Goal: Information Seeking & Learning: Find specific page/section

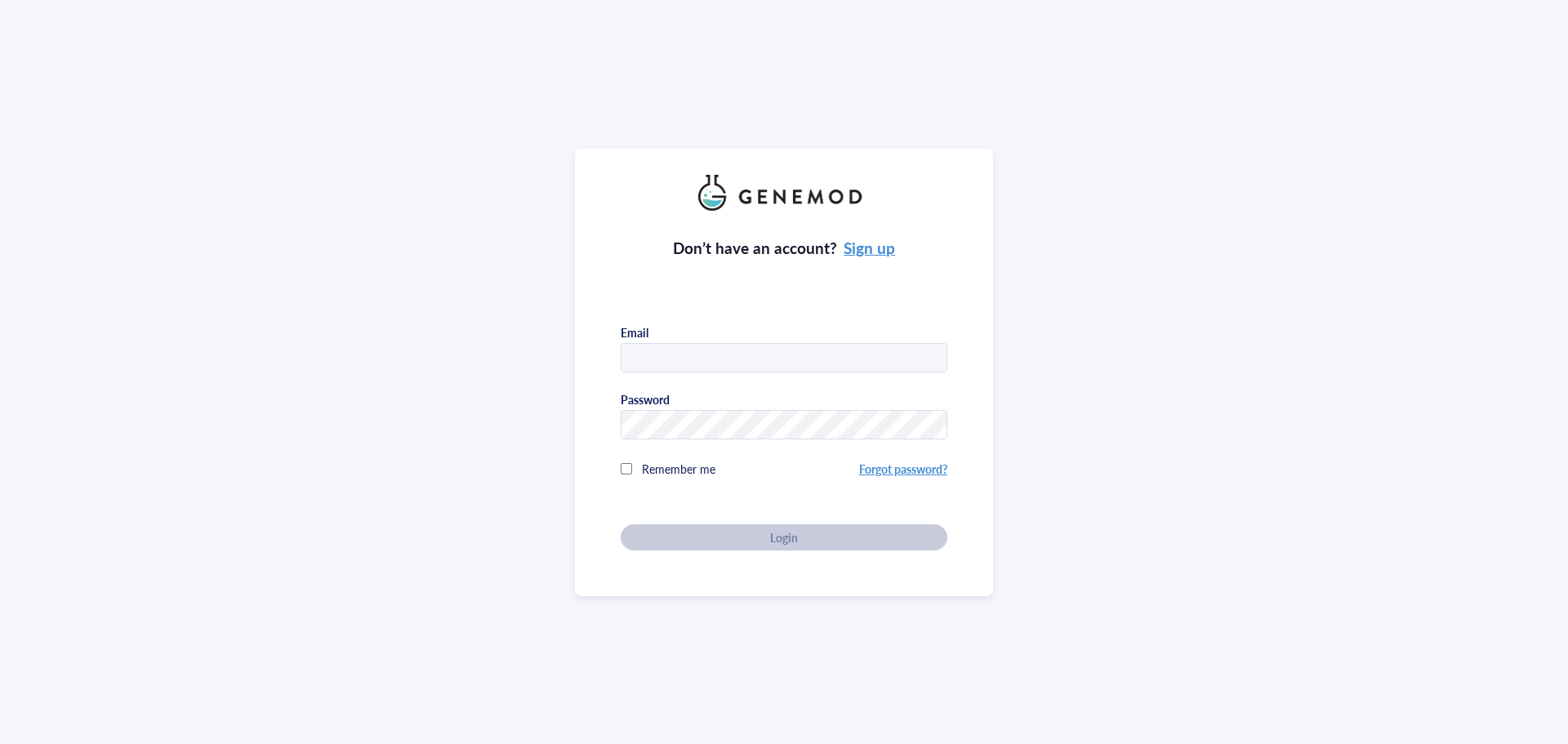
type input "[PERSON_NAME][EMAIL_ADDRESS][DOMAIN_NAME]"
click at [1429, 366] on div "Don’t have an account? Sign up Email [PERSON_NAME][EMAIL_ADDRESS][DOMAIN_NAME] …" at bounding box center [784, 372] width 1568 height 744
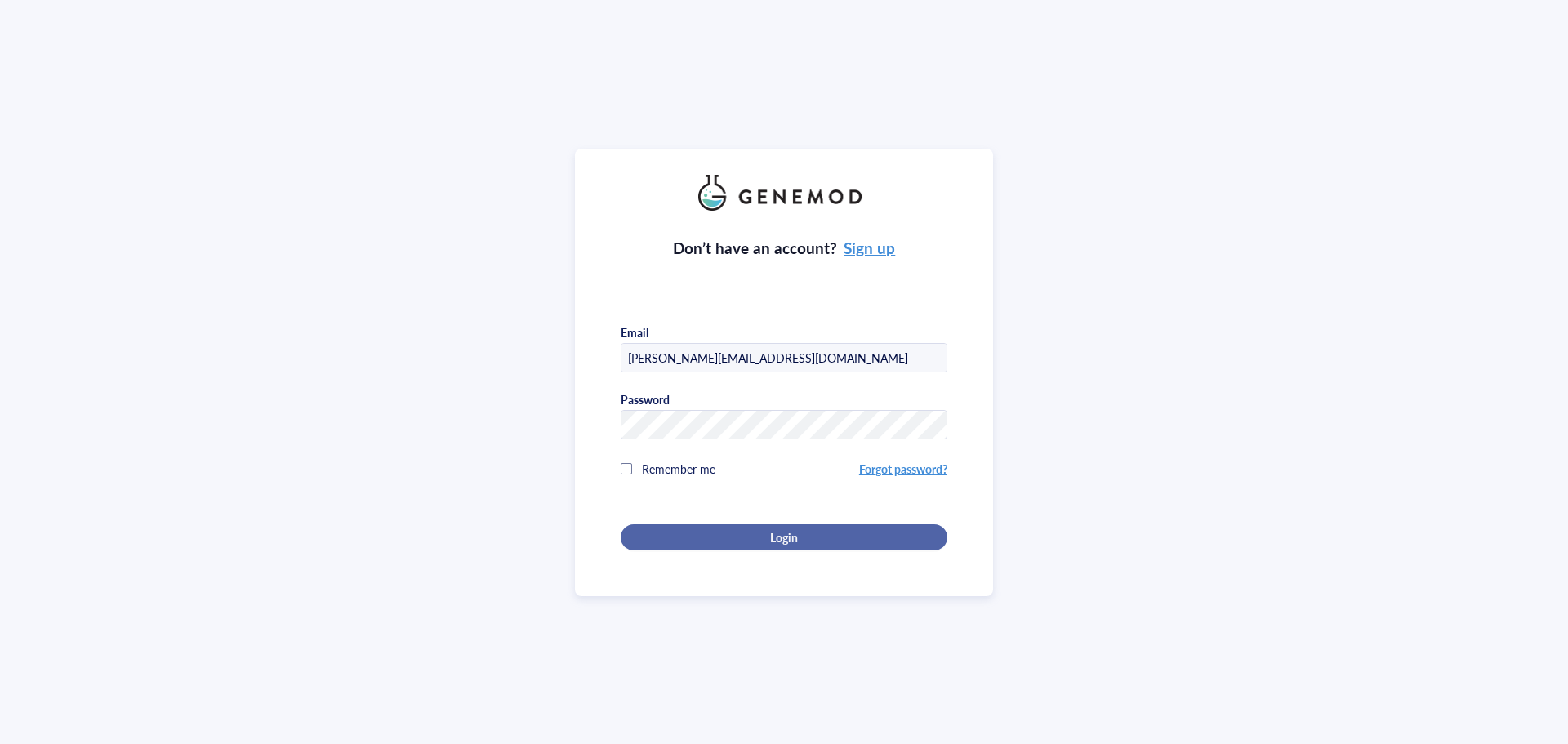
click at [825, 537] on div "Login" at bounding box center [784, 537] width 274 height 15
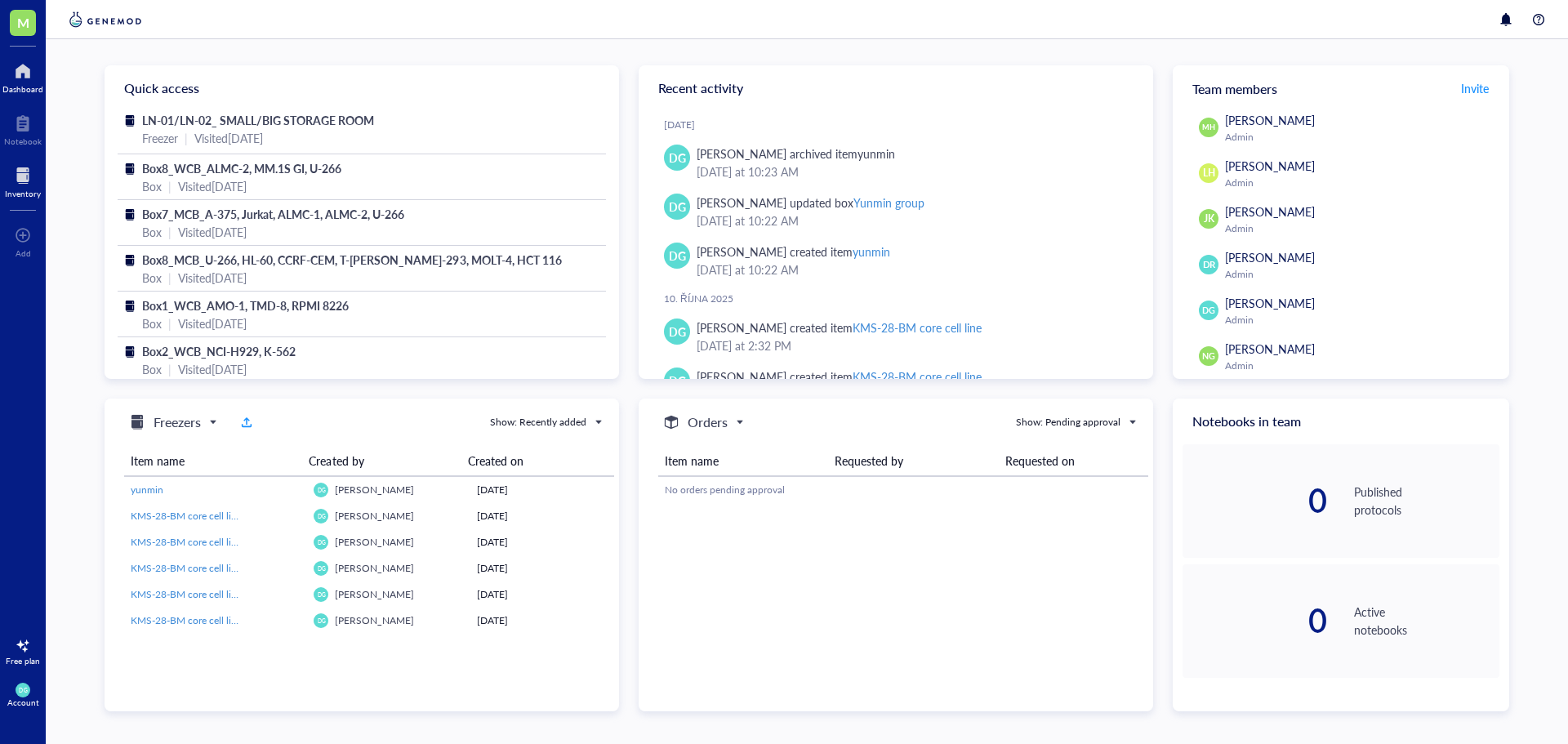
click at [17, 189] on div "Inventory" at bounding box center [23, 194] width 35 height 10
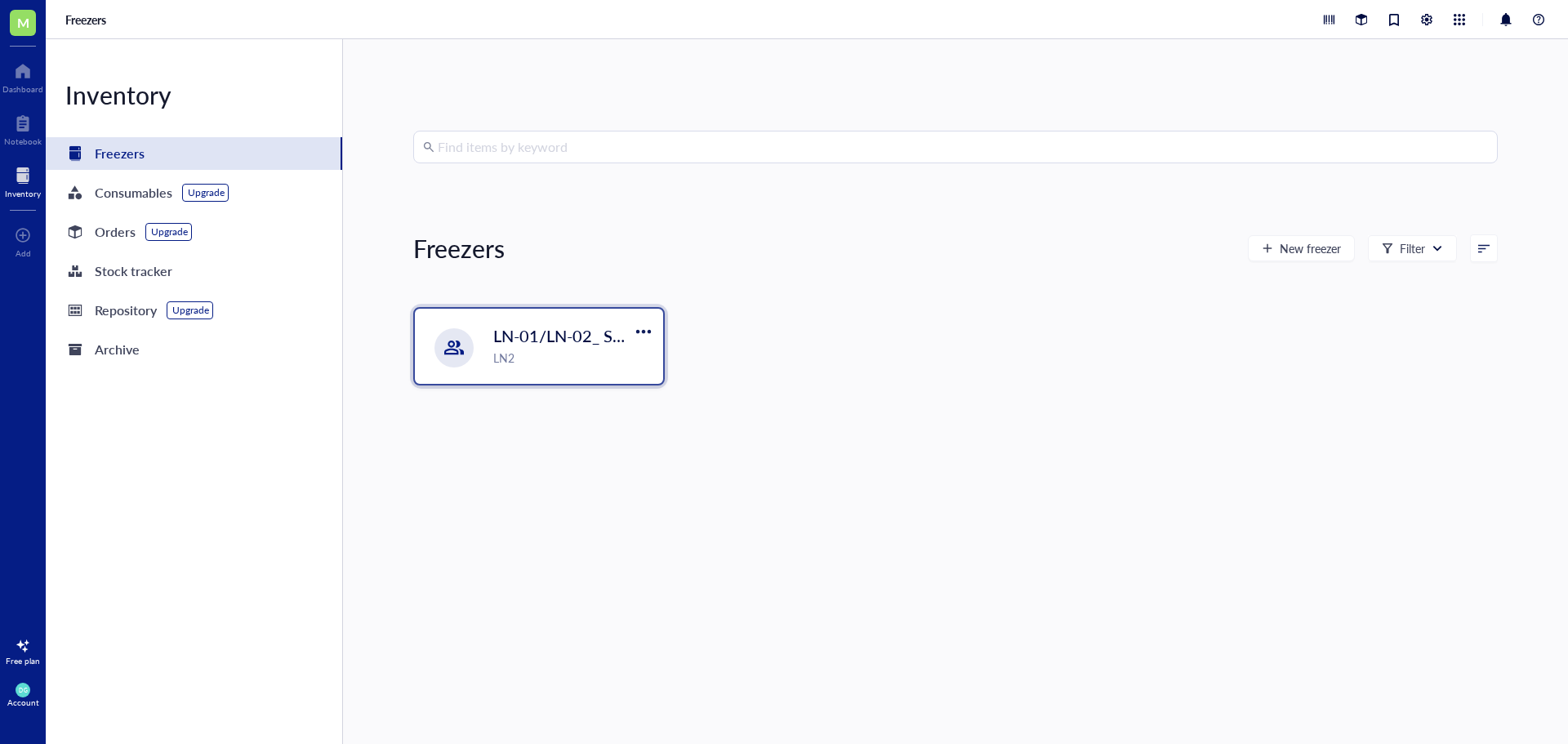
click at [581, 346] on span "LN-01/LN-02_ SMALL/BIG STORAGE ROOM" at bounding box center [659, 336] width 333 height 23
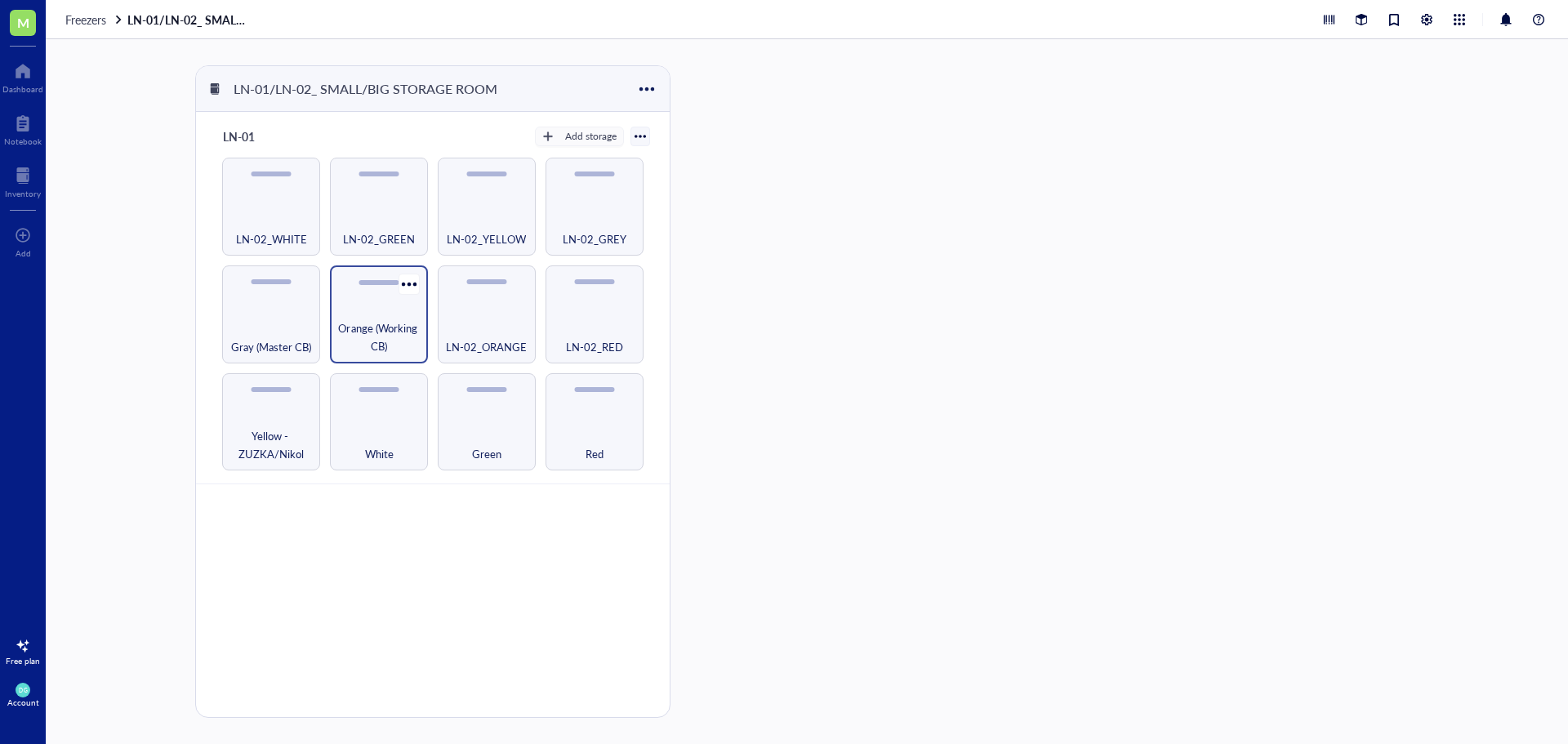
click at [364, 324] on span "Orange (Working CB)" at bounding box center [379, 337] width 82 height 36
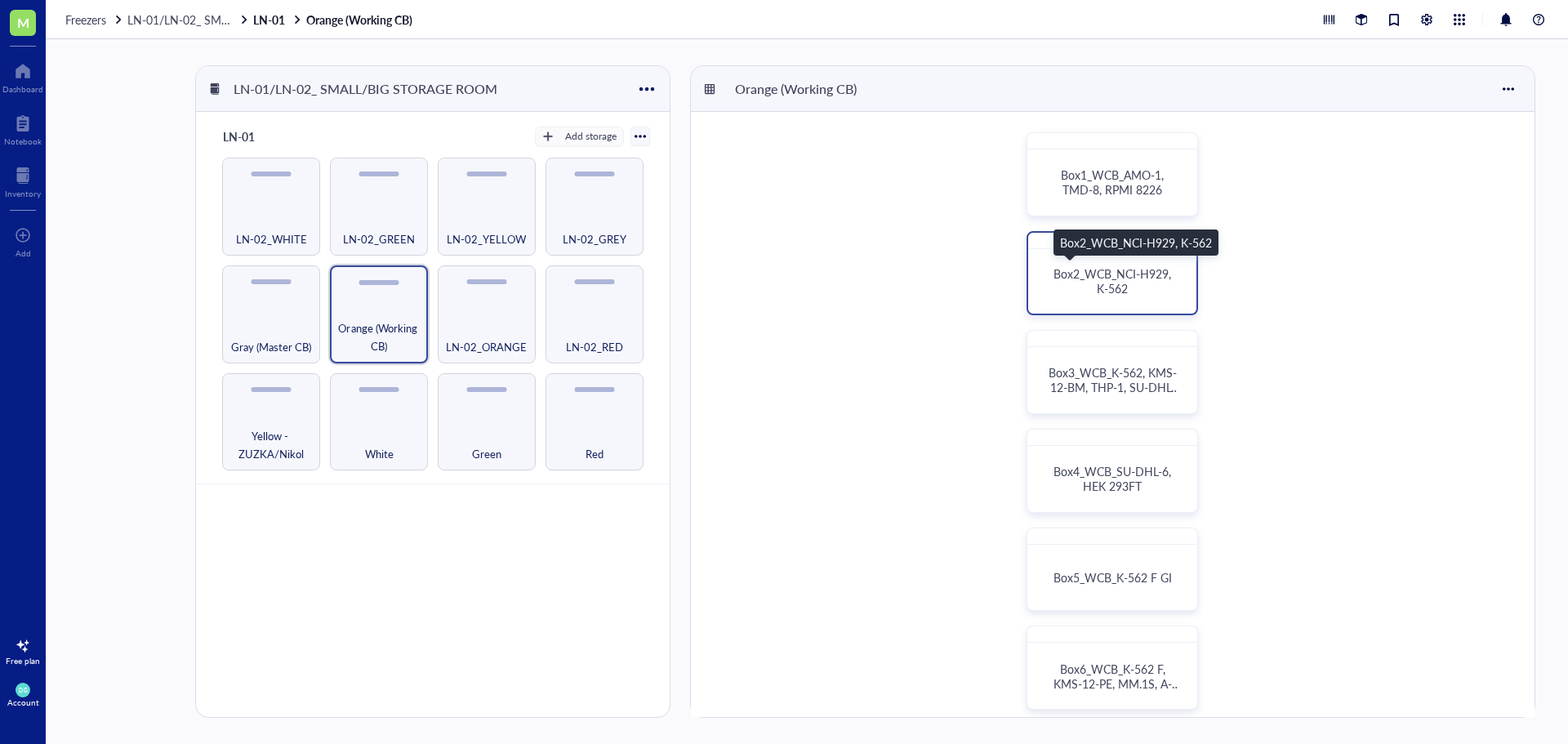
click at [1140, 282] on div "Box2_WCB_NCI-H929, K-562" at bounding box center [1112, 281] width 129 height 29
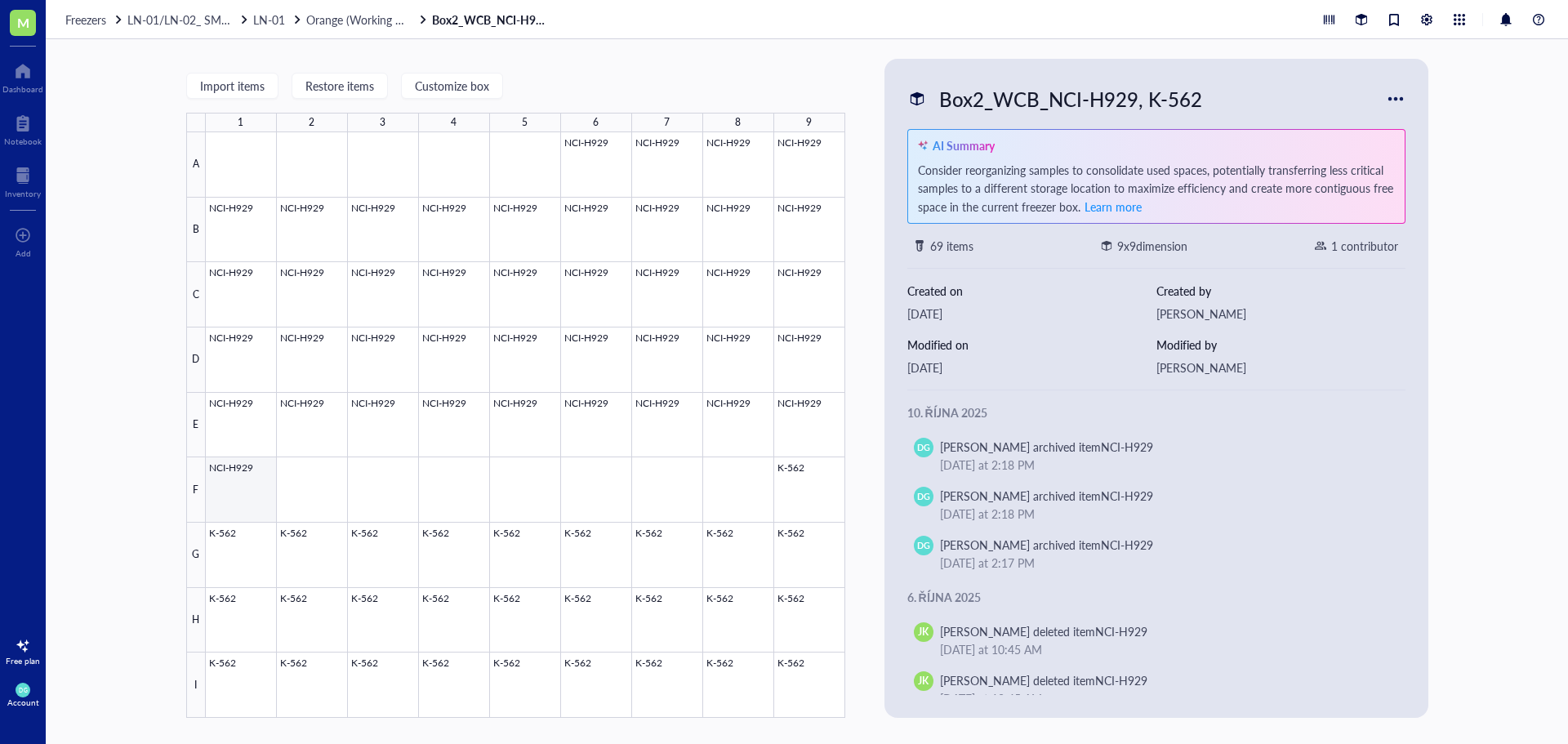
click at [240, 500] on div at bounding box center [525, 425] width 639 height 586
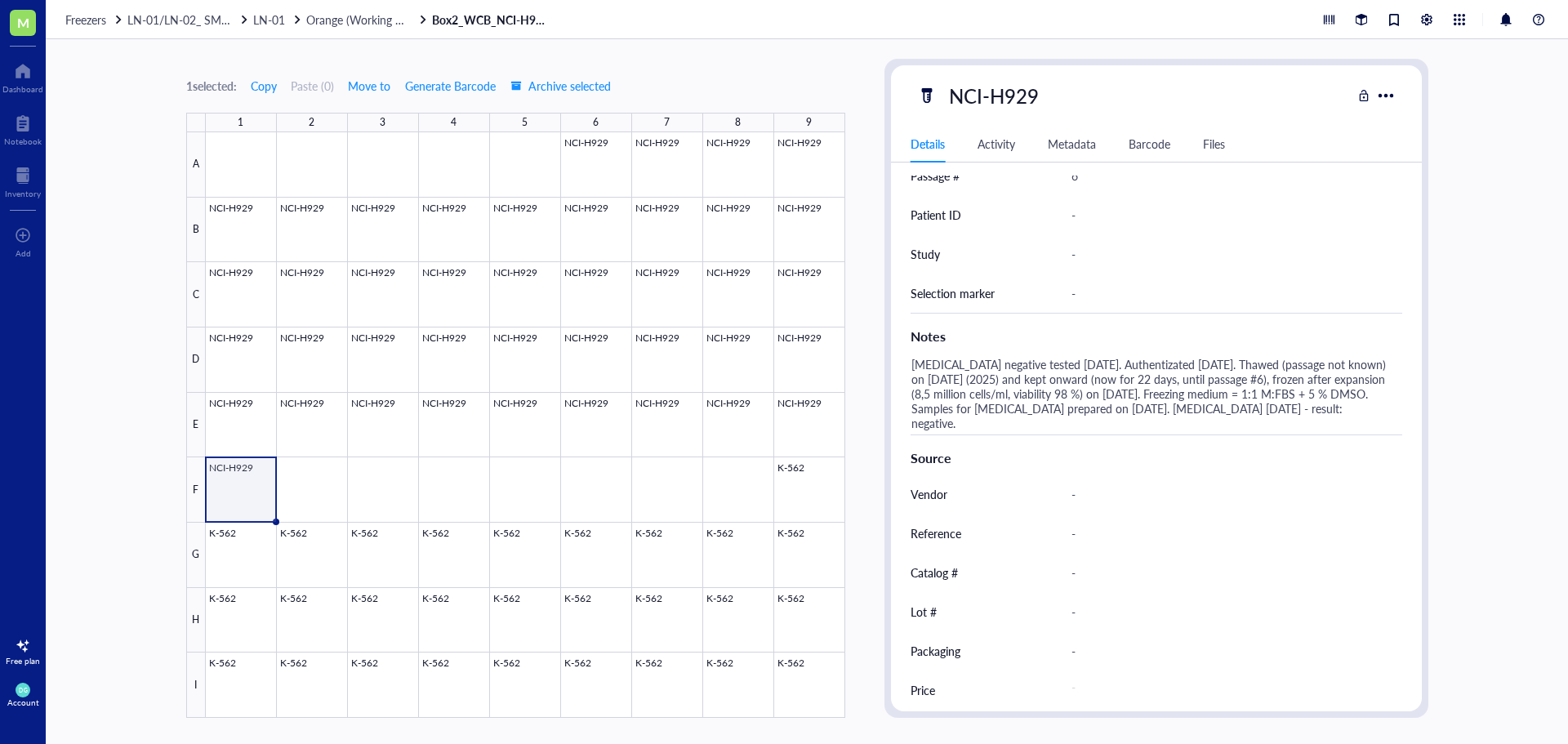
scroll to position [503, 0]
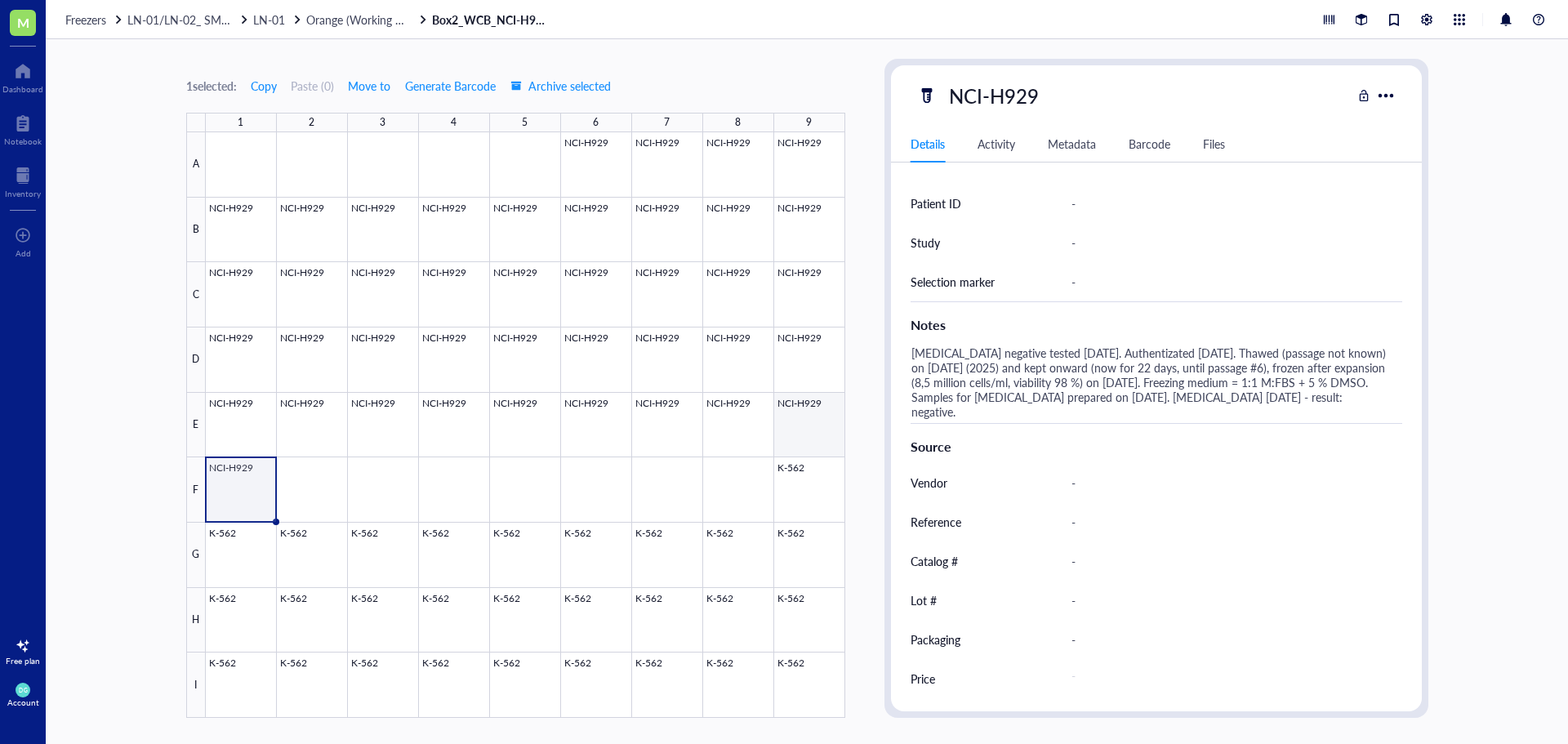
click at [807, 422] on div at bounding box center [525, 425] width 639 height 586
click at [732, 431] on div at bounding box center [525, 425] width 639 height 586
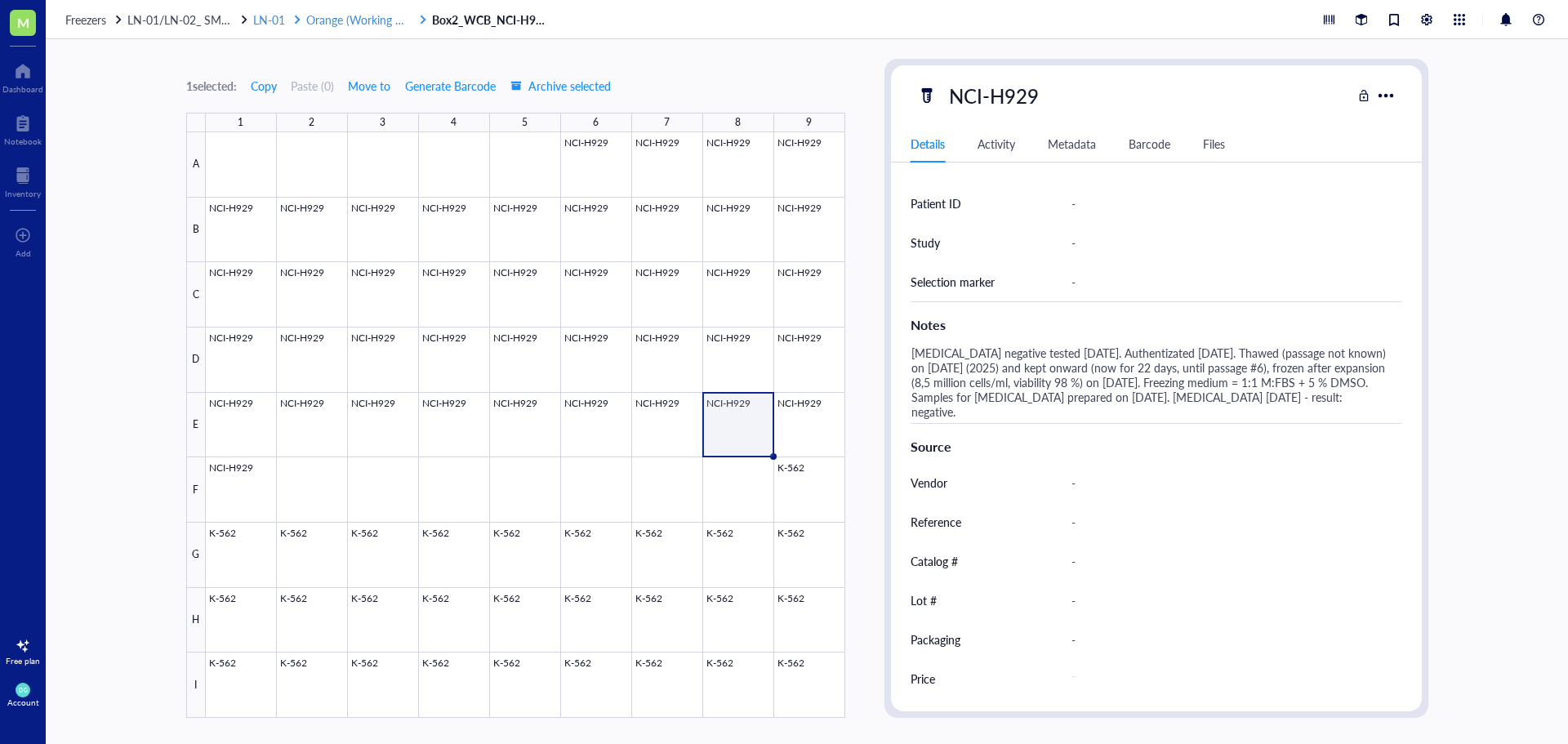
click at [302, 14] on div at bounding box center [297, 20] width 12 height 12
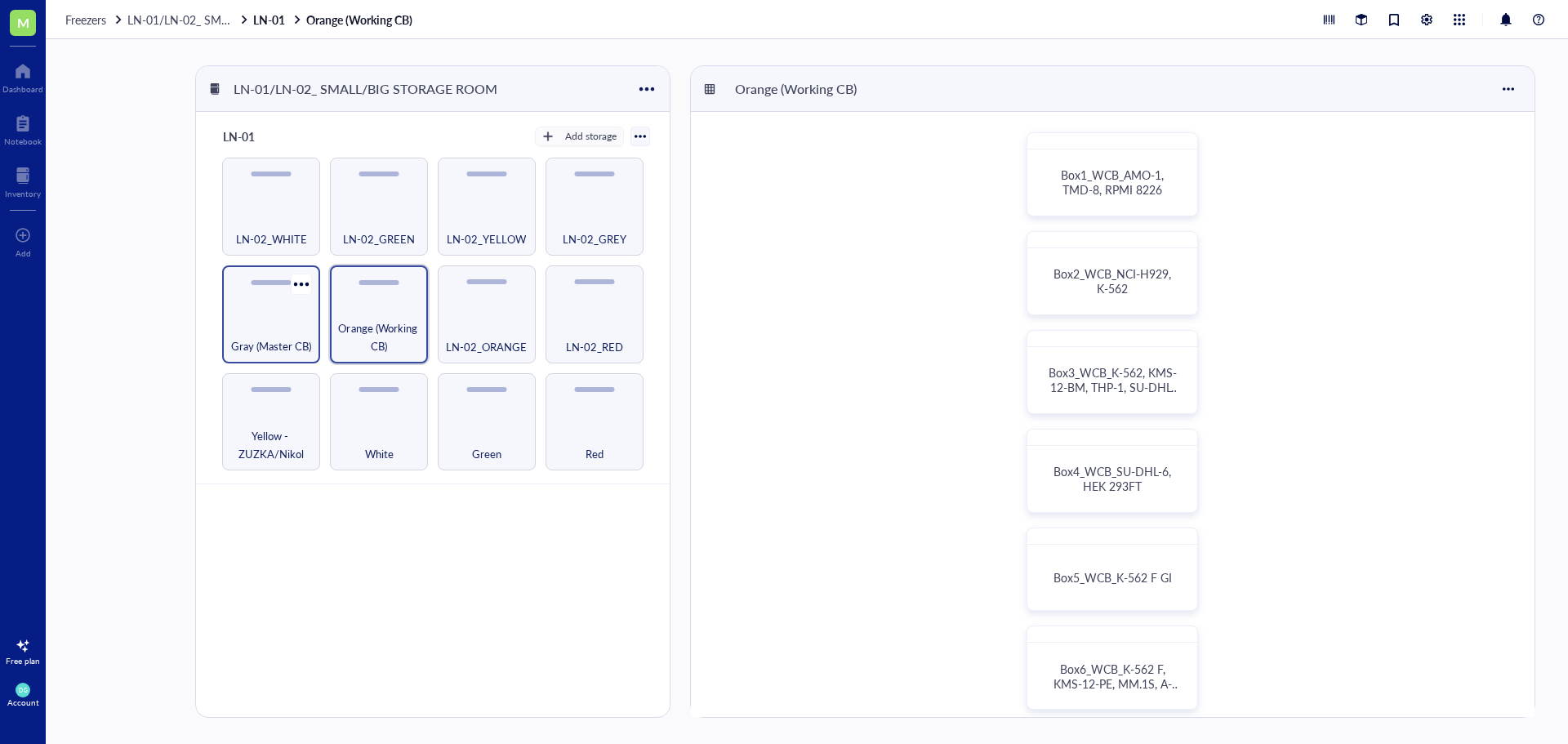
click at [280, 322] on div "Gray (Master CB)" at bounding box center [271, 337] width 82 height 36
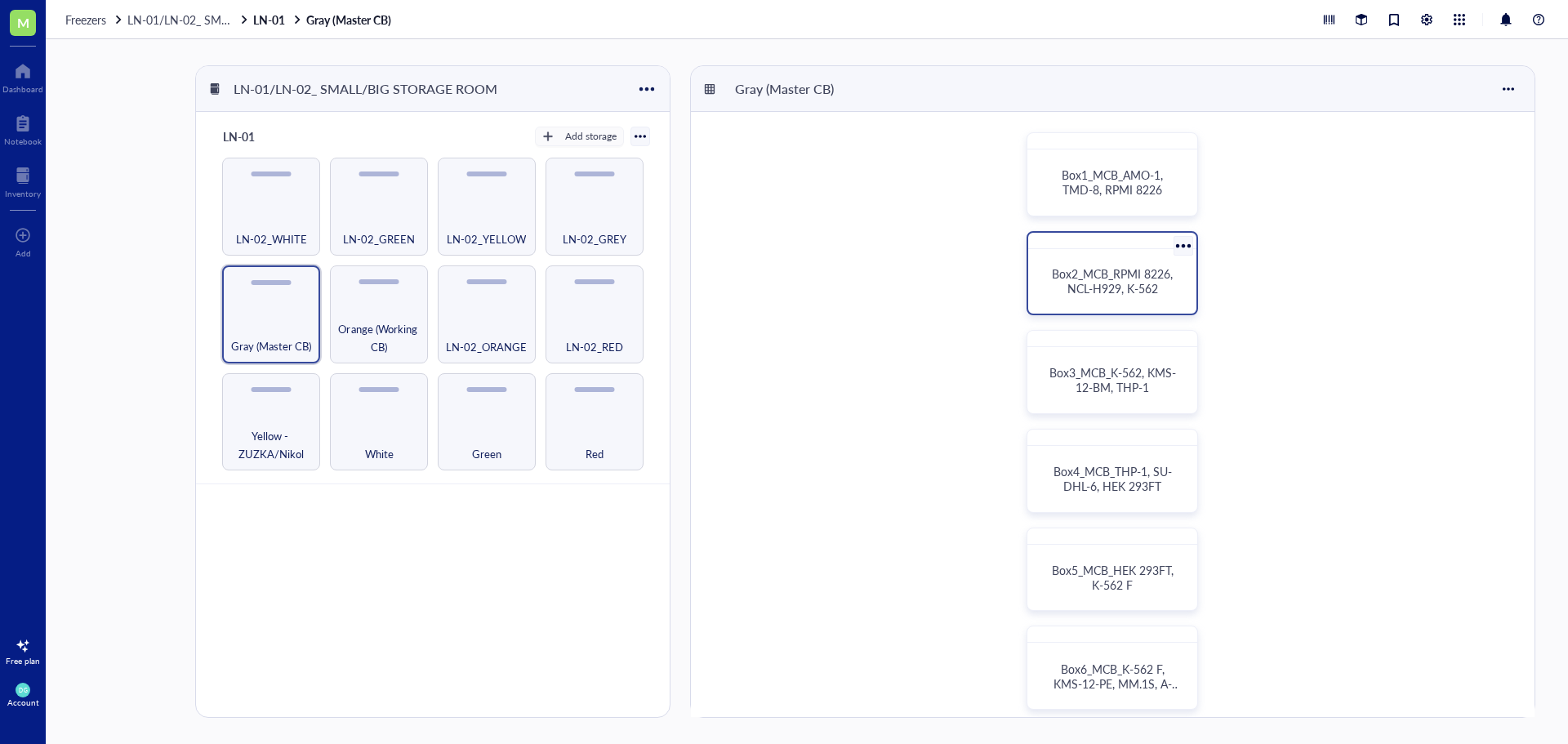
click at [1110, 287] on span "Box2_MCB_RPMI 8226, NCL-H929, K-562" at bounding box center [1114, 281] width 124 height 31
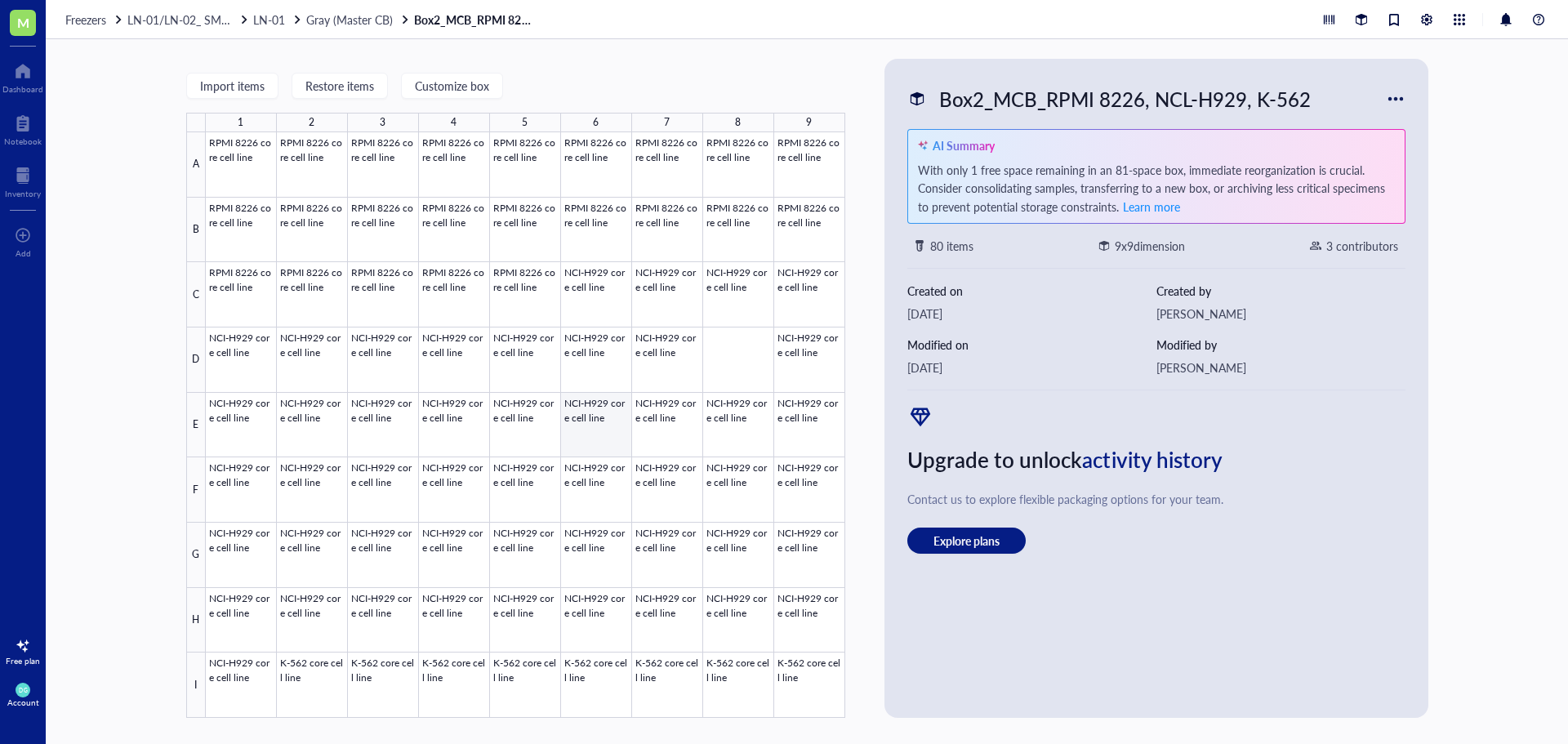
click at [591, 430] on div at bounding box center [525, 425] width 639 height 586
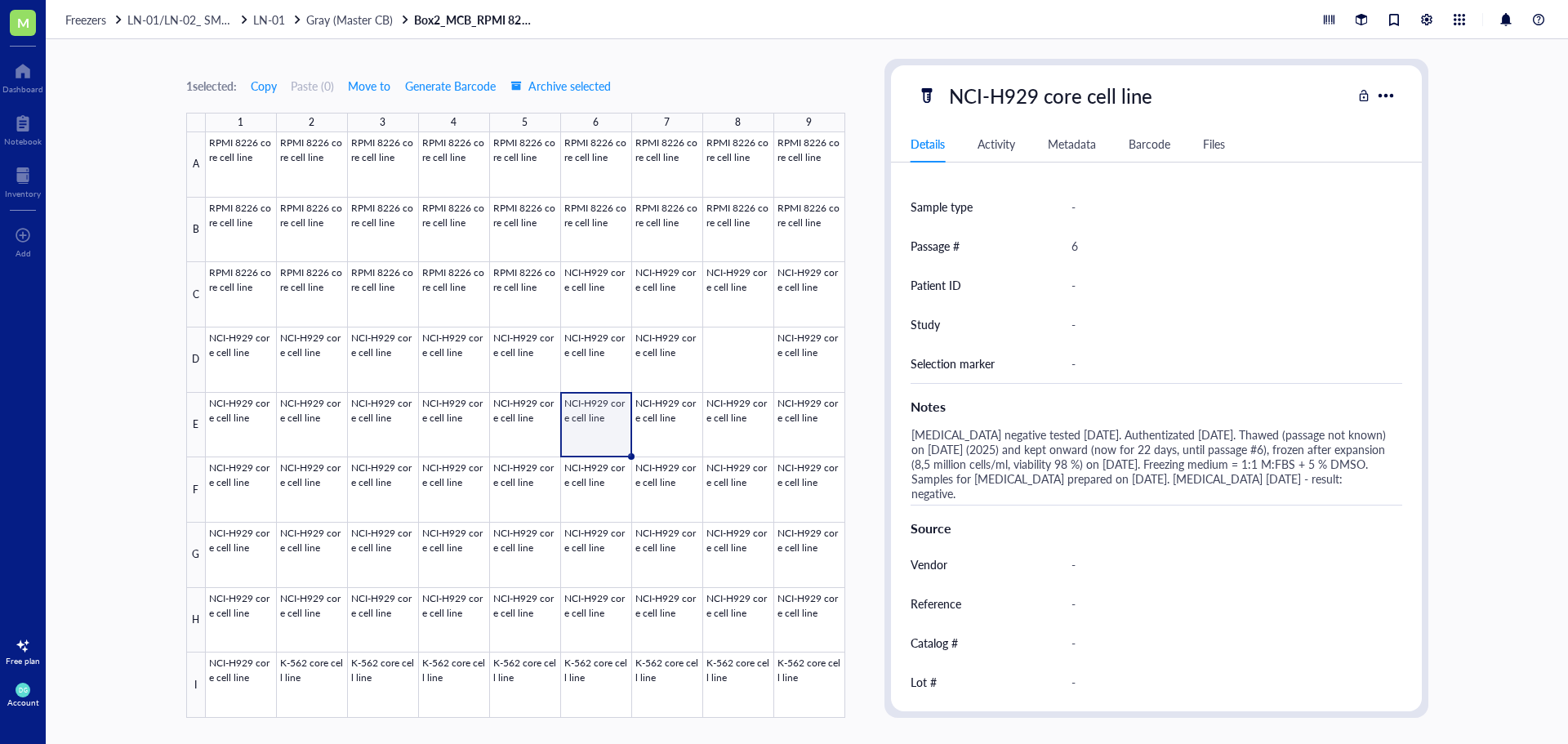
scroll to position [339, 0]
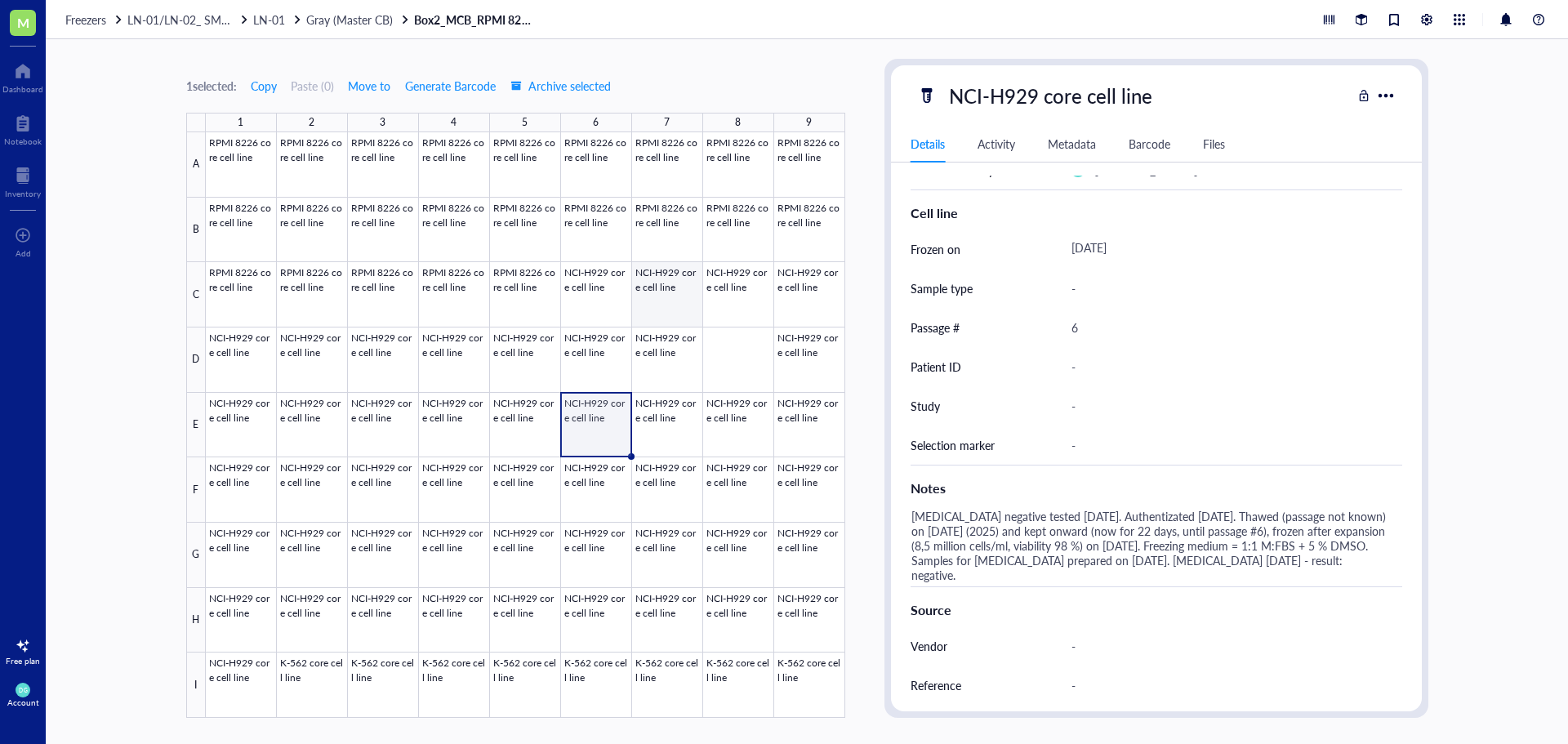
click at [658, 289] on div at bounding box center [525, 425] width 639 height 586
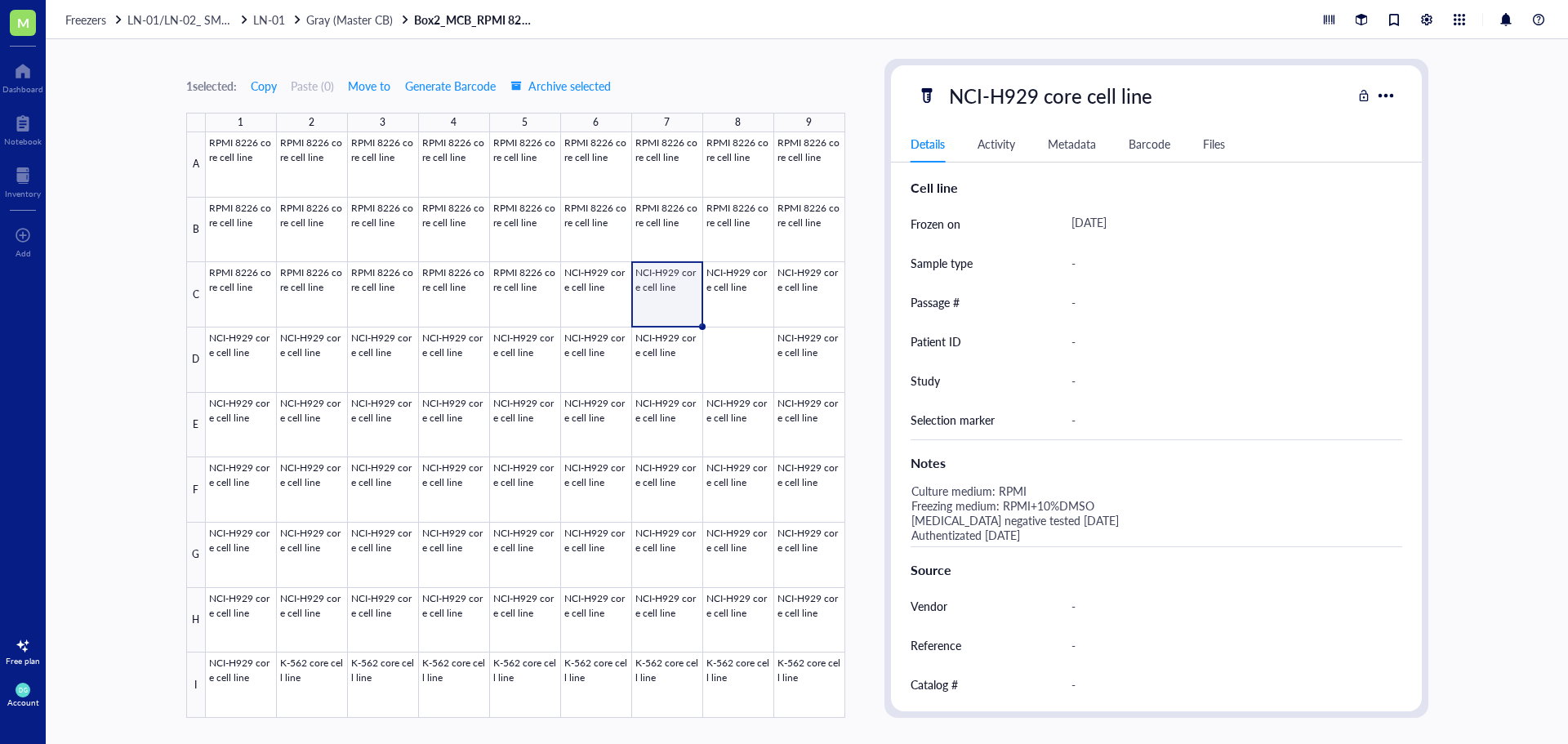
scroll to position [408, 0]
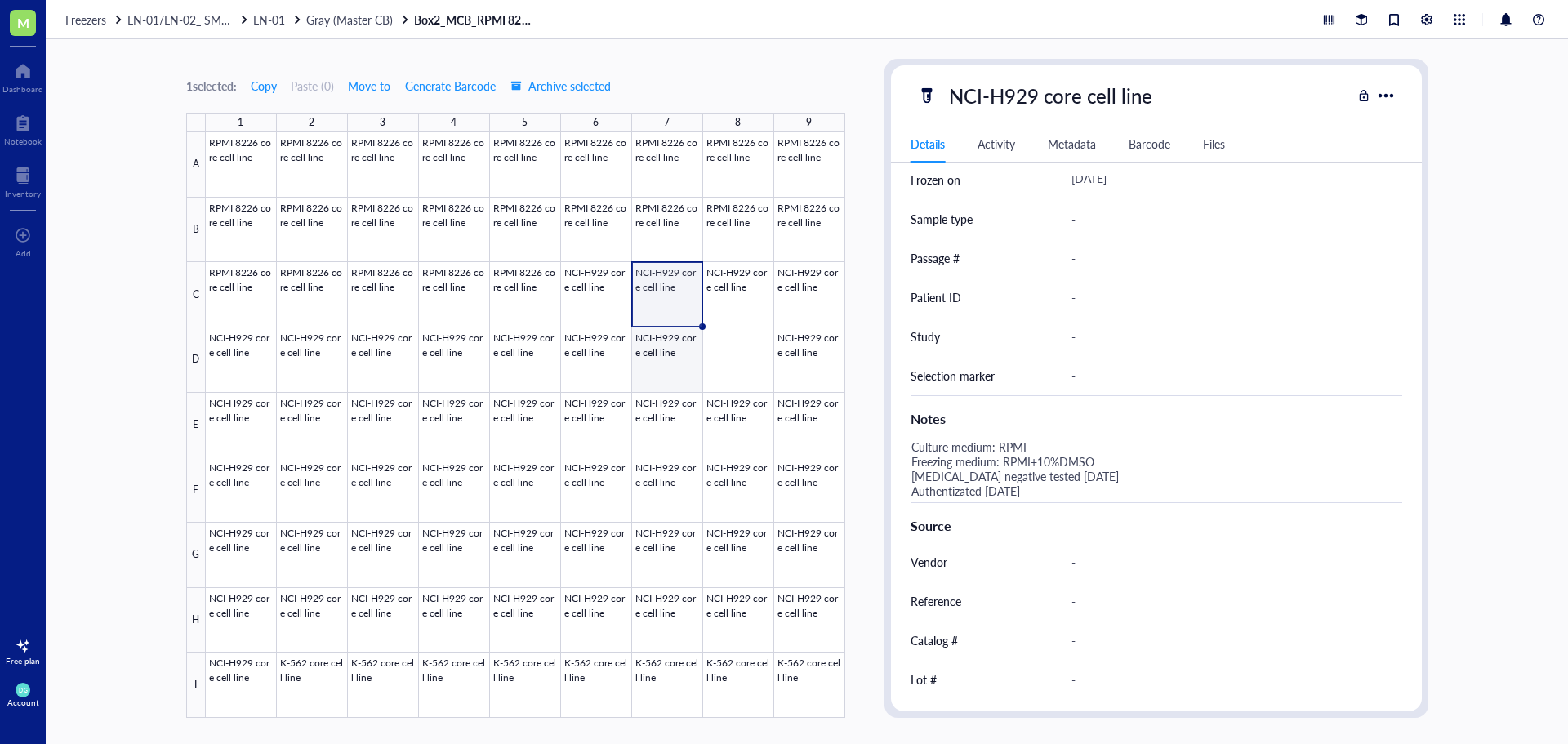
click at [661, 373] on div at bounding box center [525, 425] width 639 height 586
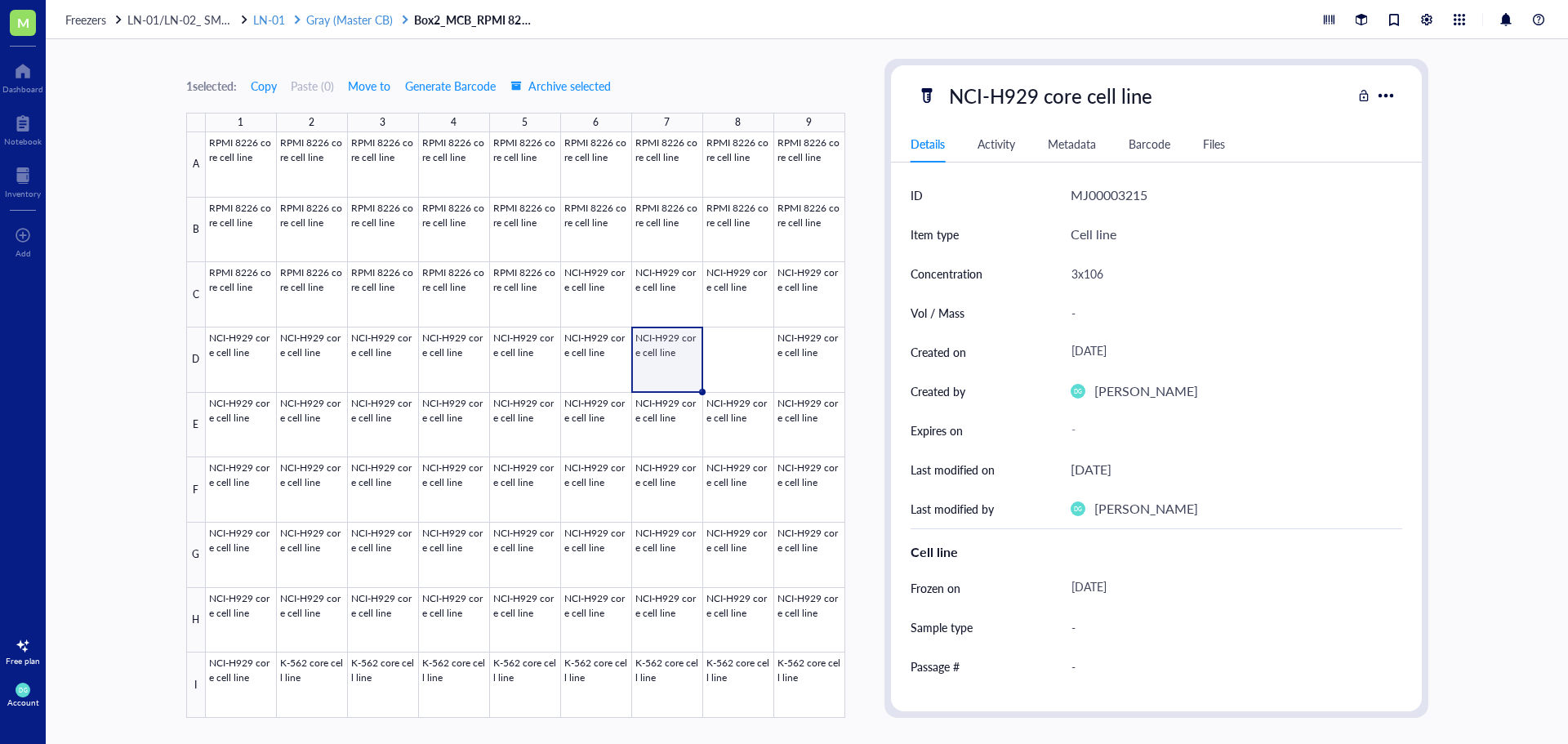
click at [288, 17] on div "LN-01" at bounding box center [278, 20] width 50 height 15
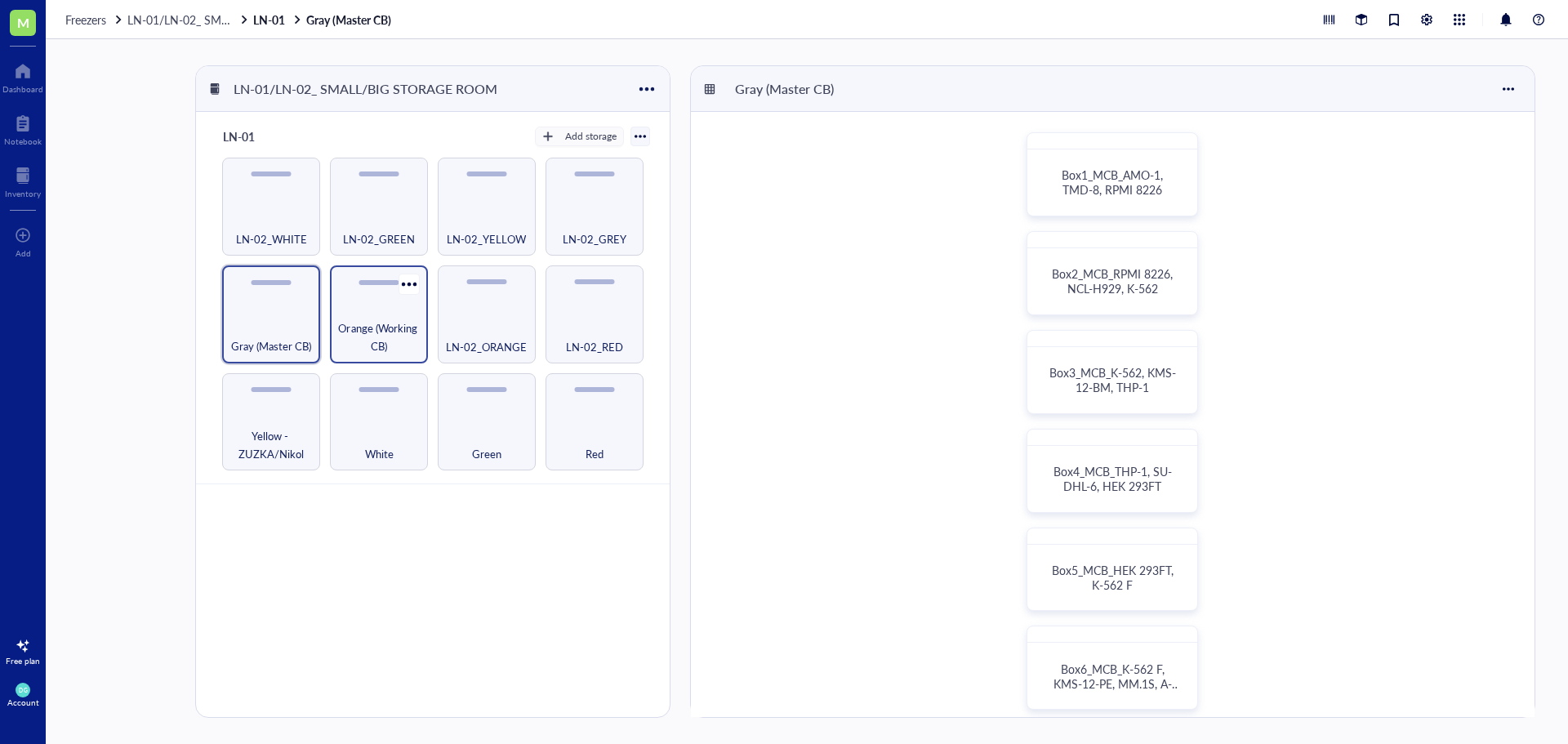
click at [373, 322] on span "Orange (Working CB)" at bounding box center [379, 337] width 82 height 36
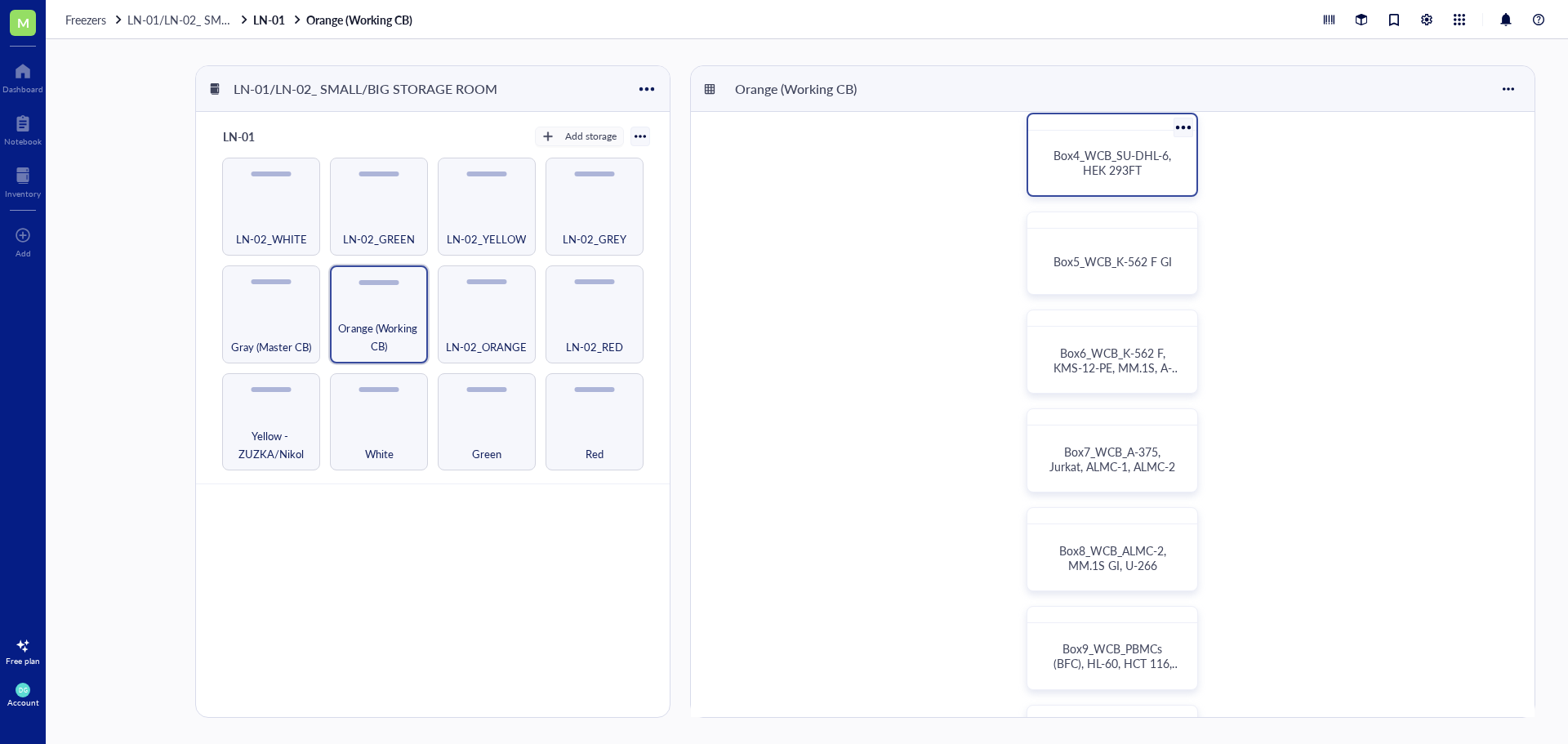
scroll to position [327, 0]
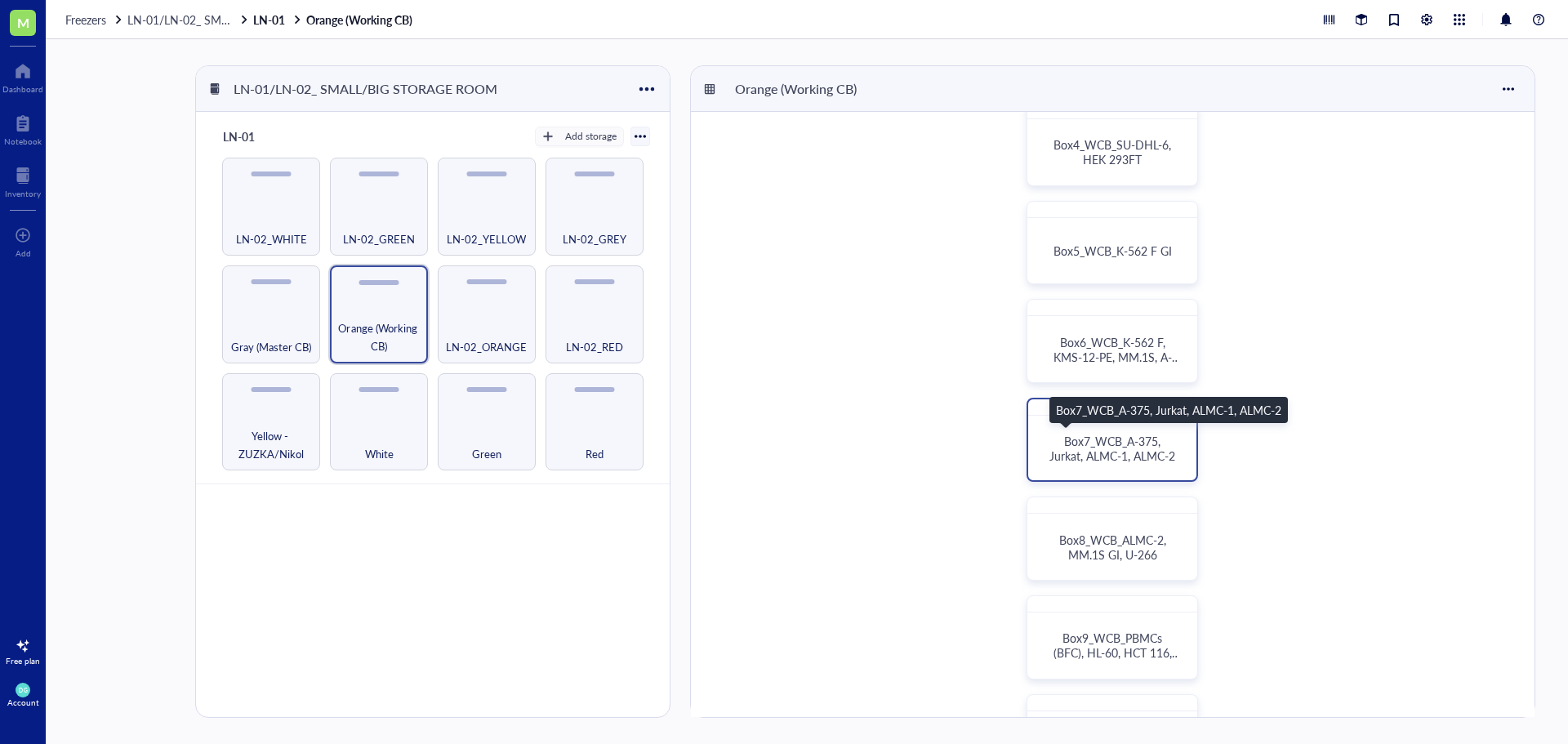
click at [1127, 463] on div "Box7_WCB_A-375, Jurkat, ALMC-1, ALMC-2" at bounding box center [1112, 448] width 155 height 51
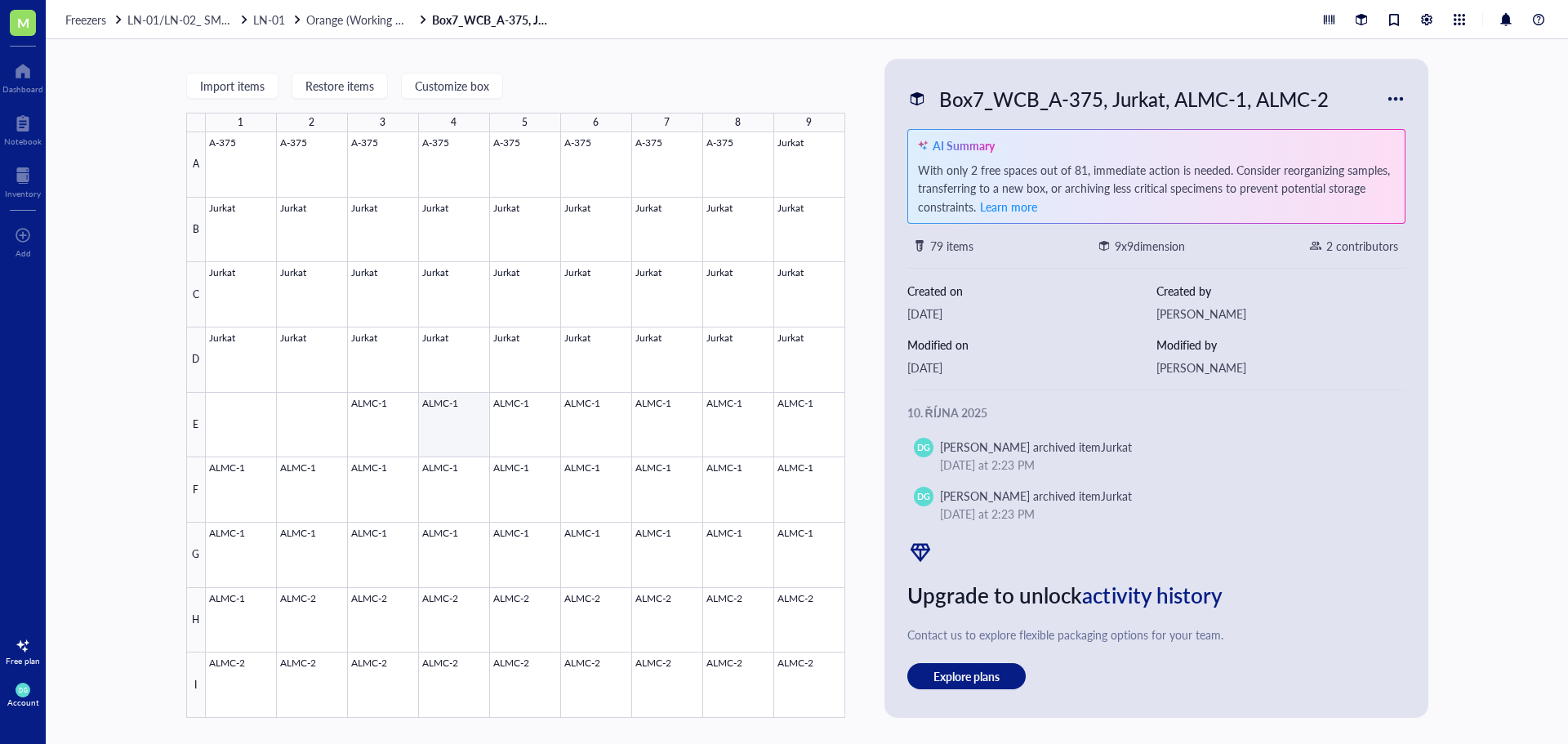
click at [441, 442] on div at bounding box center [525, 425] width 639 height 586
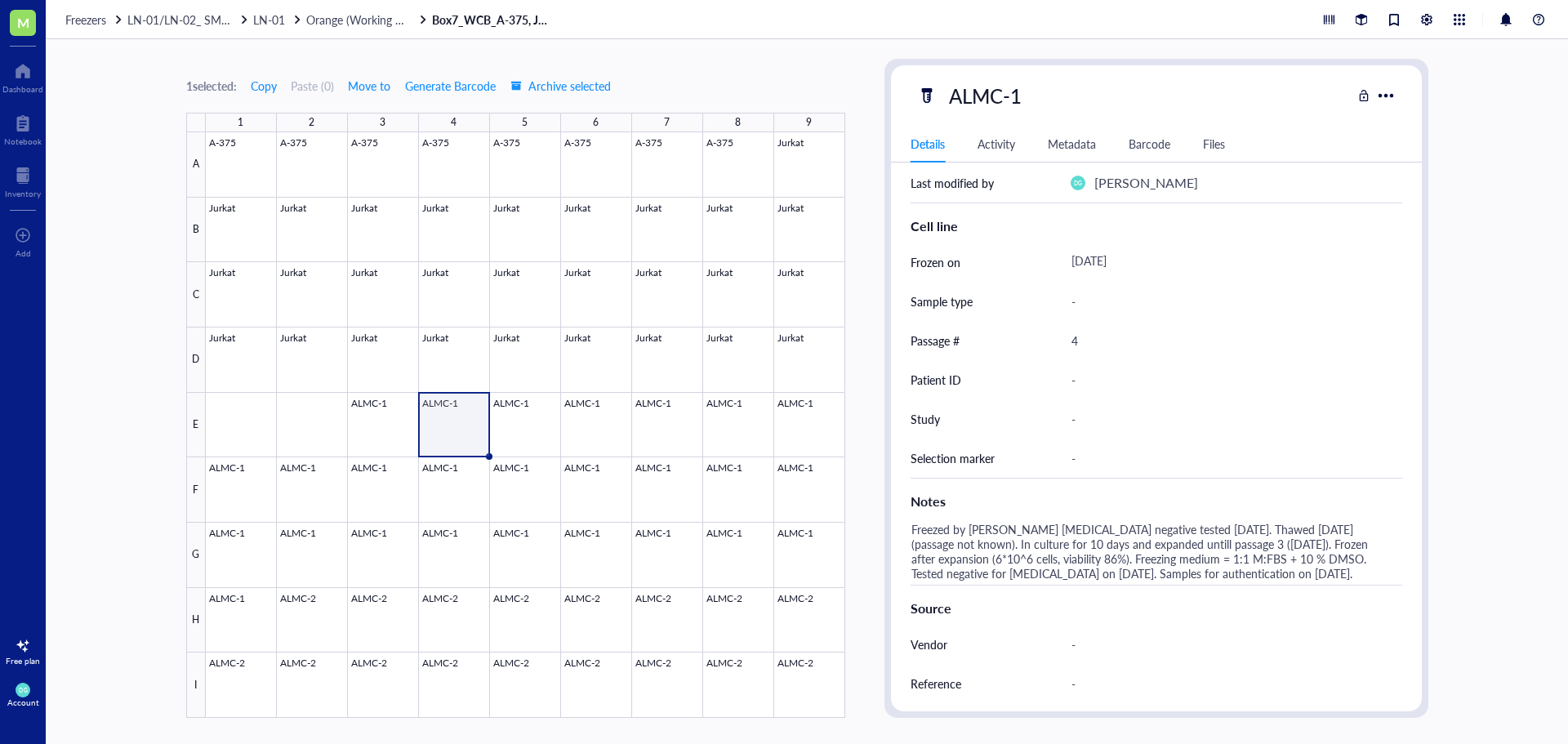
scroll to position [324, 0]
click at [659, 481] on div at bounding box center [525, 425] width 639 height 586
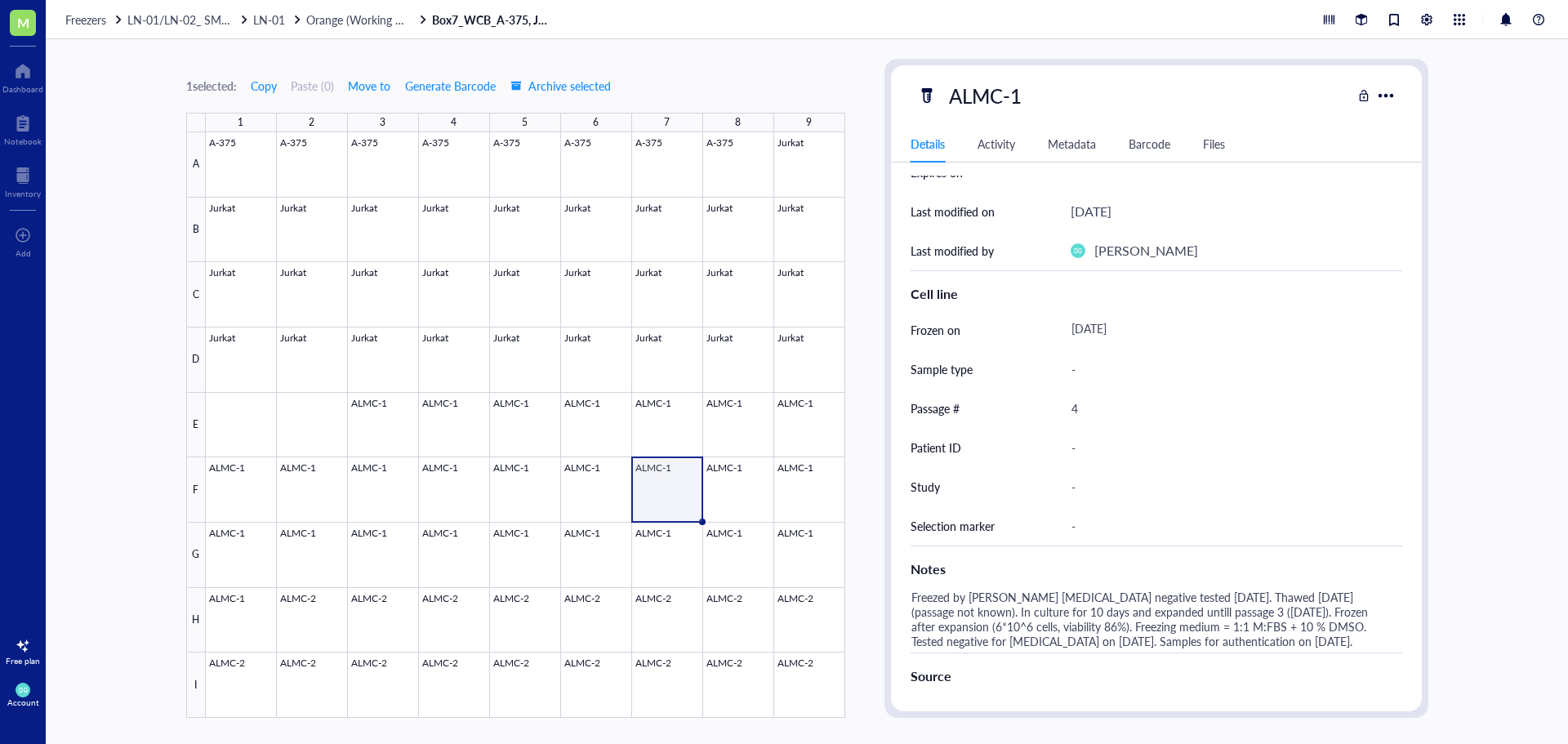
scroll to position [242, 0]
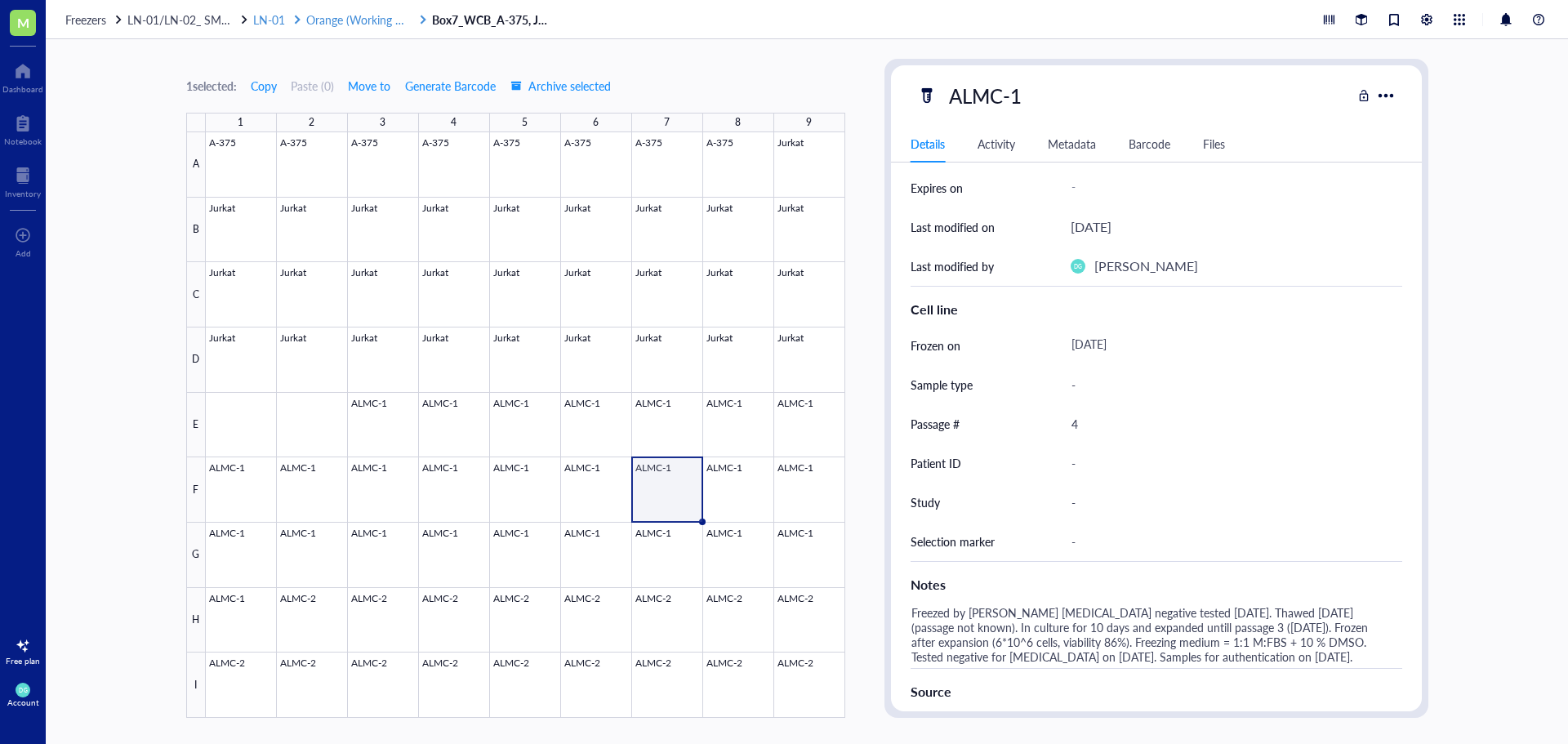
click at [312, 18] on span "Orange (Working CB)" at bounding box center [359, 20] width 107 height 16
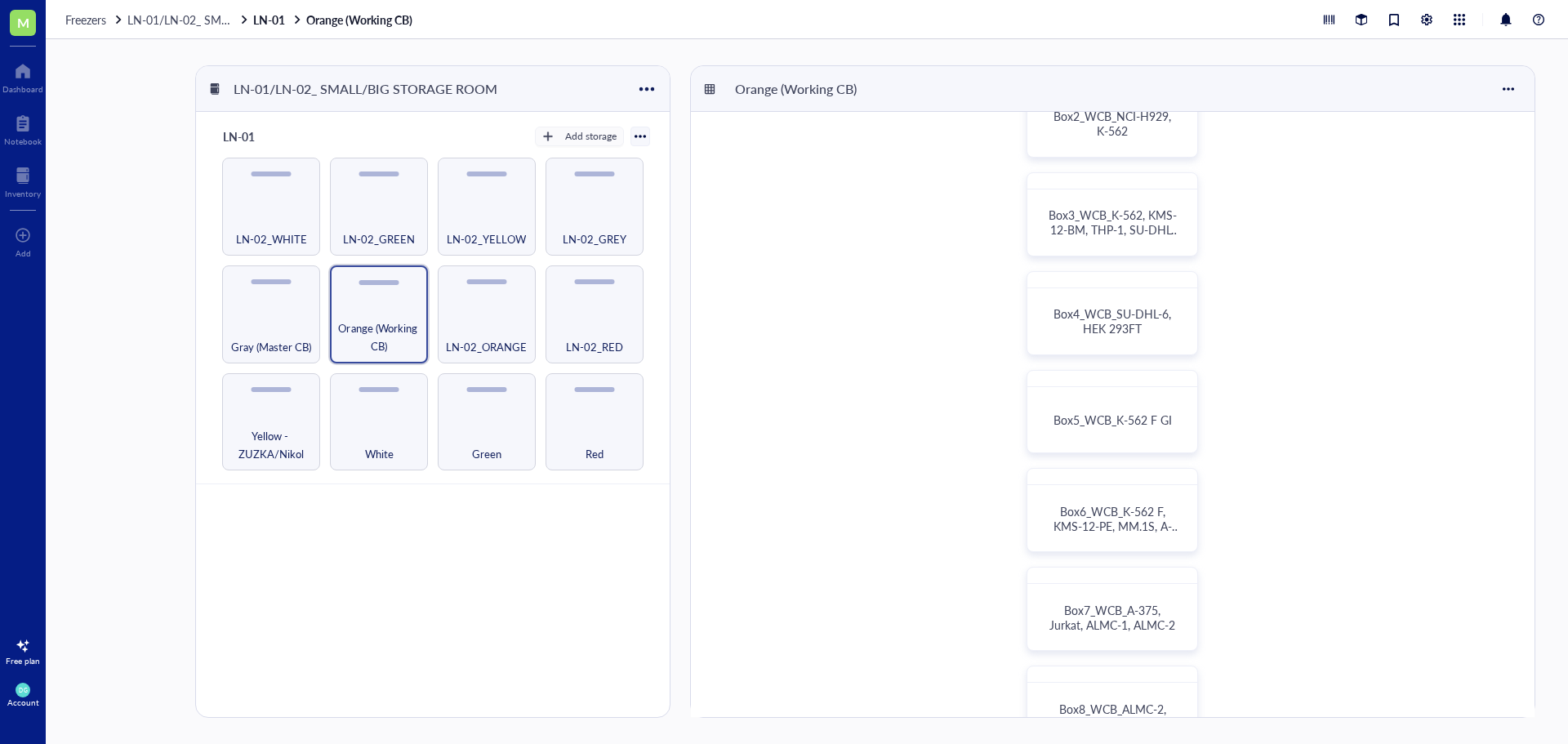
scroll to position [245, 0]
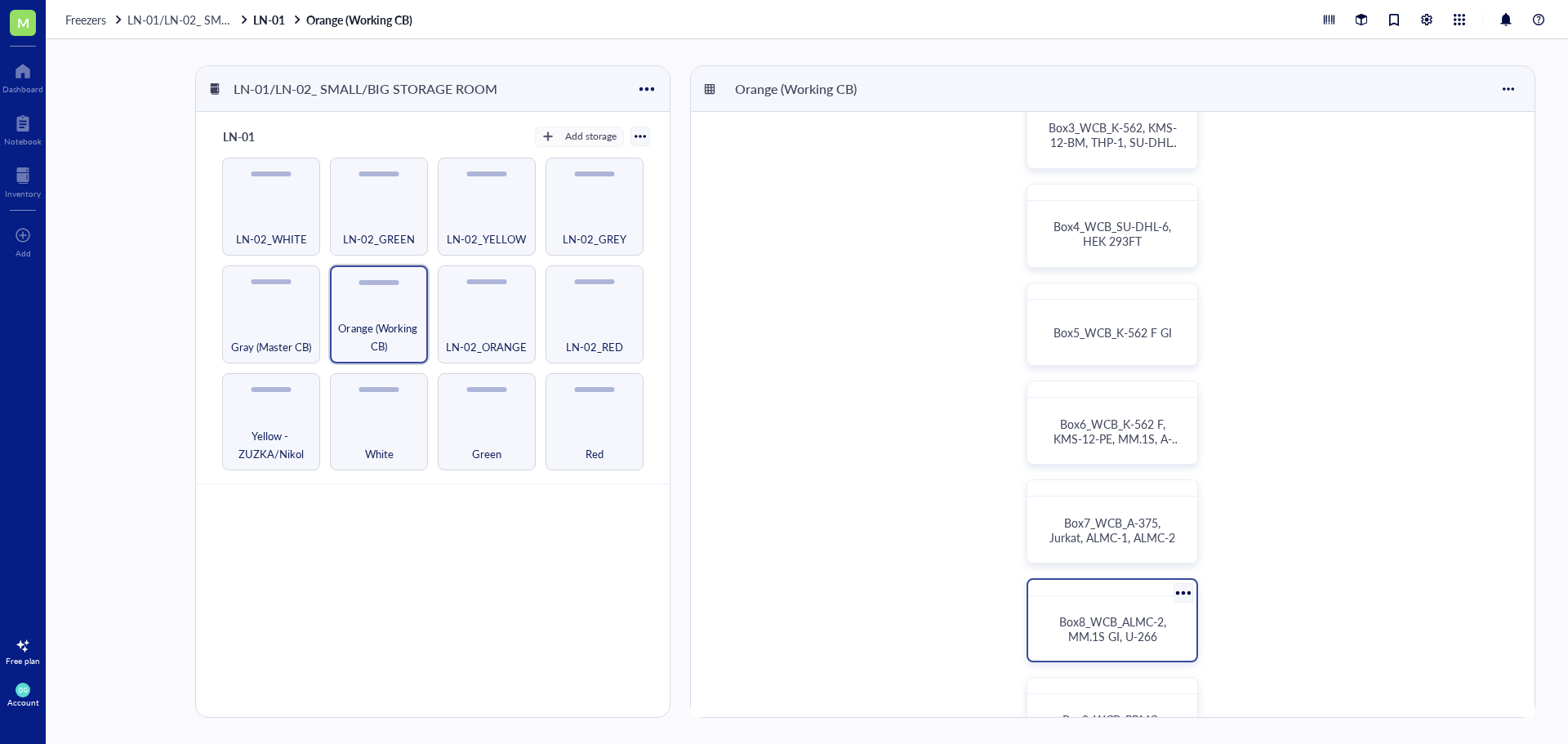
click at [1107, 636] on span "Box8_WCB_ALMC-2, MM.1S GI, U-266" at bounding box center [1114, 629] width 110 height 31
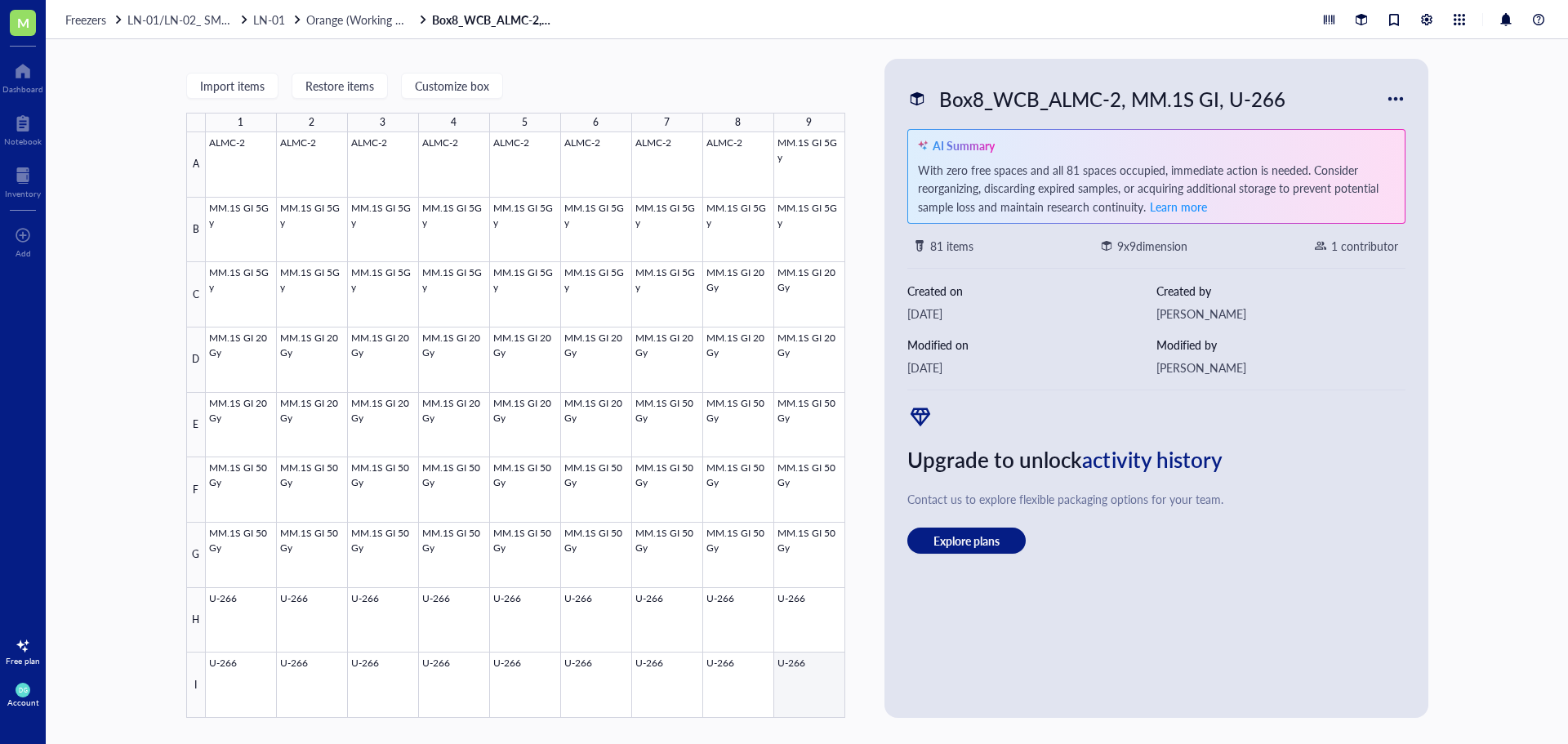
click at [783, 702] on div at bounding box center [525, 425] width 639 height 586
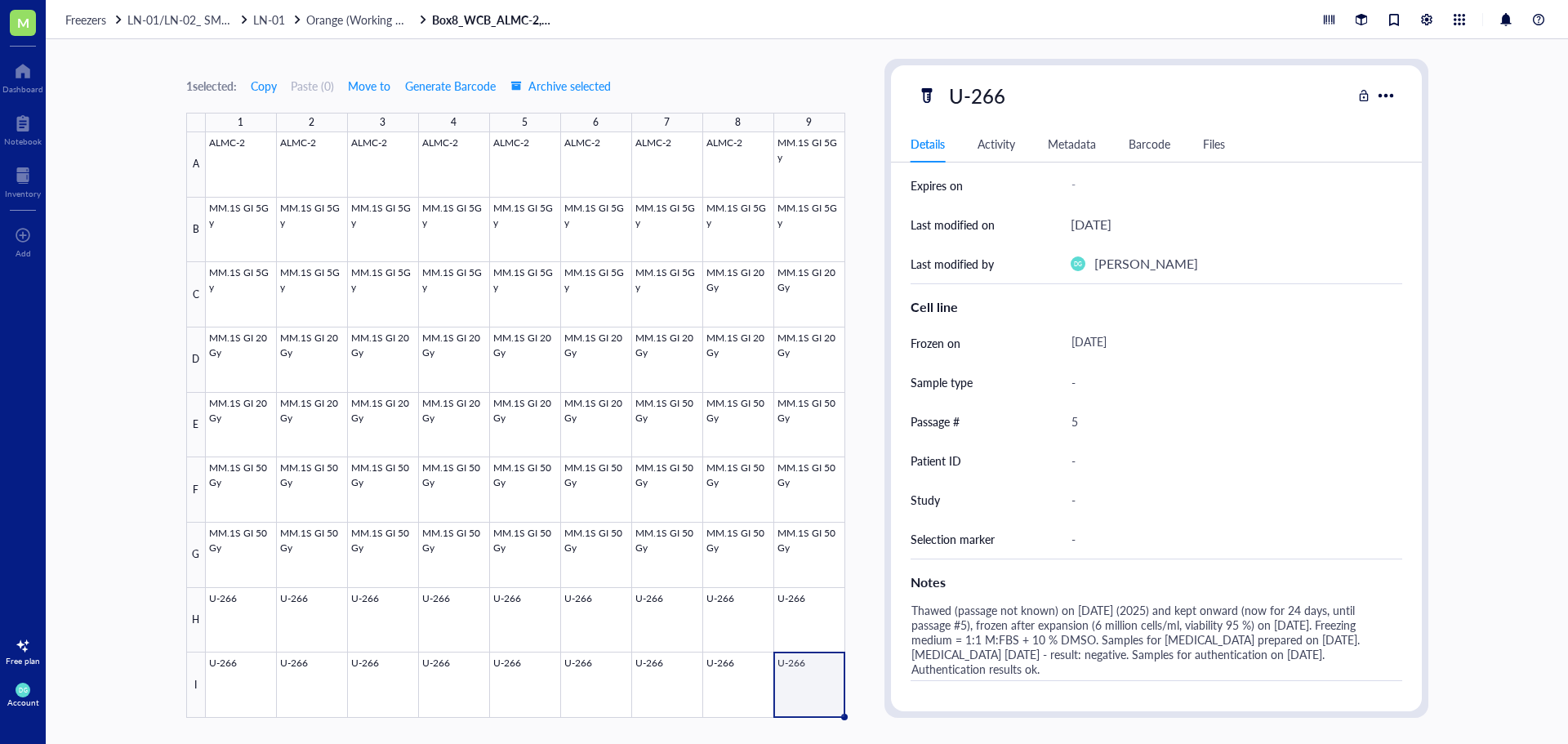
scroll to position [327, 0]
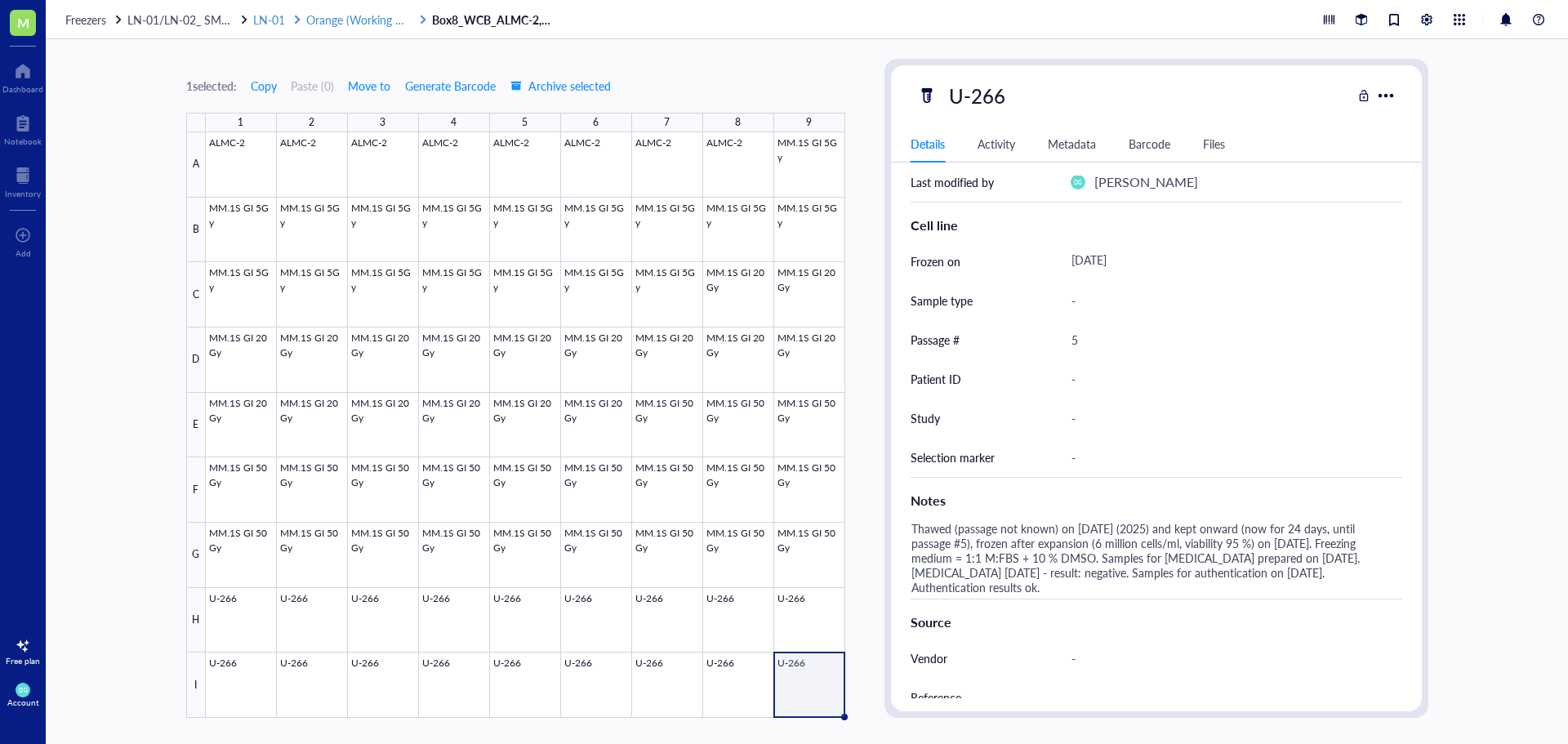
click at [275, 19] on span "LN-01" at bounding box center [269, 20] width 32 height 16
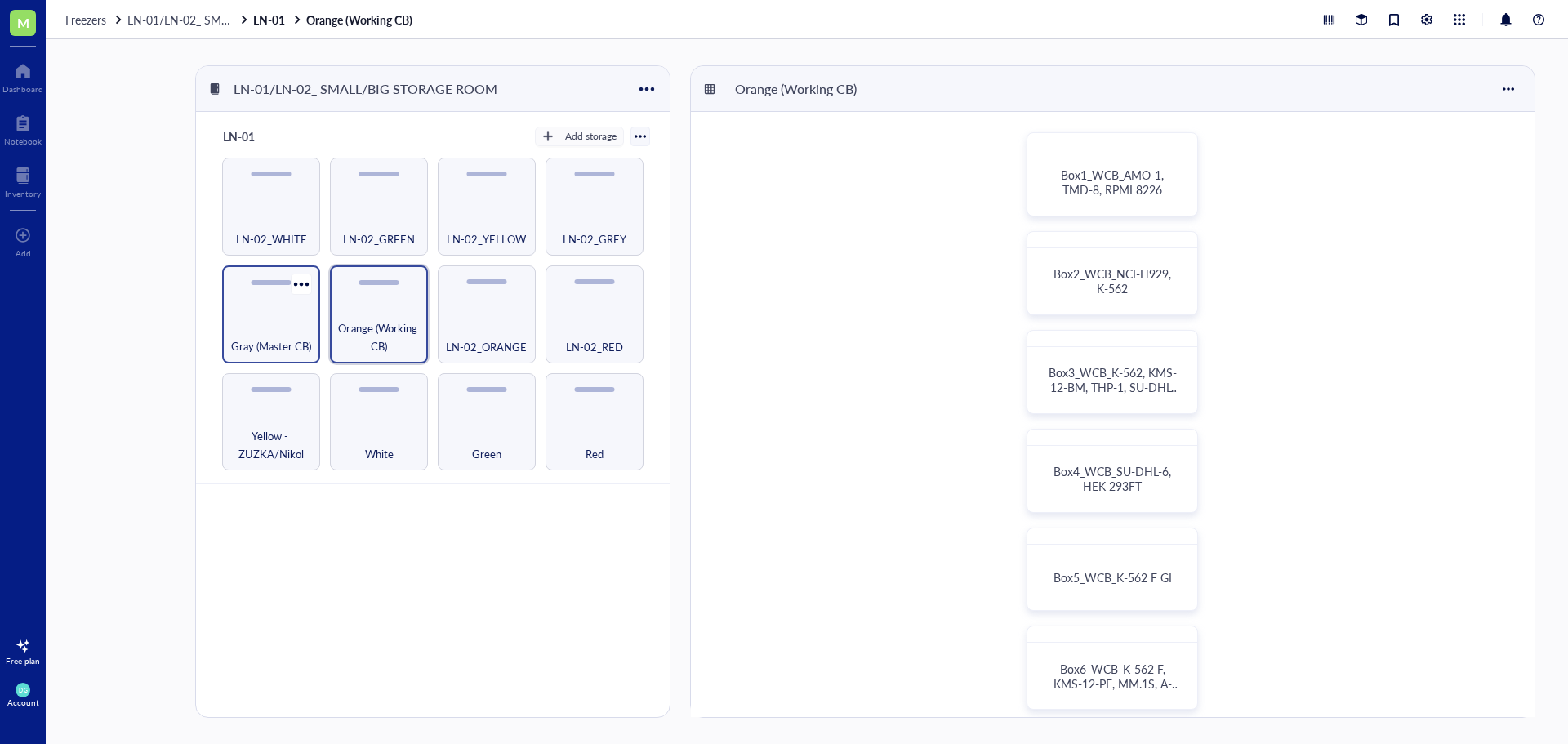
click at [264, 304] on div "Gray (Master CB)" at bounding box center [271, 314] width 98 height 98
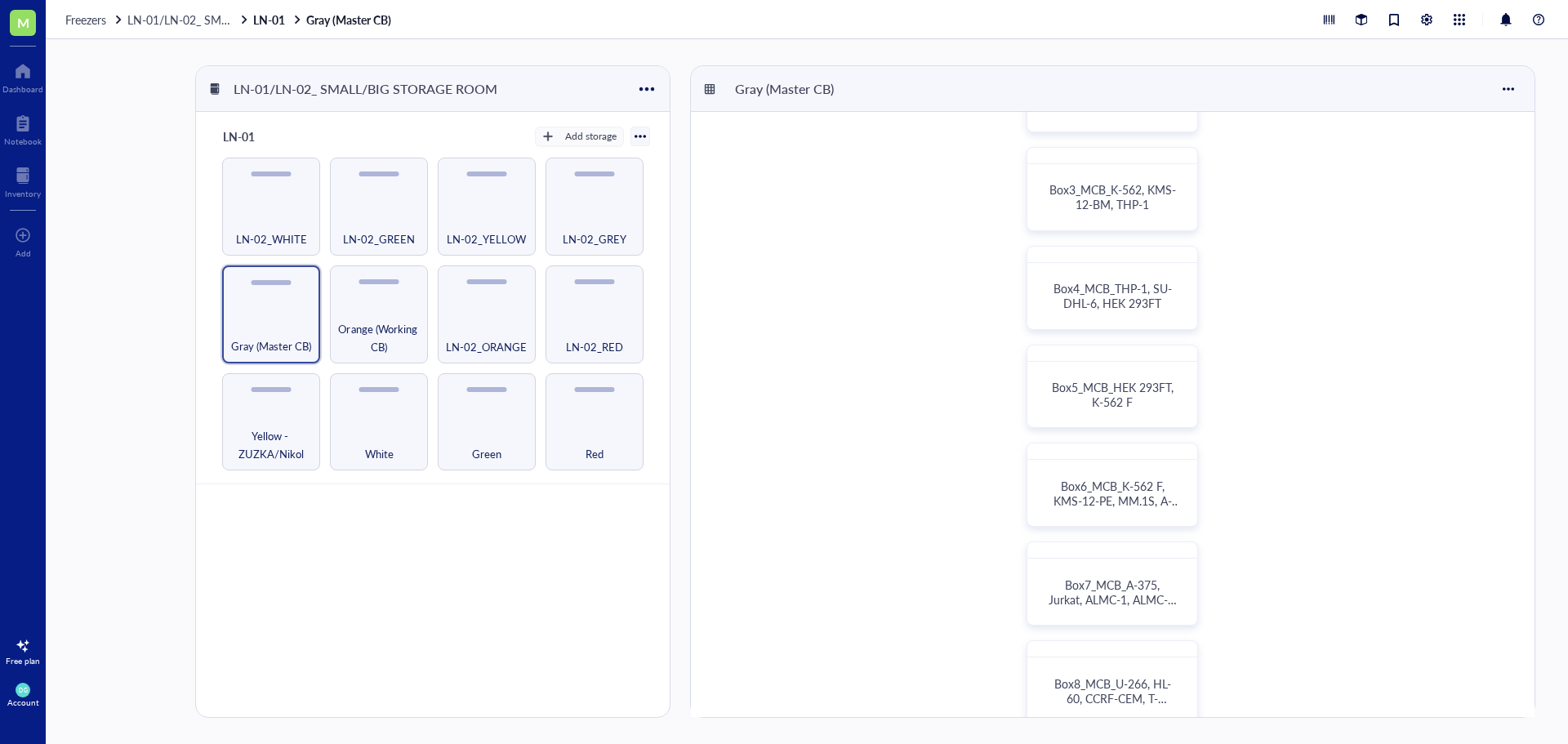
scroll to position [327, 0]
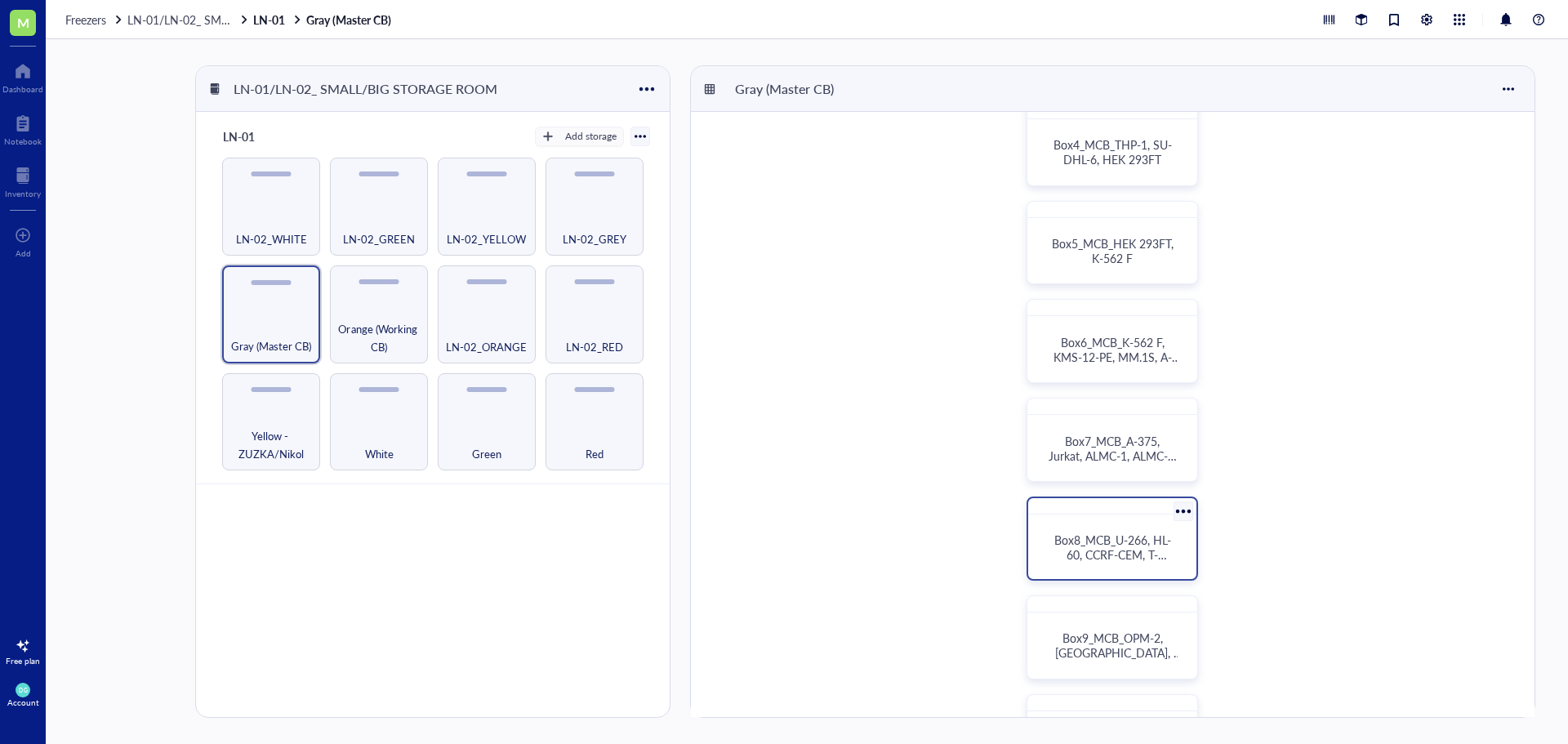
click at [1101, 559] on span "Box8_MCB_U-266, HL-60, CCRF-CEM, T-[PERSON_NAME]-293, MOLT-4, HCT 116" at bounding box center [1114, 562] width 120 height 60
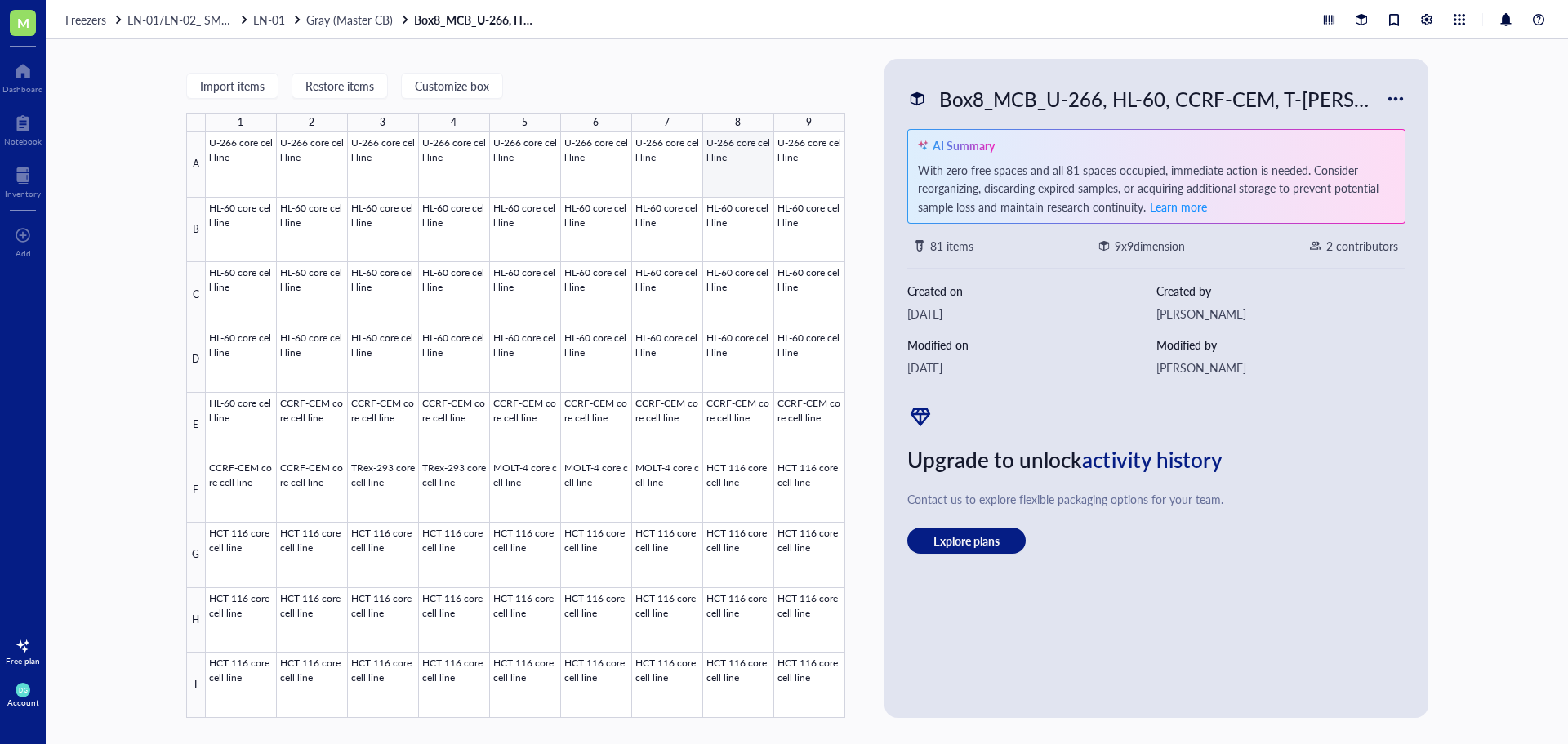
click at [736, 161] on div at bounding box center [525, 425] width 639 height 586
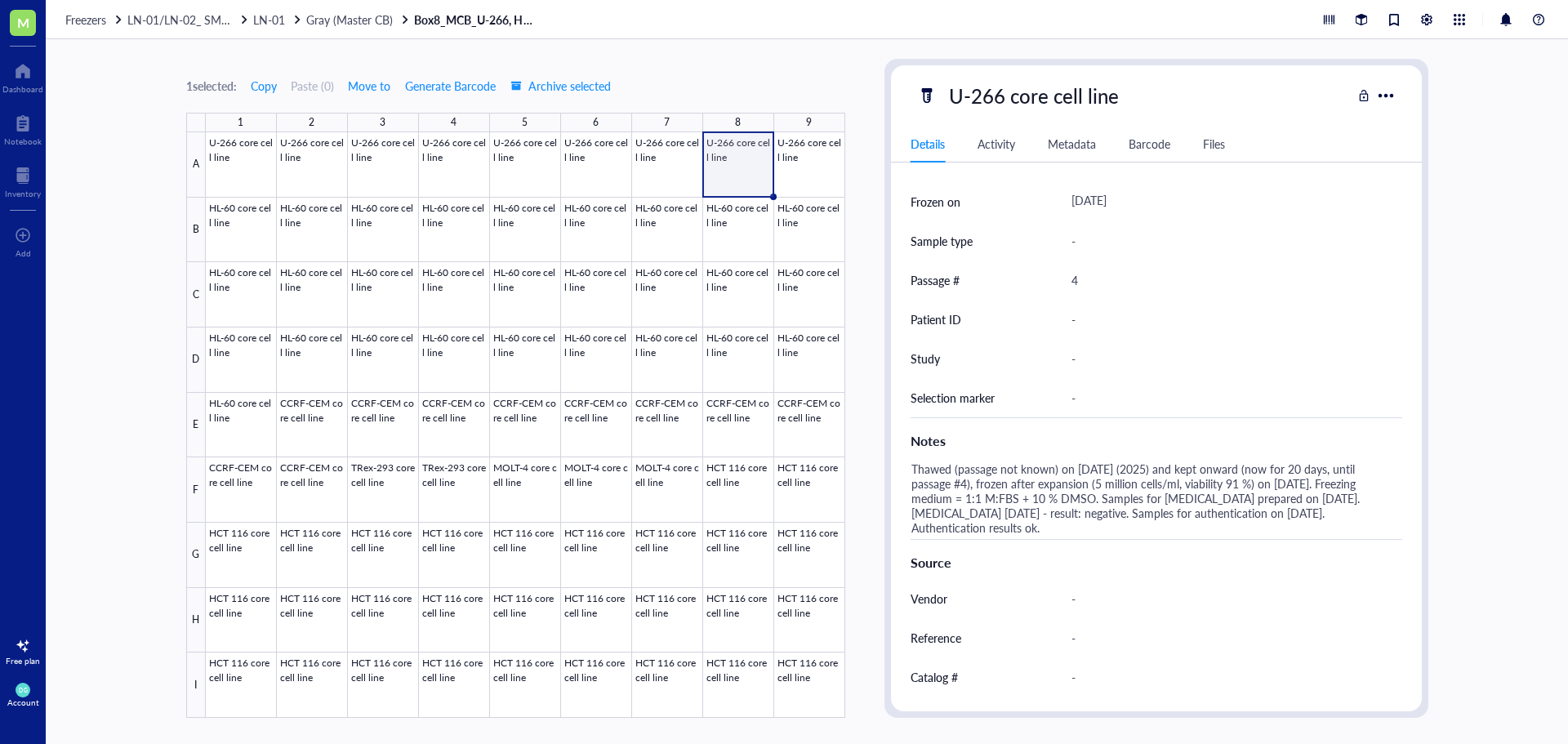
scroll to position [408, 0]
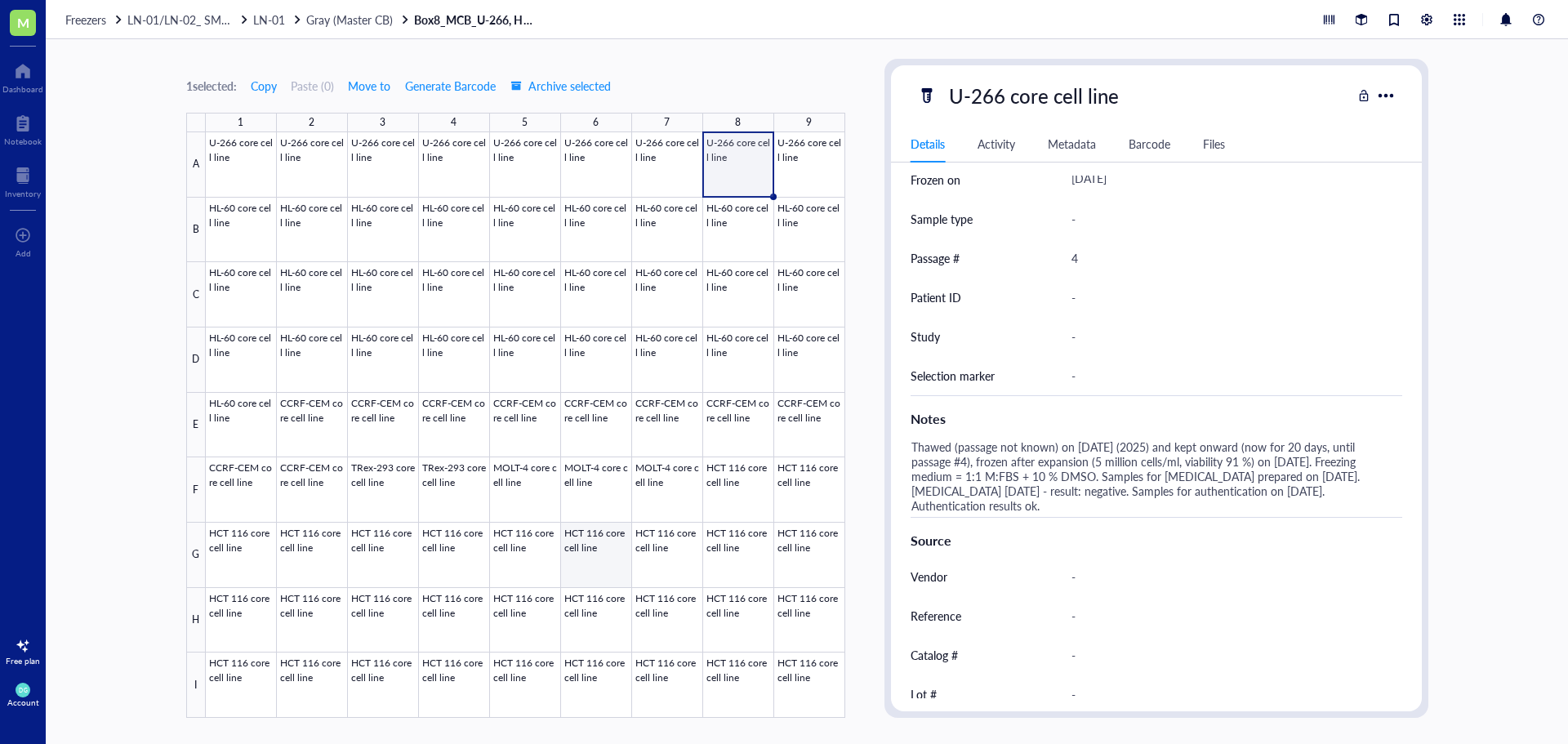
click at [606, 548] on div at bounding box center [525, 425] width 639 height 586
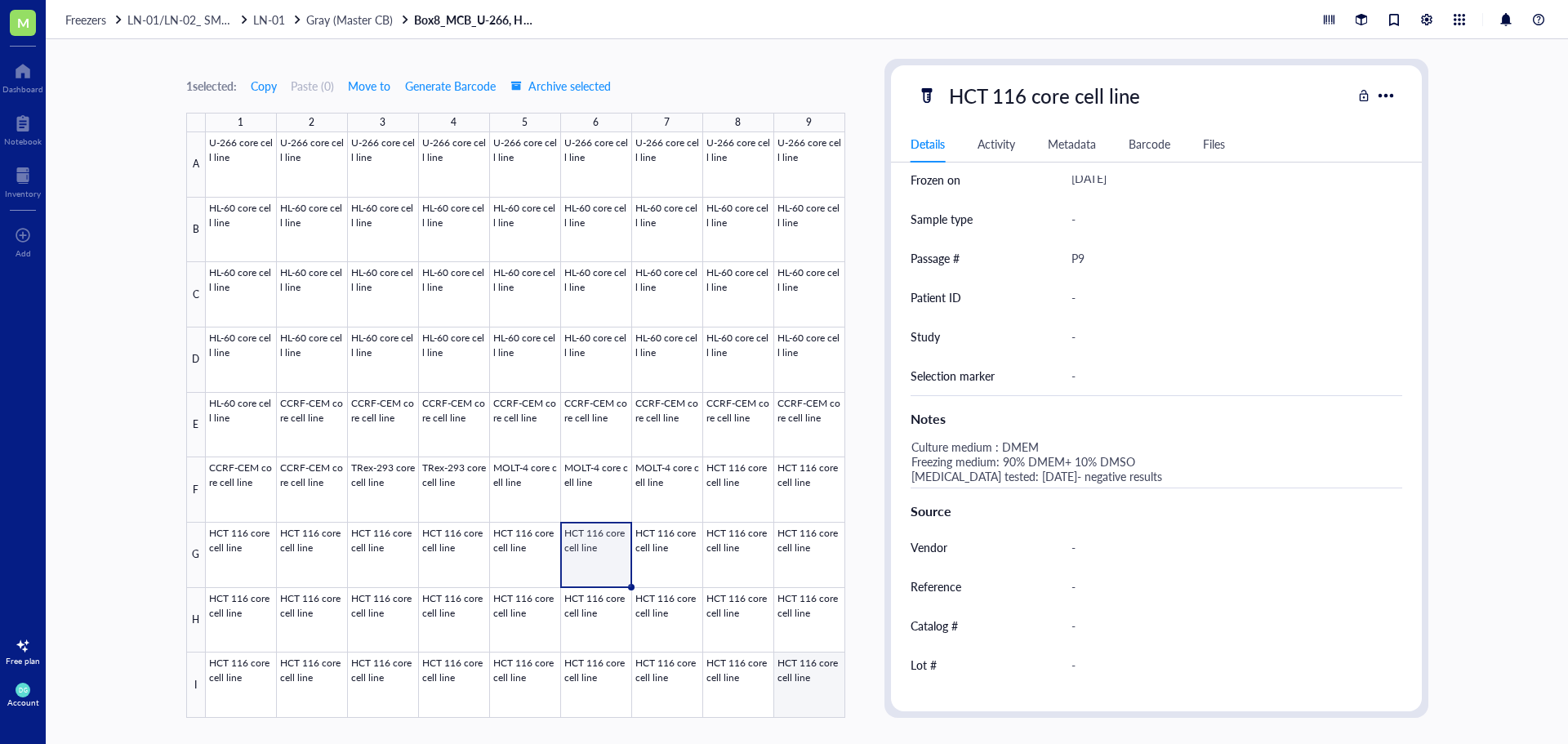
click at [823, 685] on div at bounding box center [525, 425] width 639 height 586
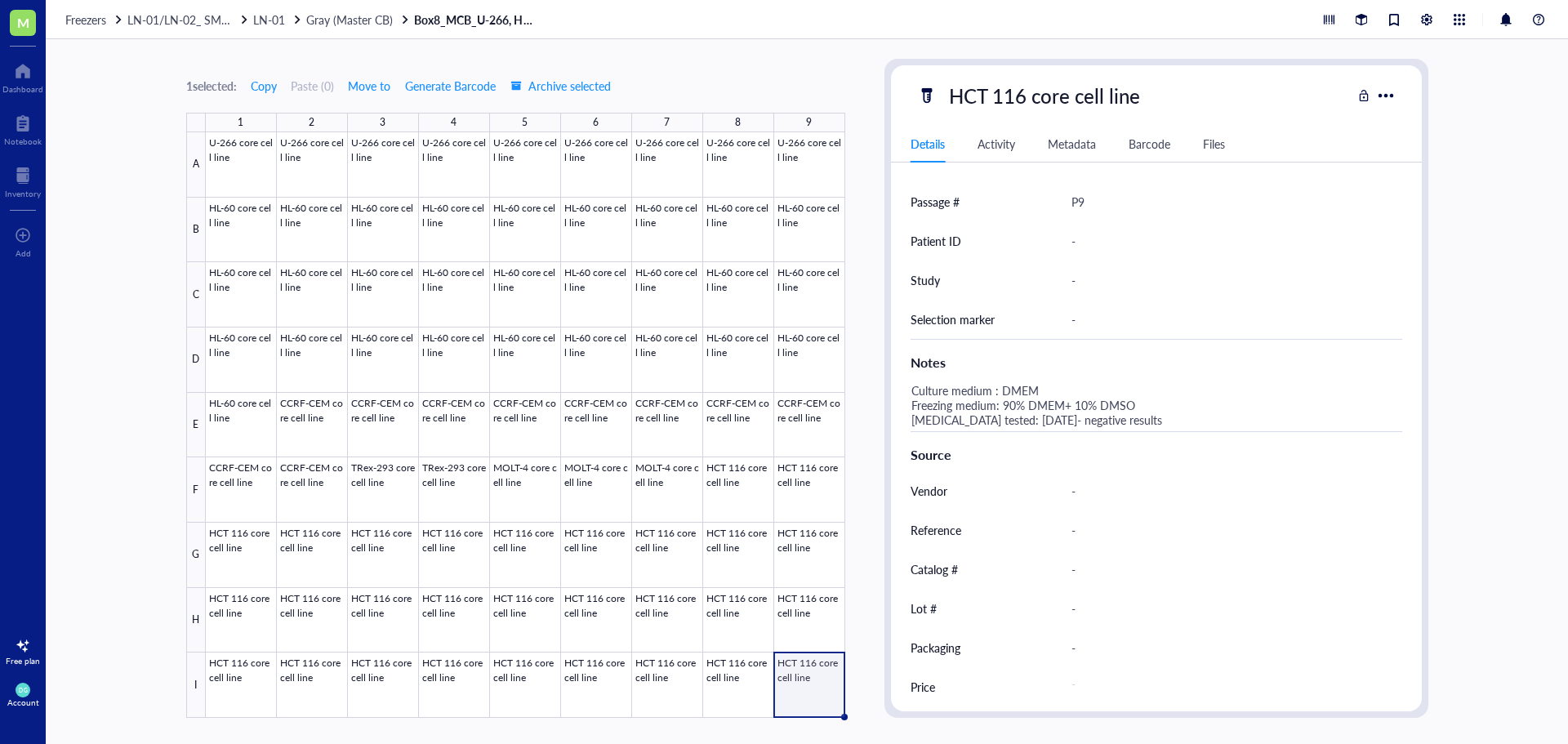
scroll to position [473, 0]
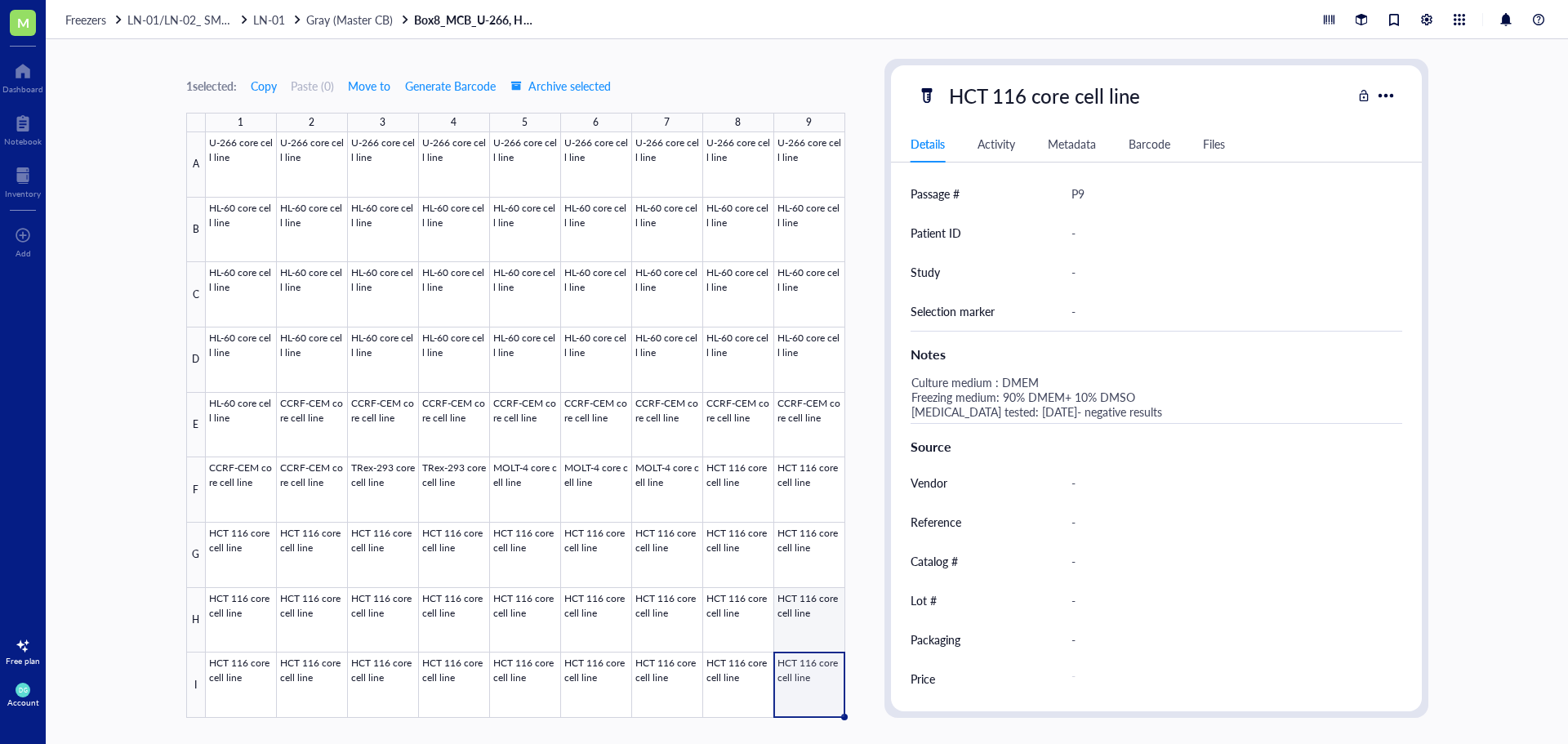
click at [787, 627] on div at bounding box center [525, 425] width 639 height 586
click at [323, 21] on span "Gray (Master CB)" at bounding box center [350, 20] width 87 height 16
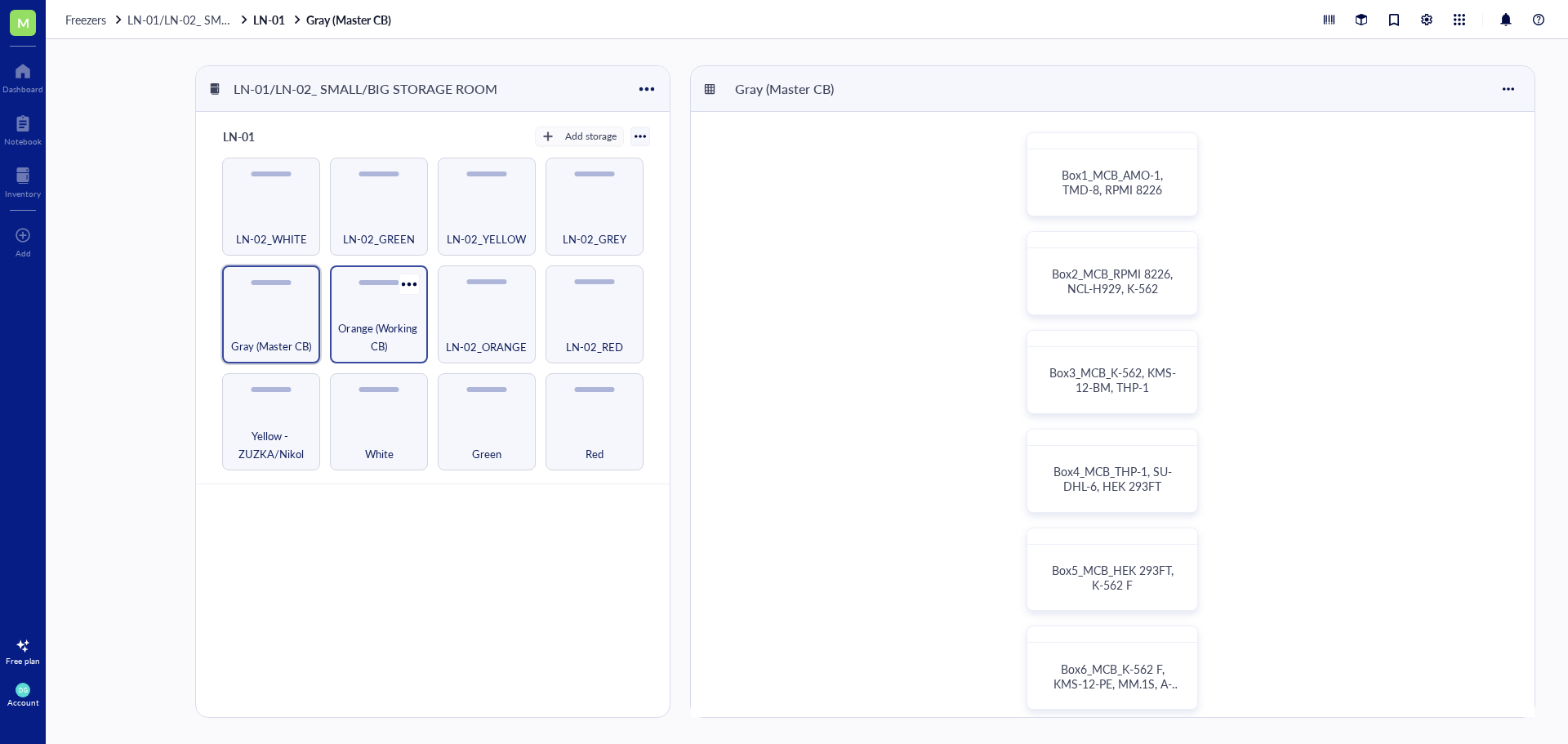
click at [365, 336] on span "Orange (Working CB)" at bounding box center [379, 337] width 82 height 36
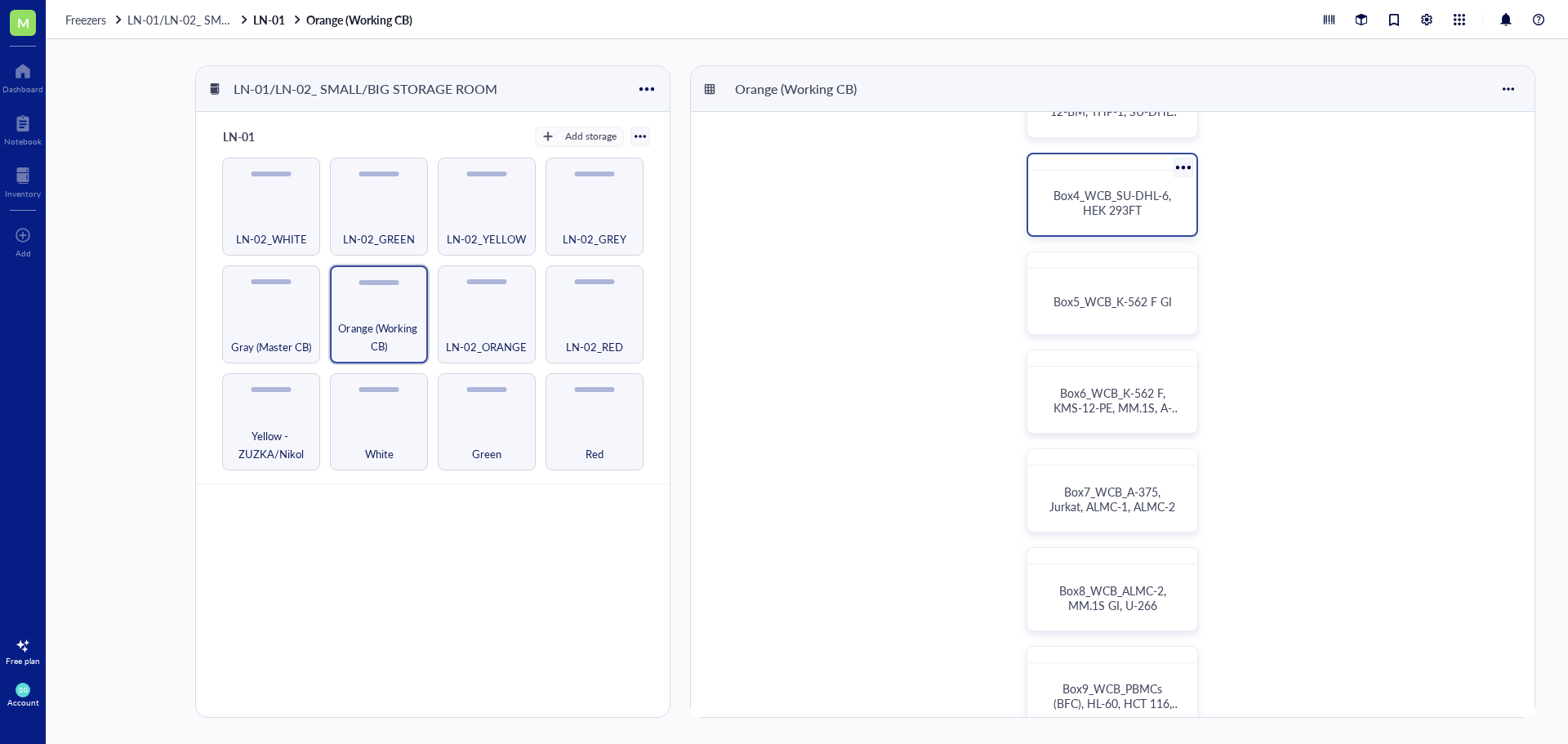
scroll to position [408, 0]
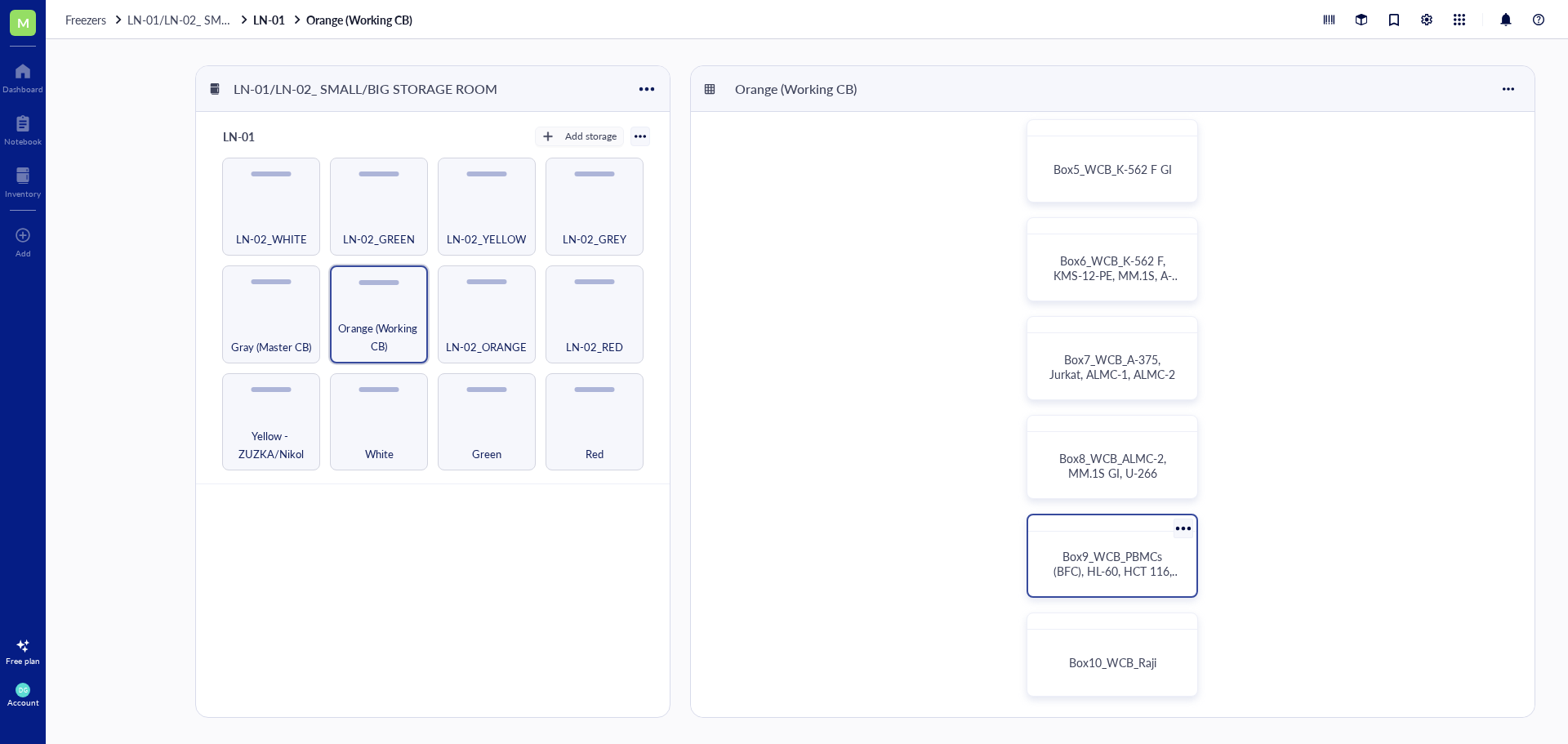
click at [1099, 579] on div "Box9_WCB_PBMCs (BFC), HL-60, HCT 116, OPM-2" at bounding box center [1112, 564] width 155 height 51
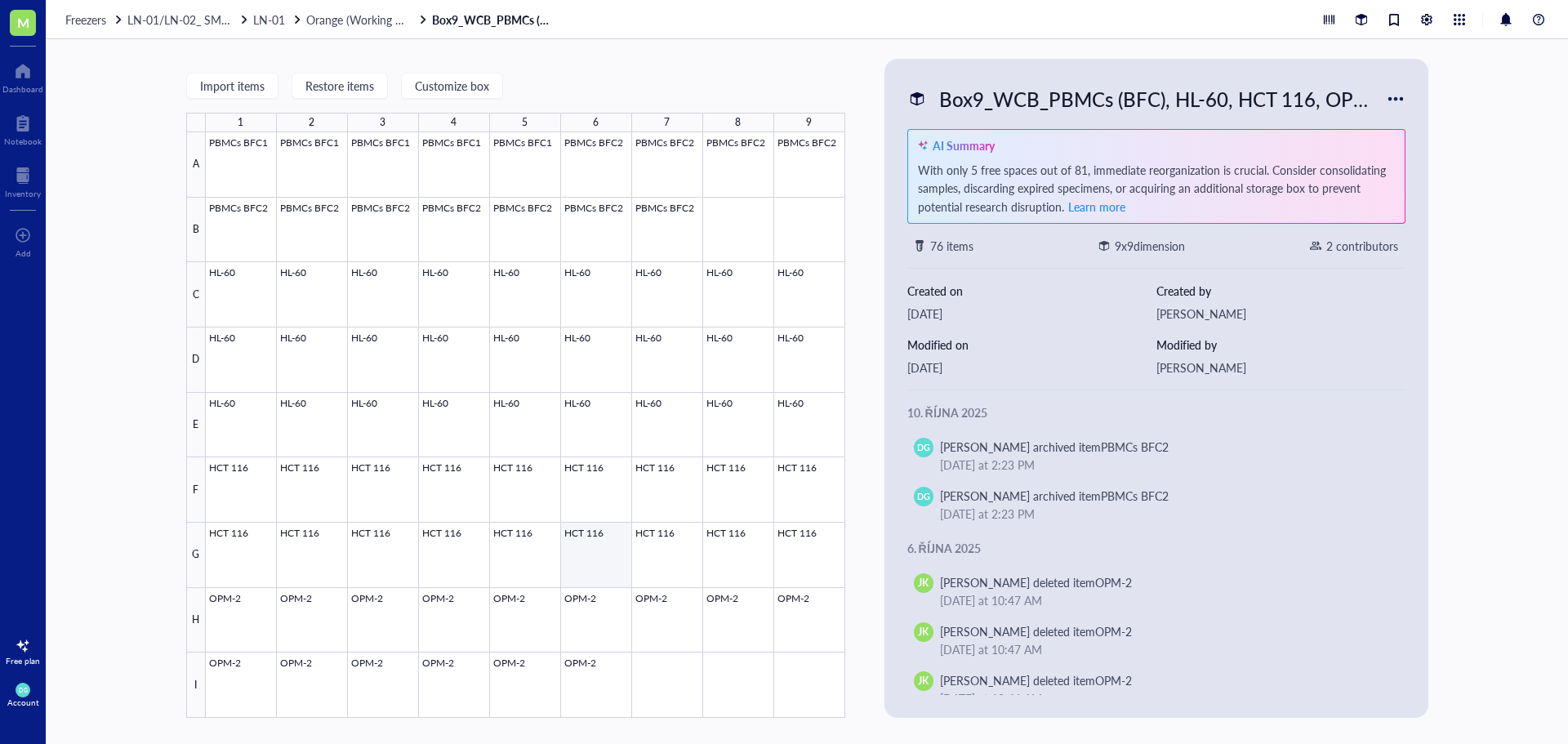
click at [595, 543] on div at bounding box center [525, 425] width 639 height 586
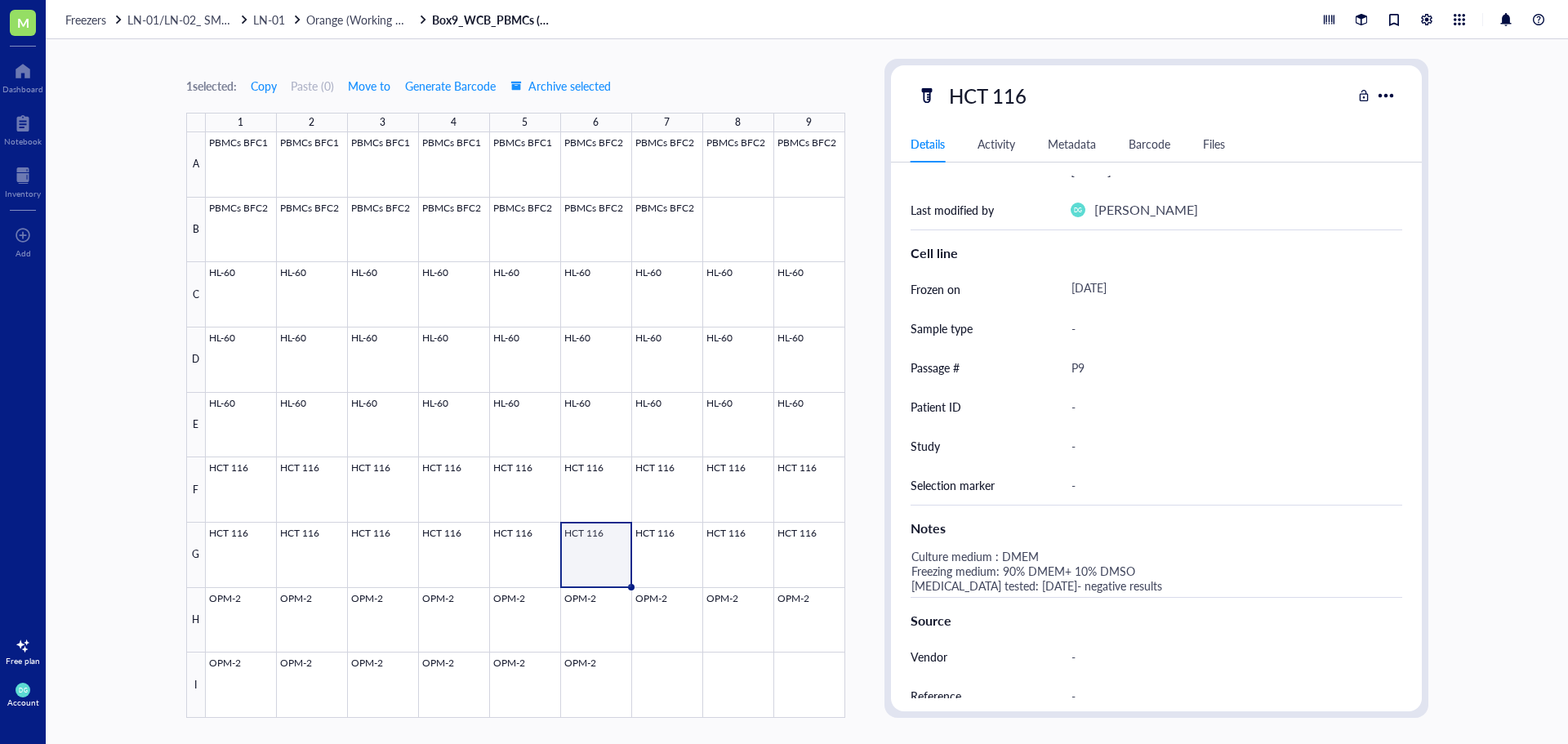
scroll to position [327, 0]
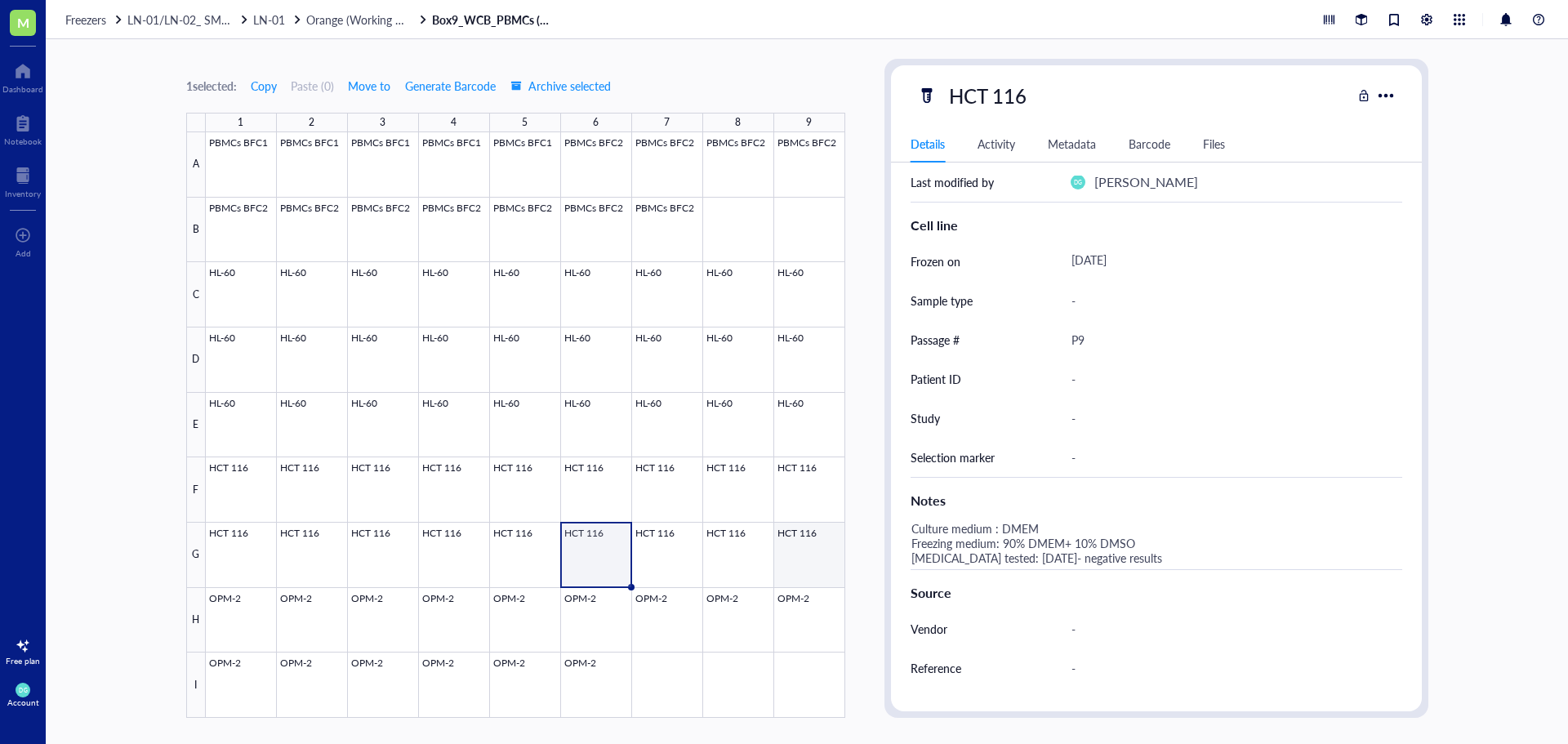
click at [796, 558] on div at bounding box center [525, 425] width 639 height 586
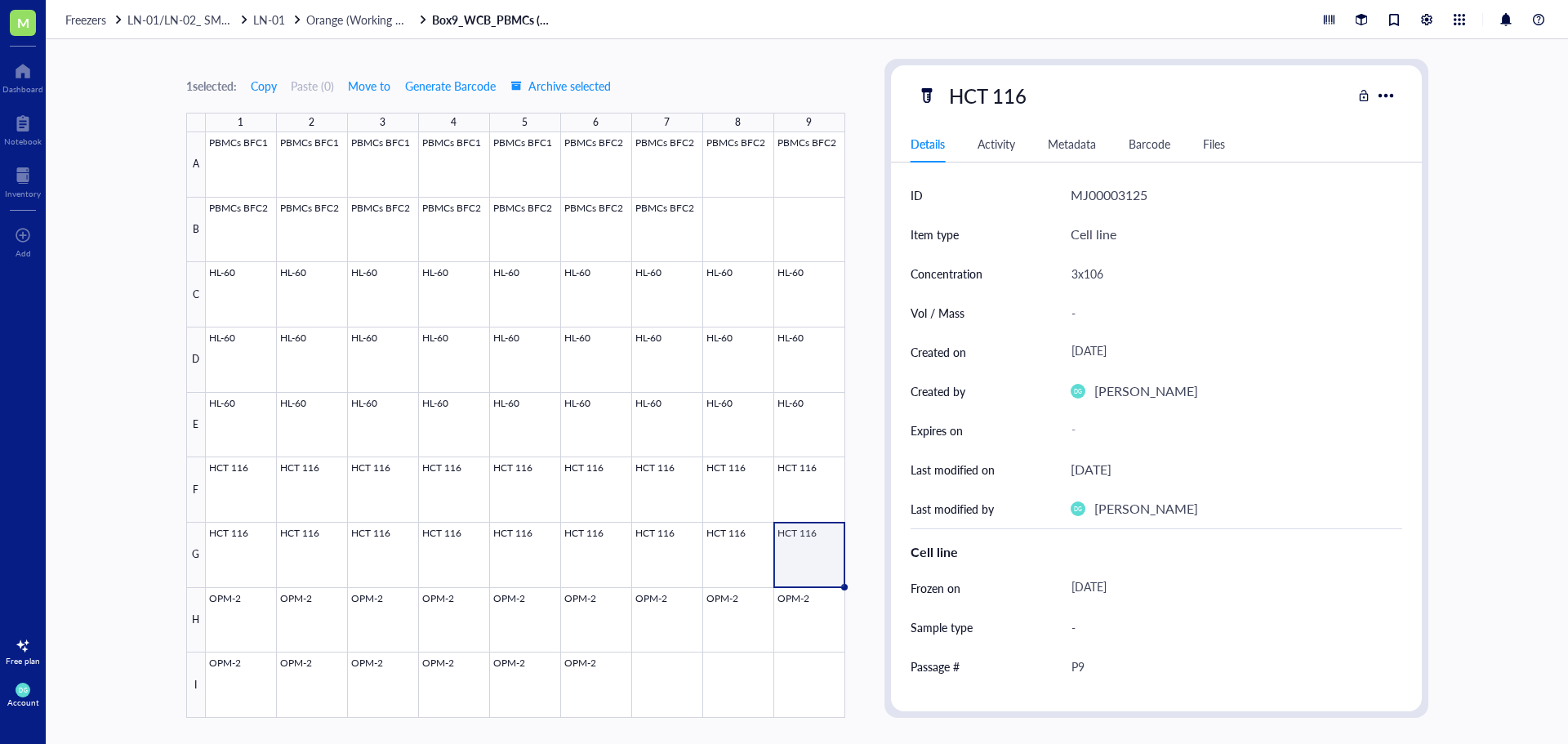
drag, startPoint x: 270, startPoint y: 20, endPoint x: 302, endPoint y: 38, distance: 36.7
click at [270, 20] on span "LN-01" at bounding box center [269, 20] width 32 height 16
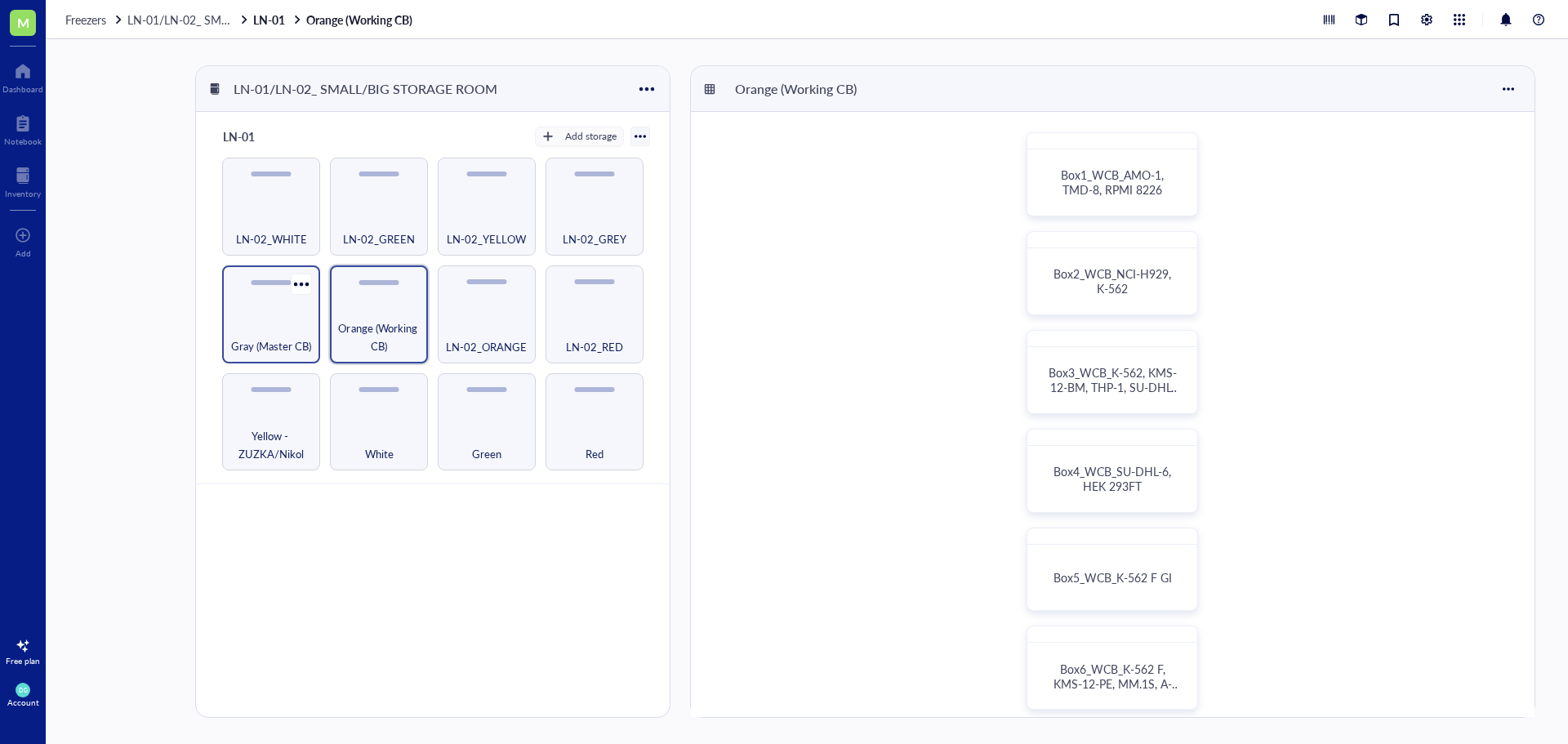
click at [248, 329] on div "Gray (Master CB)" at bounding box center [271, 337] width 82 height 36
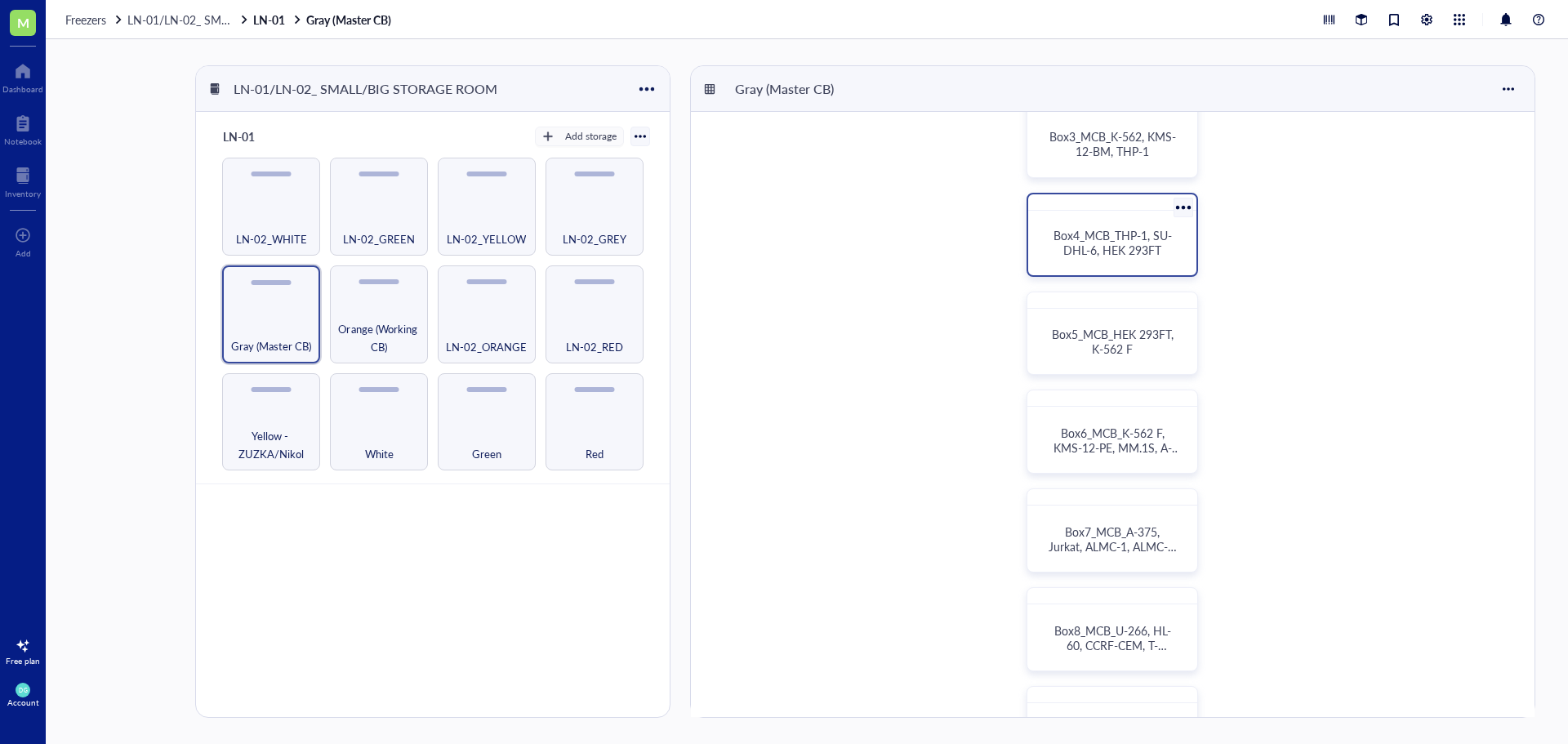
scroll to position [245, 0]
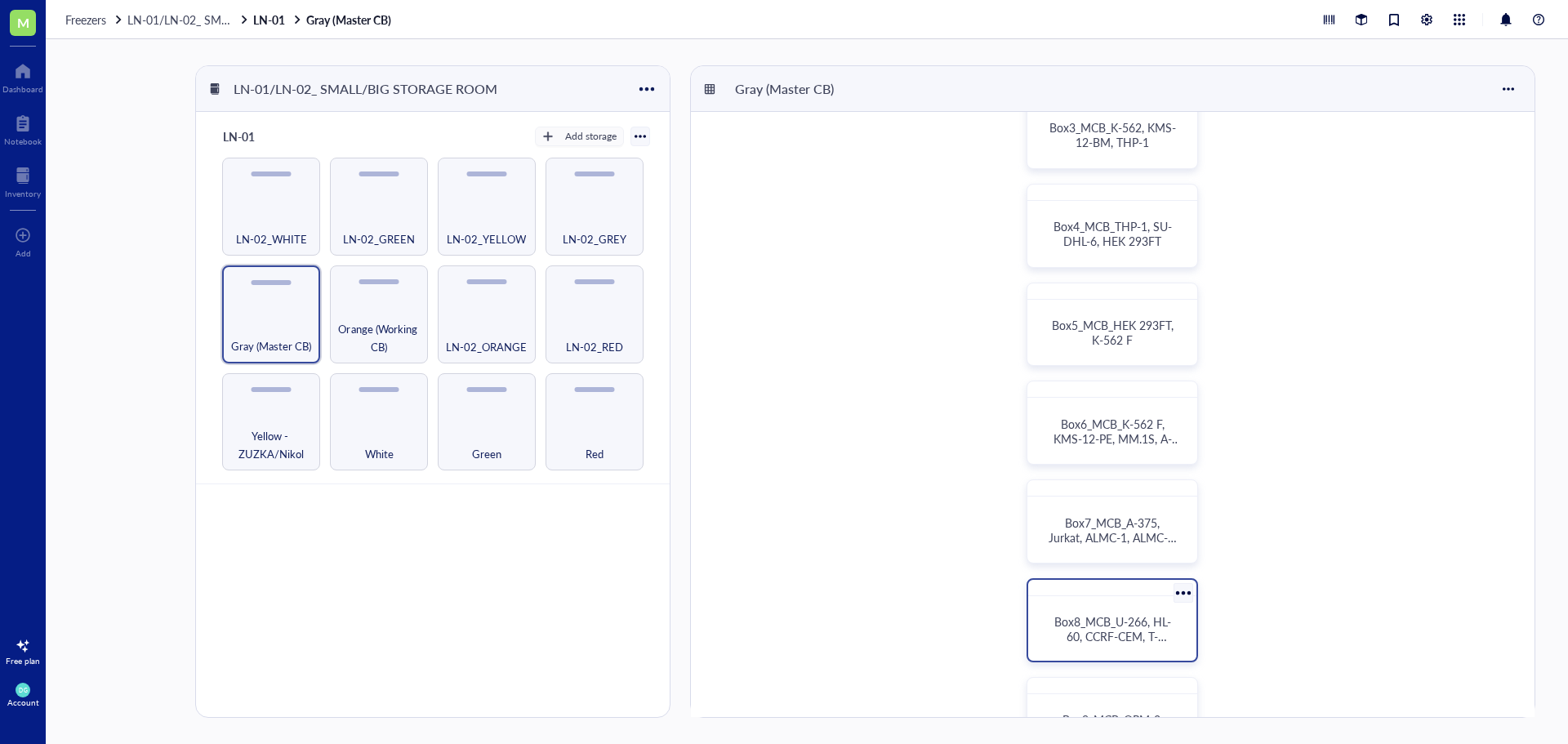
click at [1109, 617] on span "Box8_MCB_U-266, HL-60, CCRF-CEM, T-[PERSON_NAME]-293, MOLT-4, HCT 116" at bounding box center [1114, 644] width 120 height 60
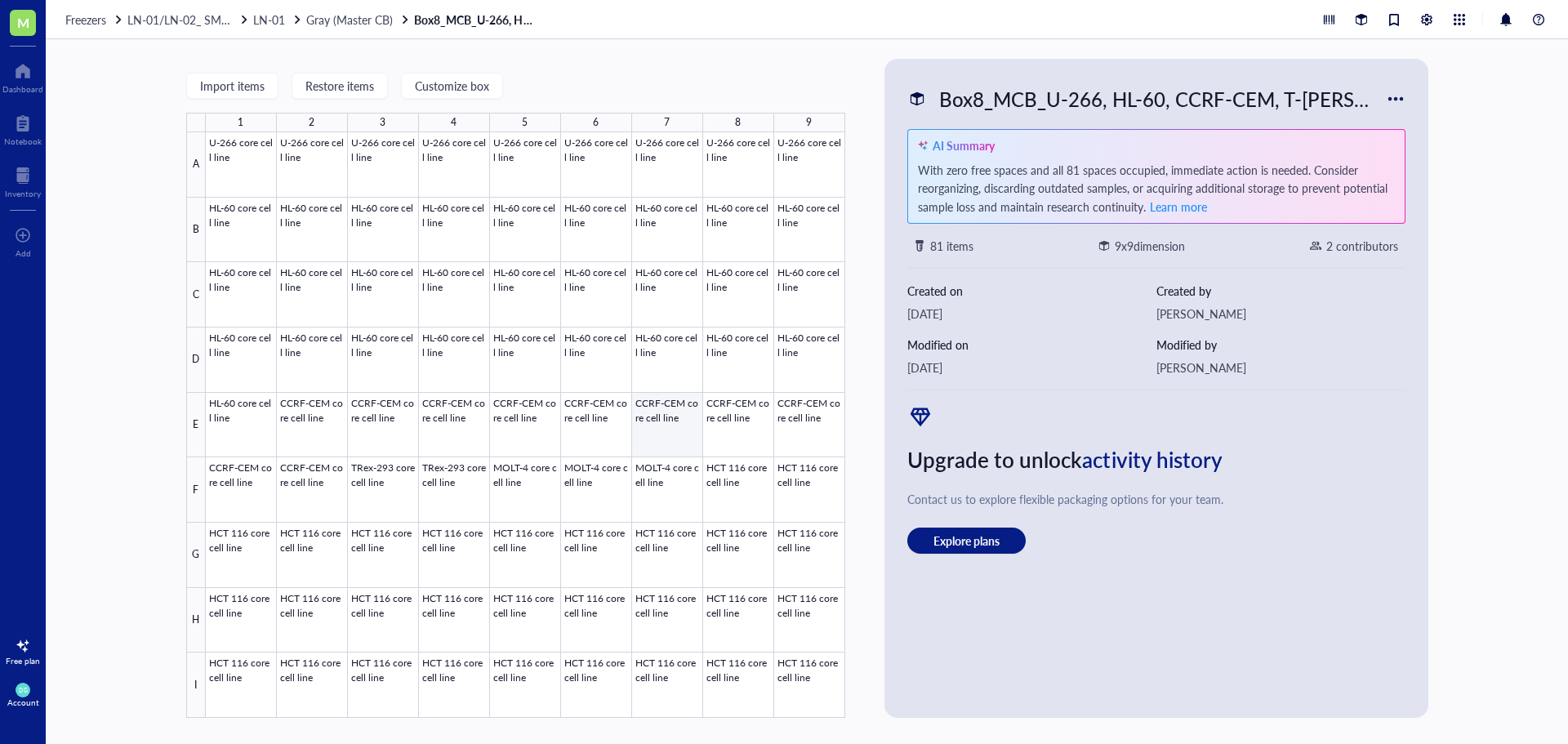
click at [681, 424] on div at bounding box center [525, 425] width 639 height 586
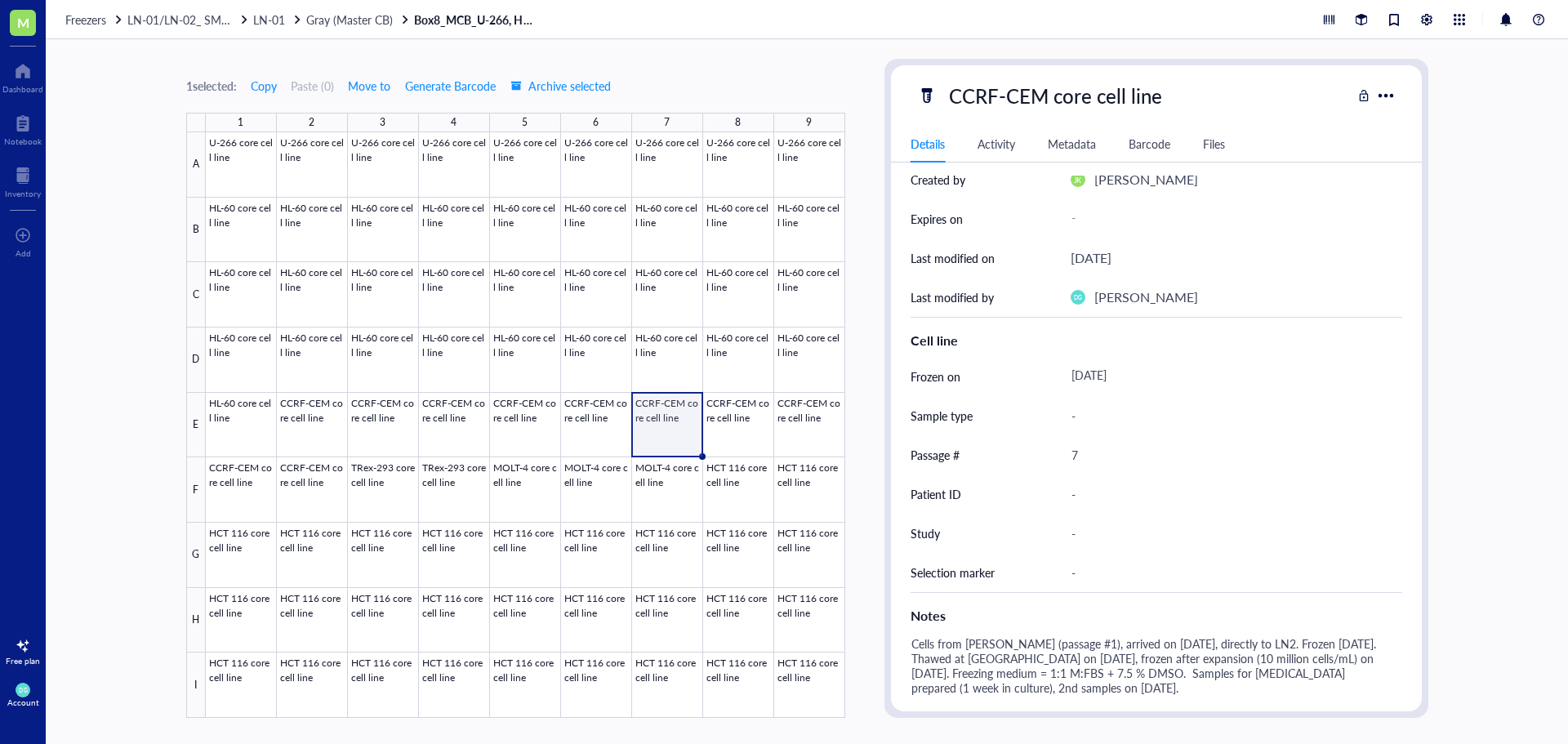
scroll to position [245, 0]
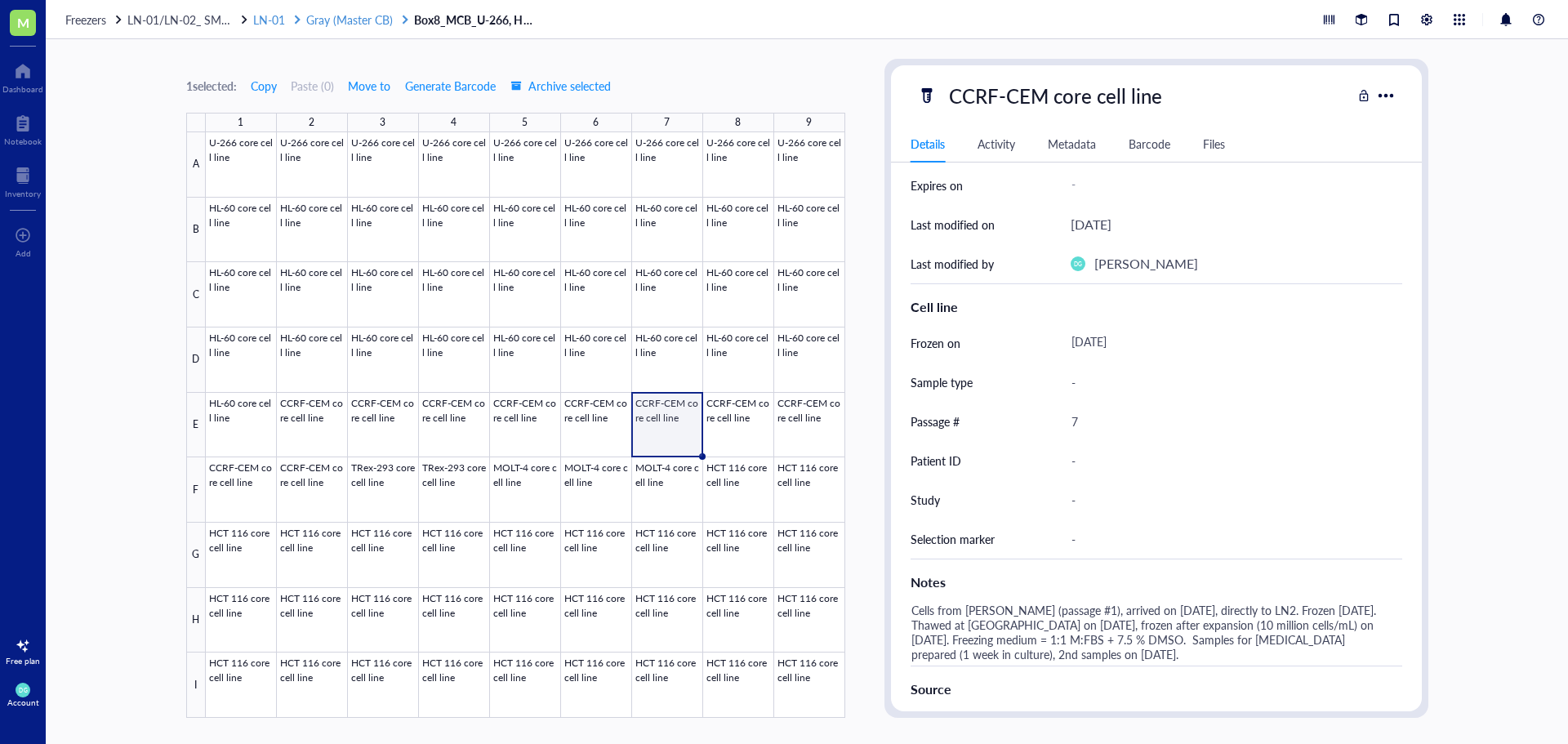
click at [345, 24] on span "Gray (Master CB)" at bounding box center [350, 20] width 87 height 16
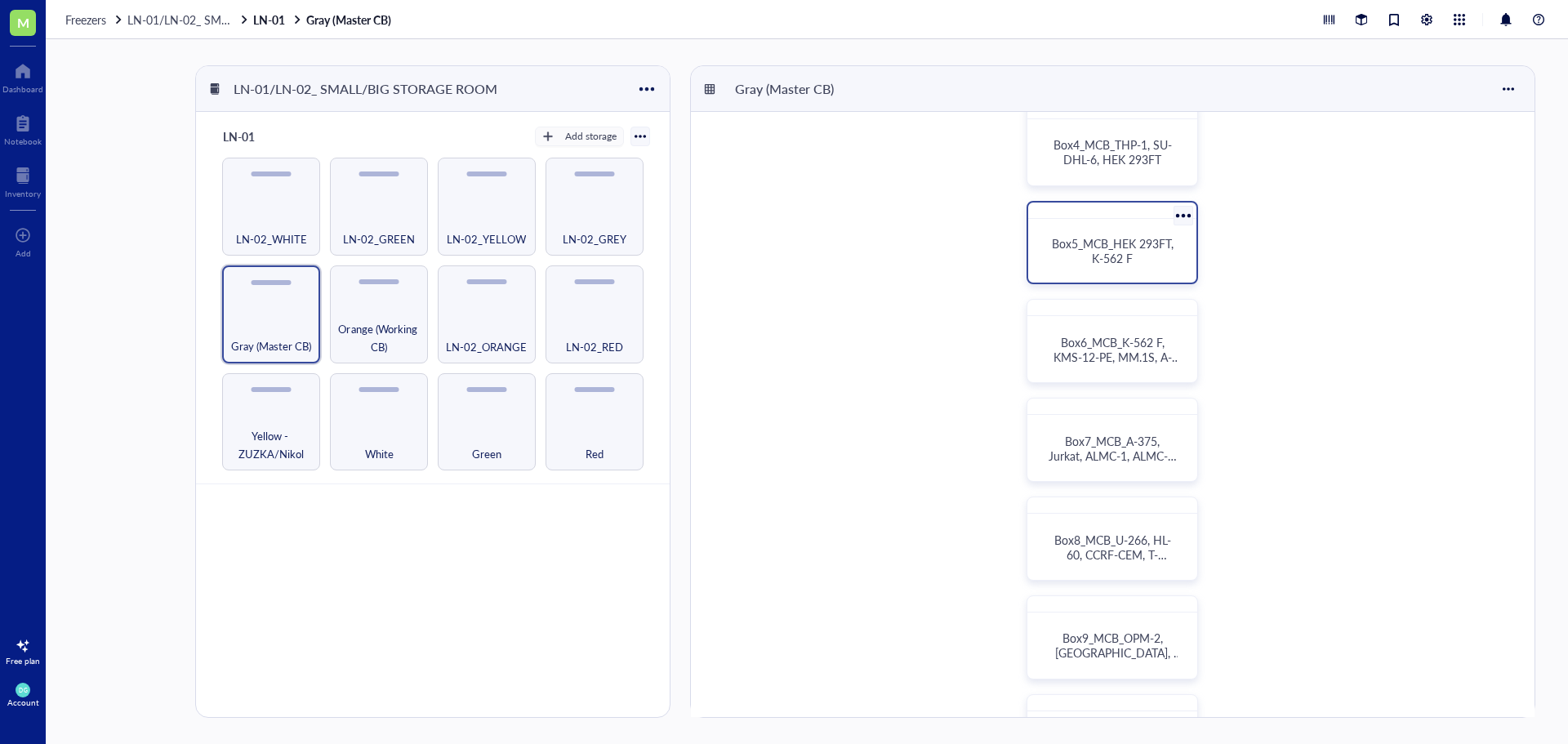
scroll to position [408, 0]
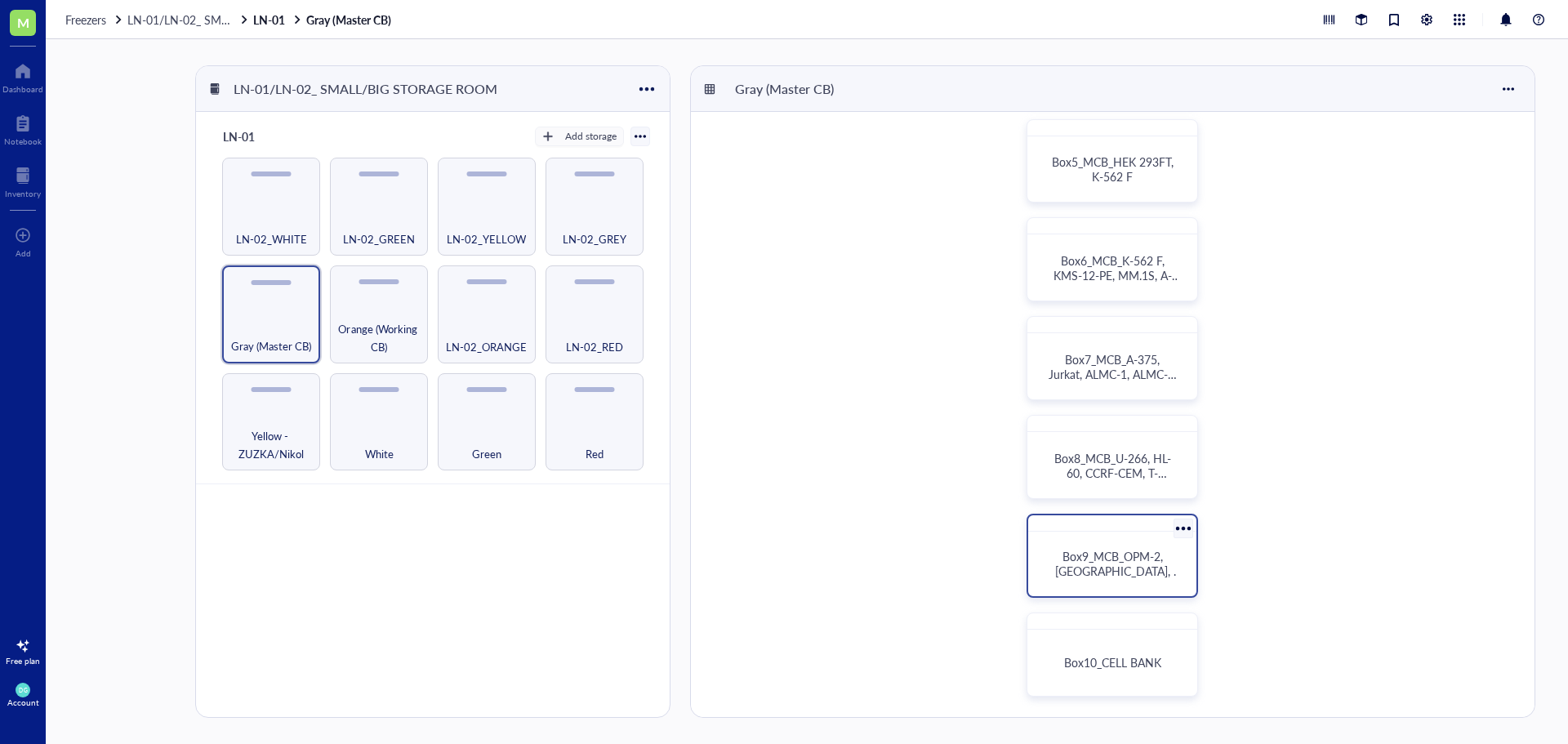
click at [1133, 576] on span "Box9_MCB_OPM-2, [GEOGRAPHIC_DATA], KMS-28-BM" at bounding box center [1119, 571] width 128 height 46
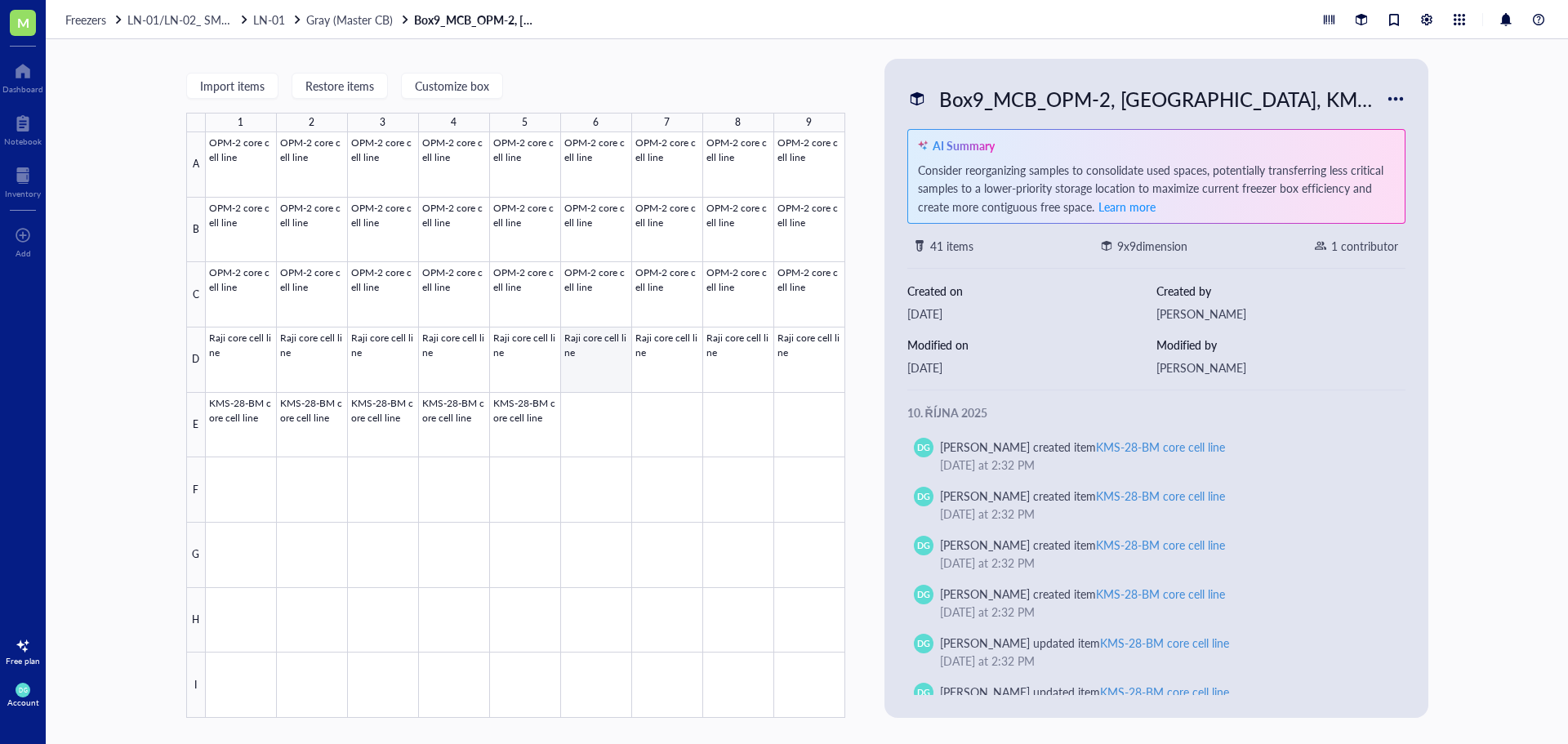
click at [599, 365] on div at bounding box center [525, 425] width 639 height 586
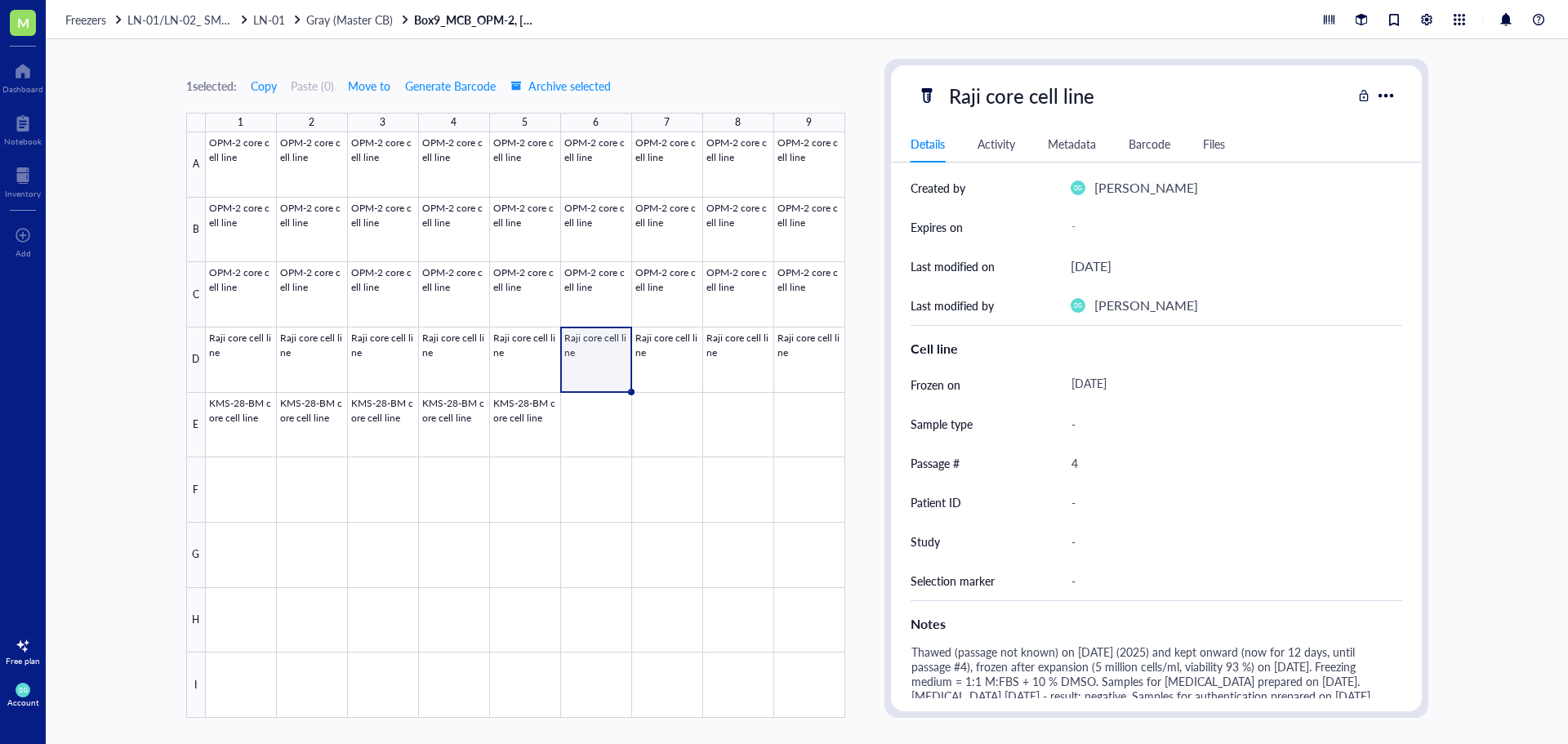
scroll to position [245, 0]
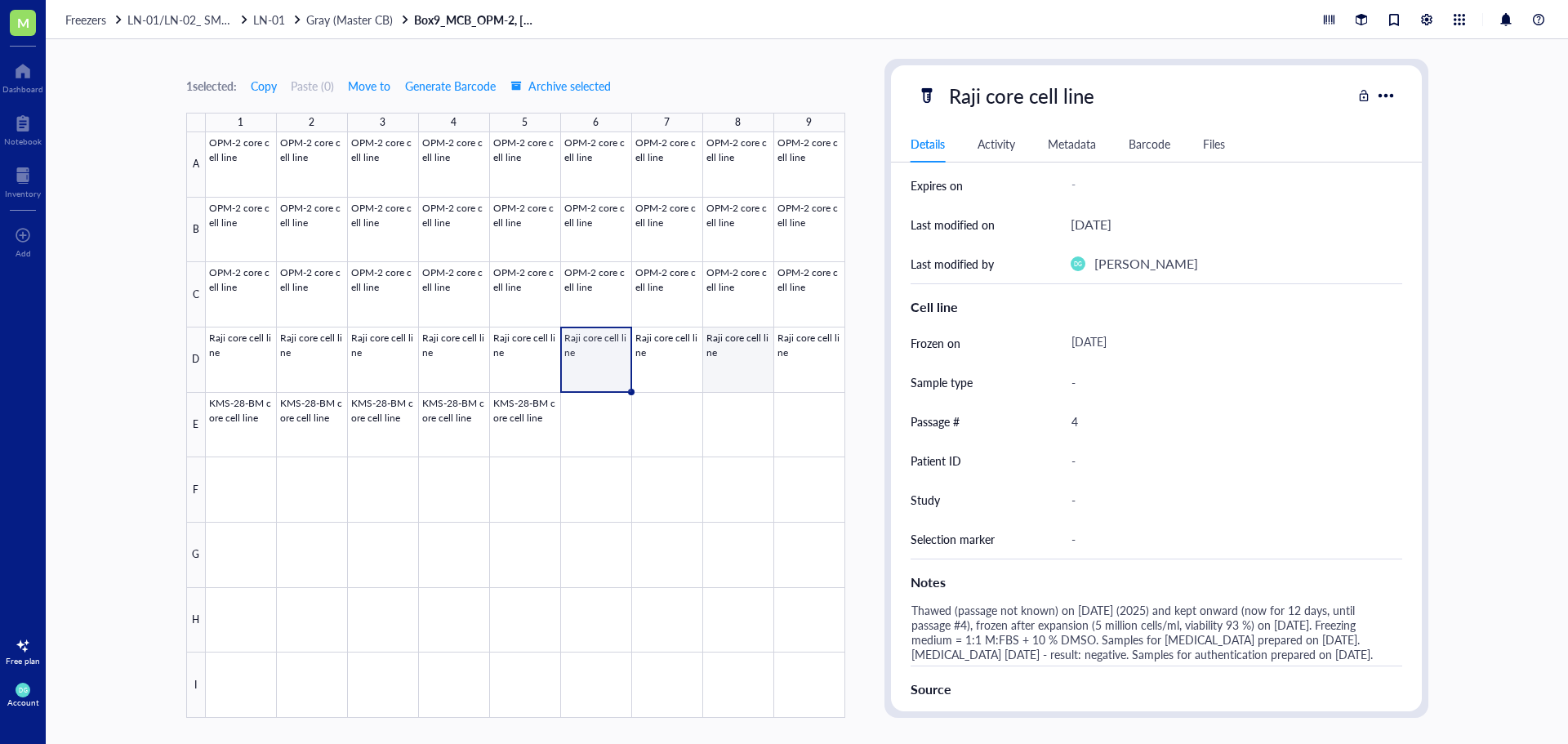
click at [716, 382] on div at bounding box center [525, 425] width 639 height 586
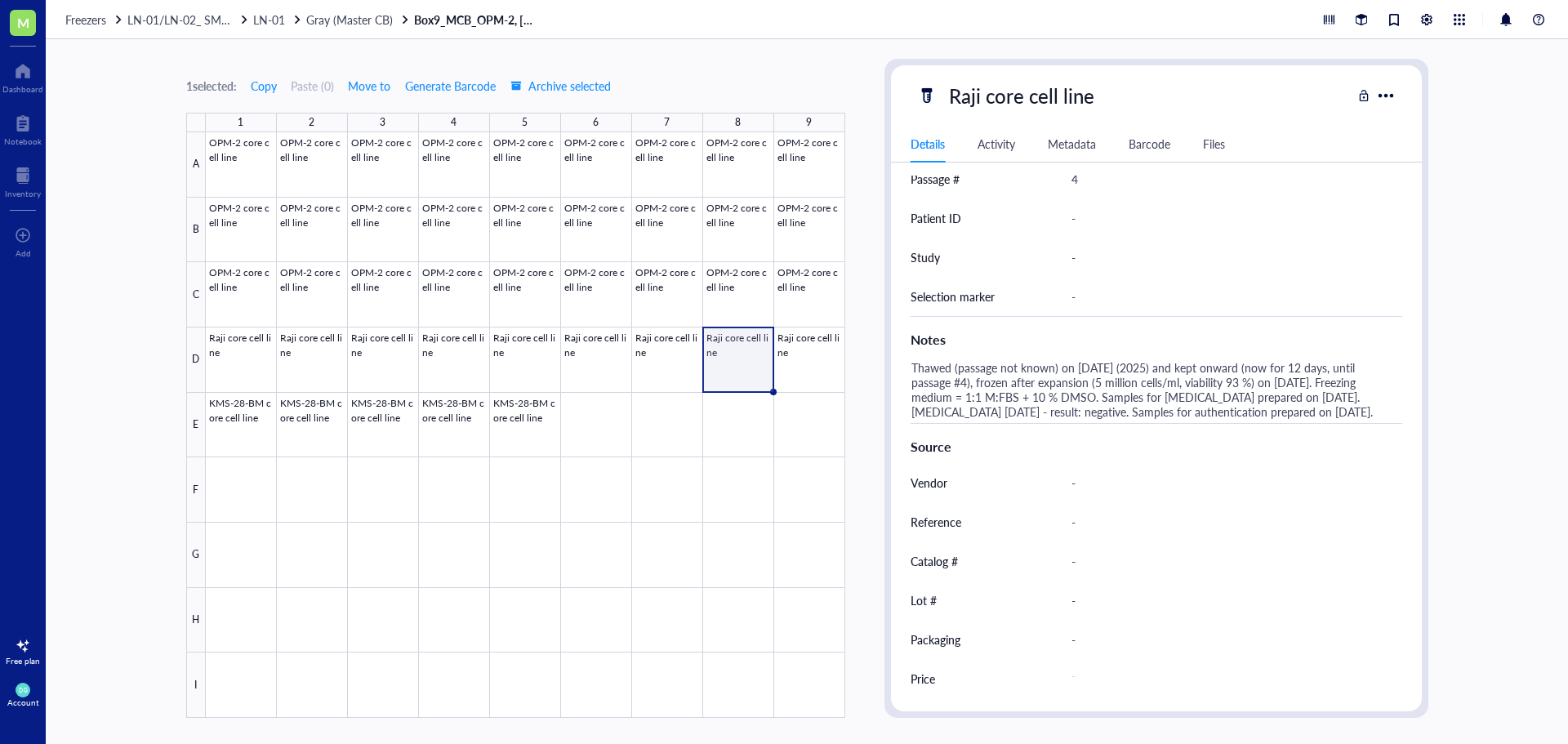
scroll to position [503, 0]
drag, startPoint x: 335, startPoint y: 20, endPoint x: 350, endPoint y: 35, distance: 21.2
click at [335, 20] on span "Gray (Master CB)" at bounding box center [350, 20] width 87 height 16
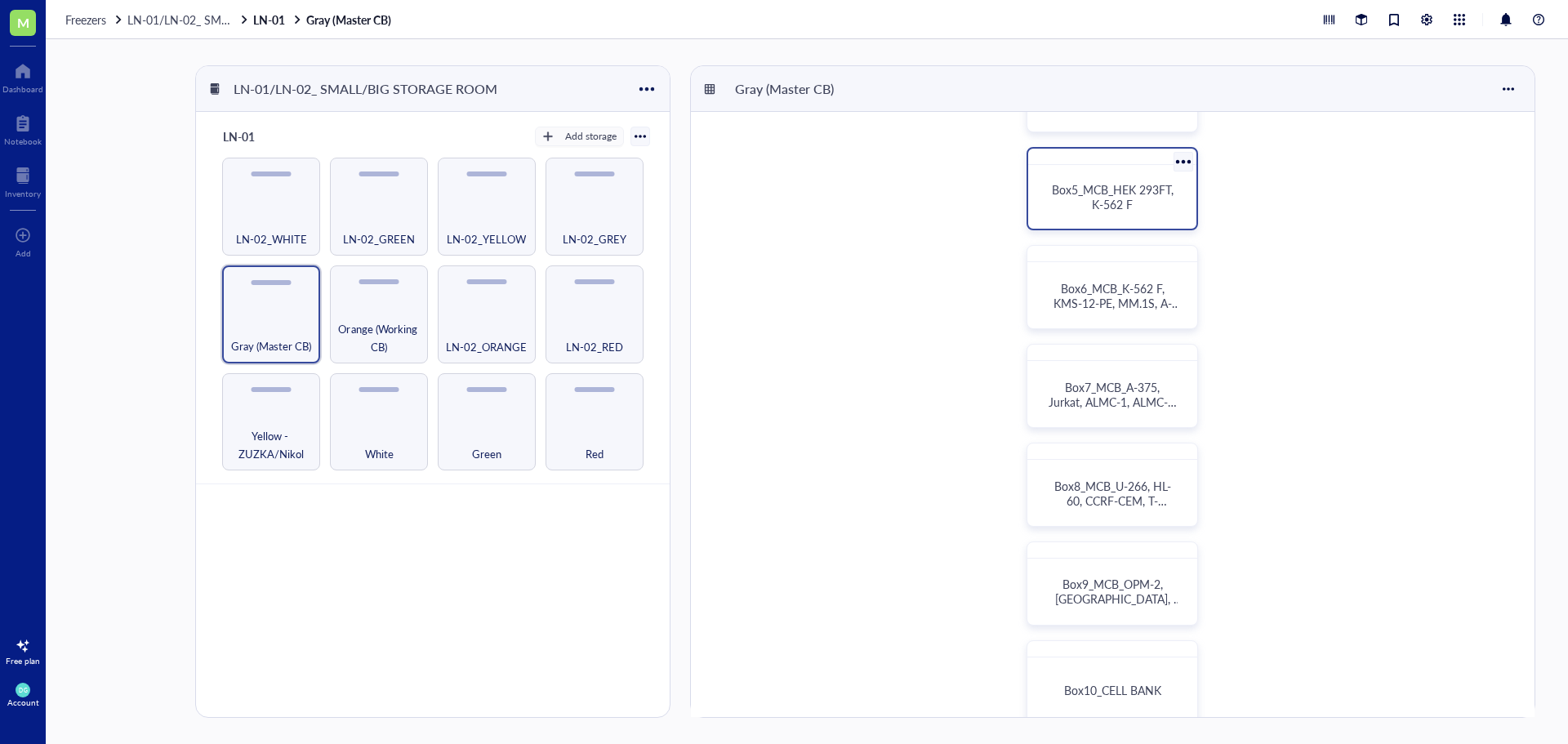
scroll to position [408, 0]
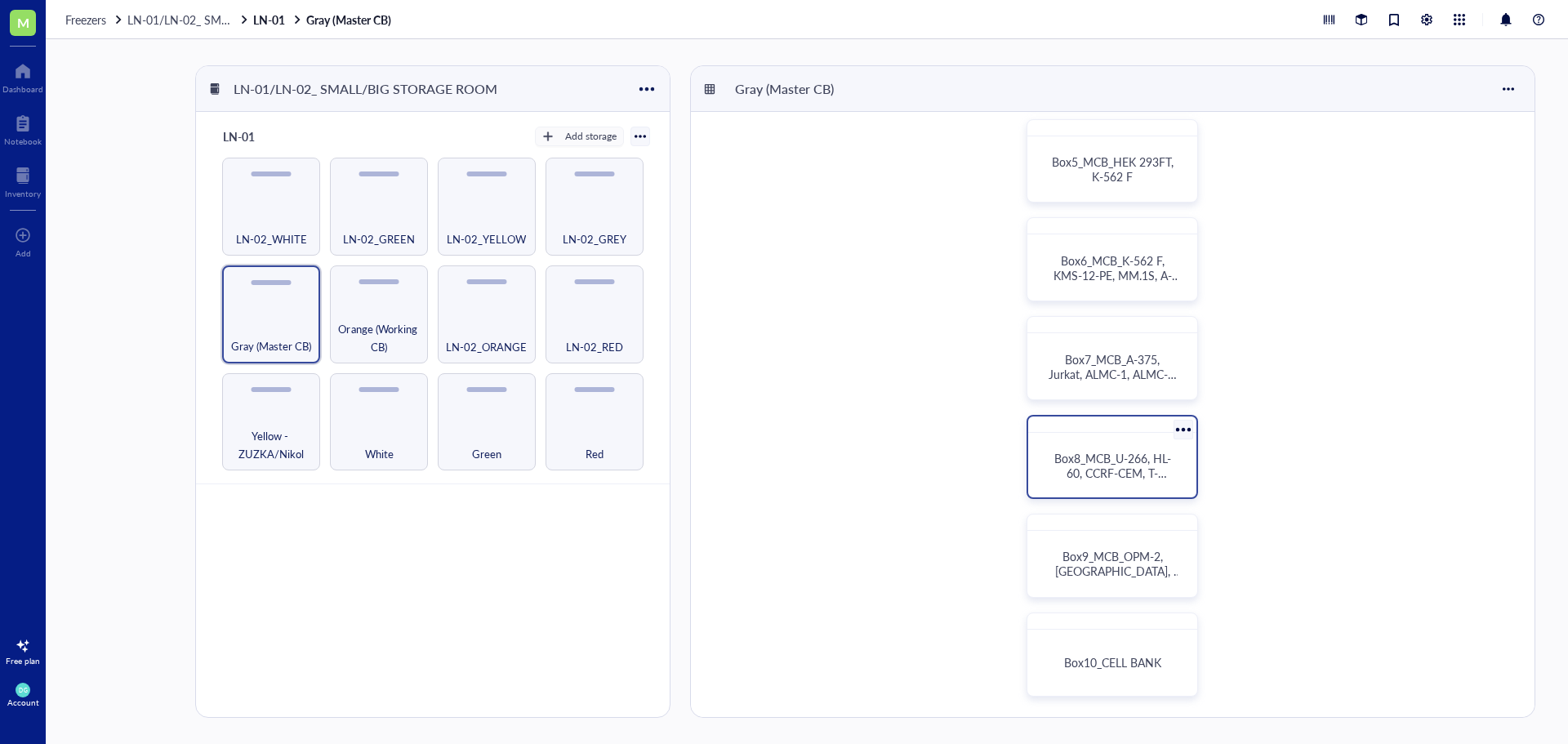
click at [1109, 467] on span "Box8_MCB_U-266, HL-60, CCRF-CEM, T-[PERSON_NAME]-293, MOLT-4, HCT 116" at bounding box center [1114, 480] width 120 height 60
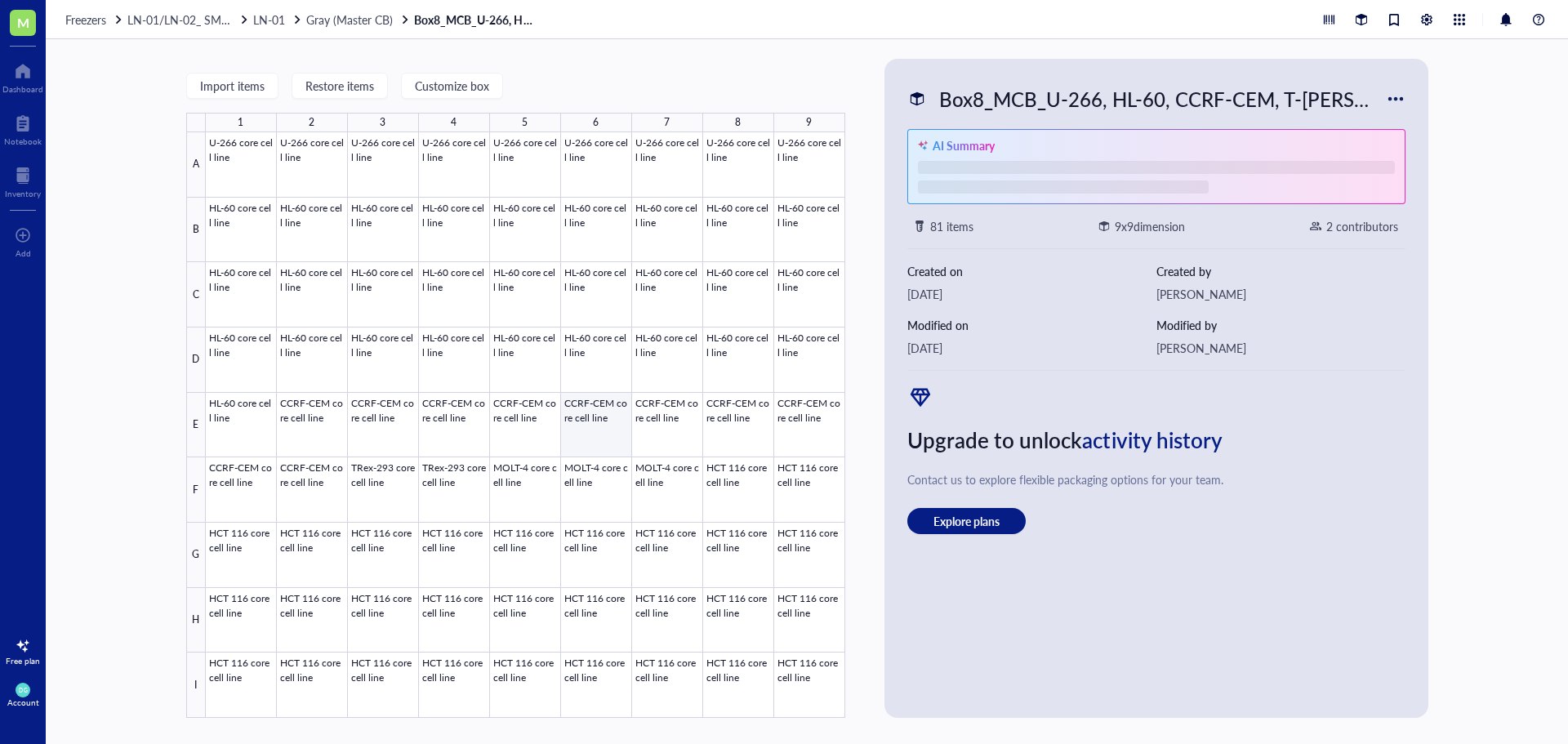
click at [580, 425] on div at bounding box center [525, 425] width 639 height 586
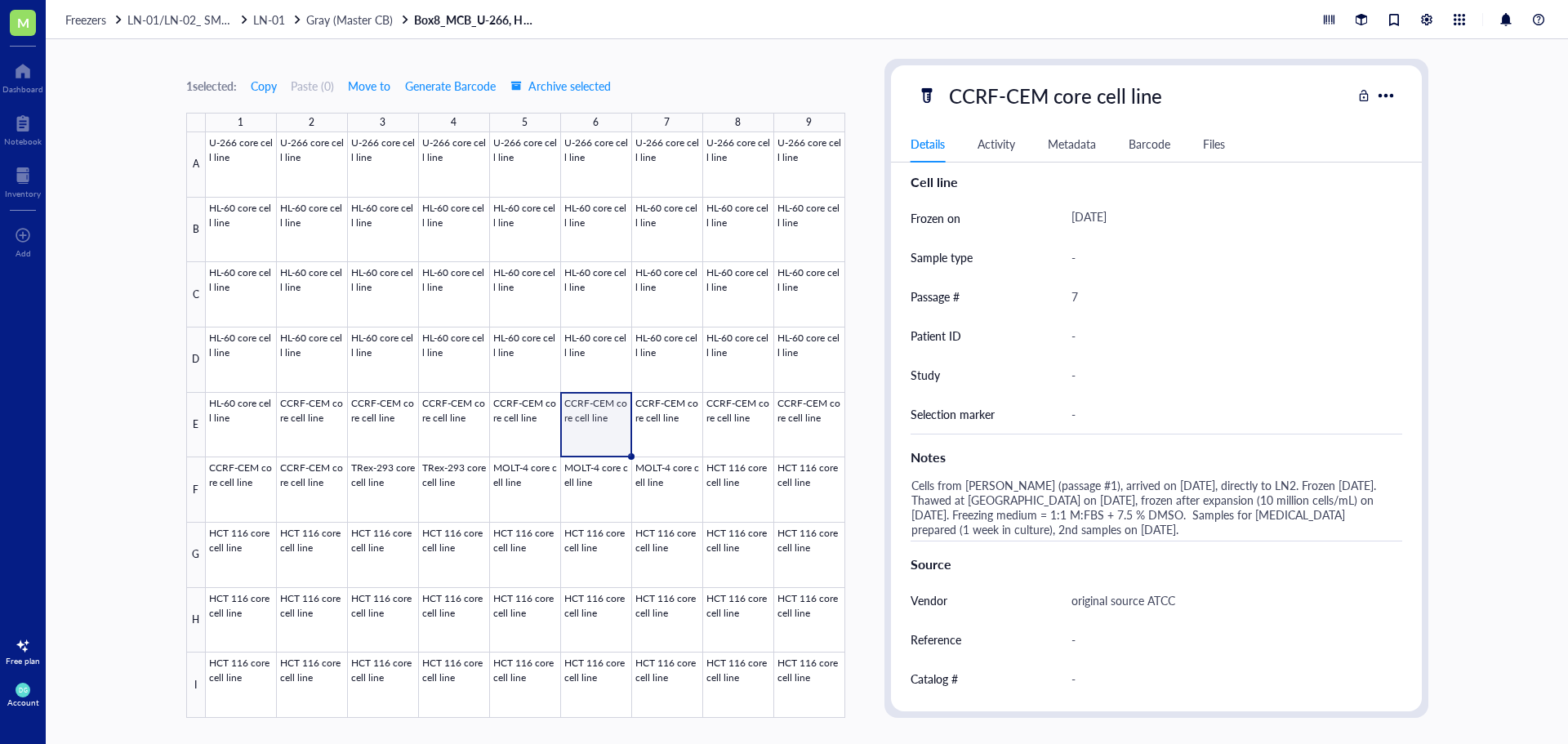
scroll to position [408, 0]
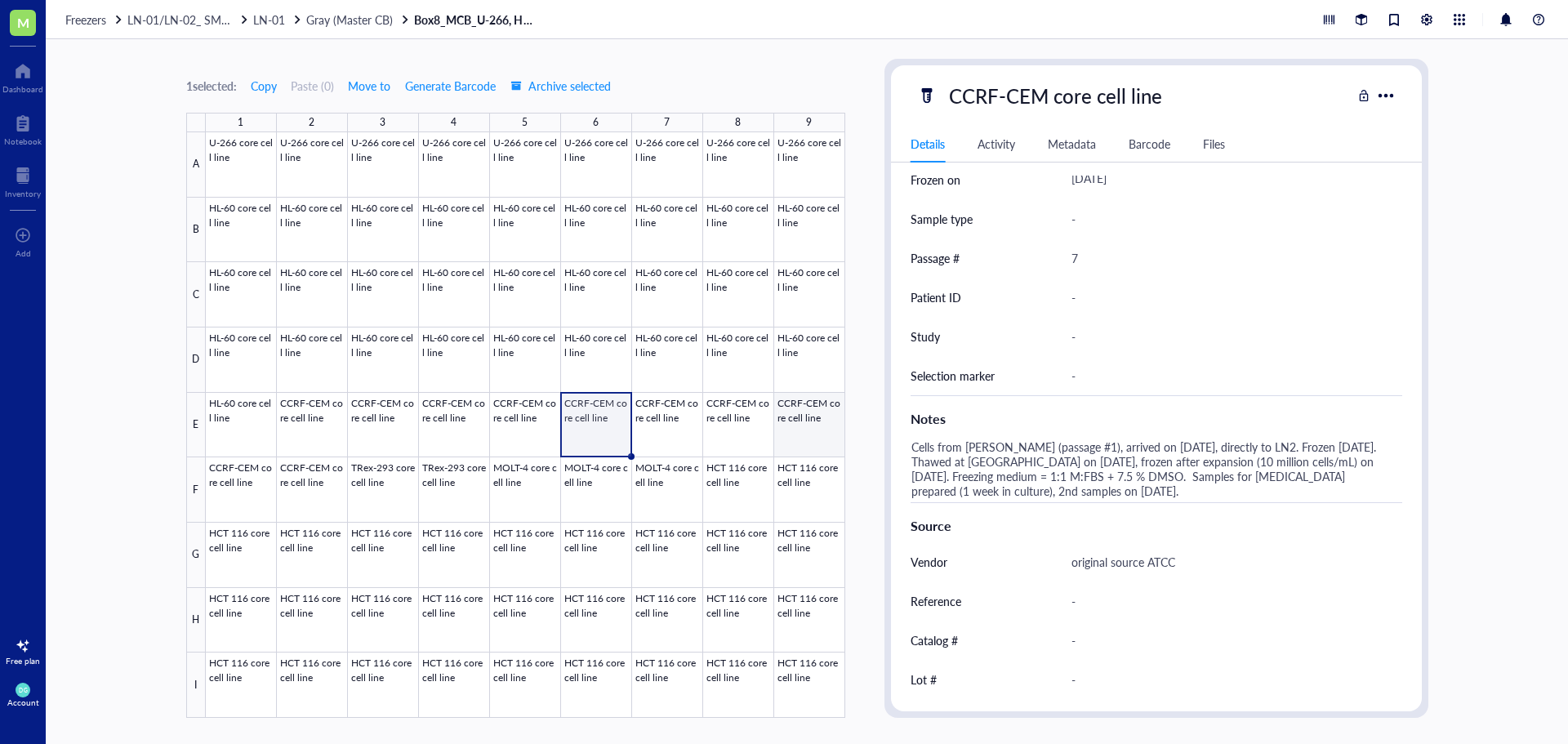
click at [822, 419] on div at bounding box center [525, 425] width 639 height 586
